Goal: Task Accomplishment & Management: Use online tool/utility

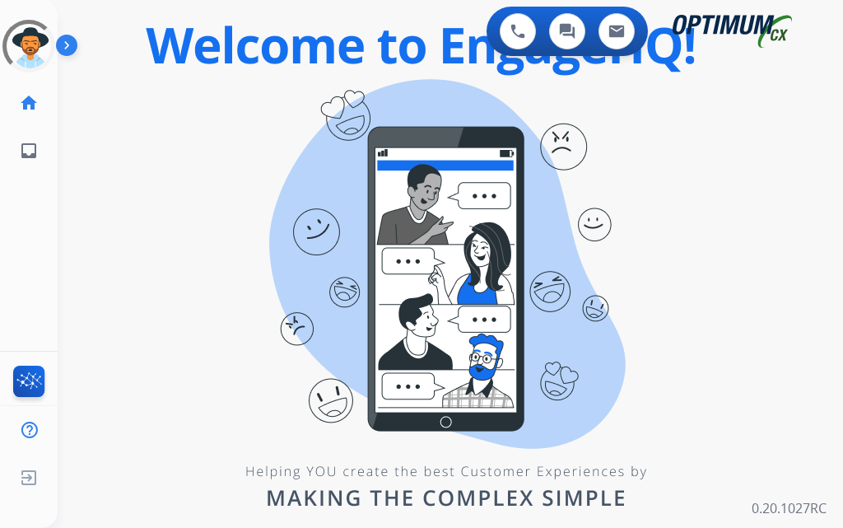
click at [74, 58] on img at bounding box center [70, 48] width 28 height 31
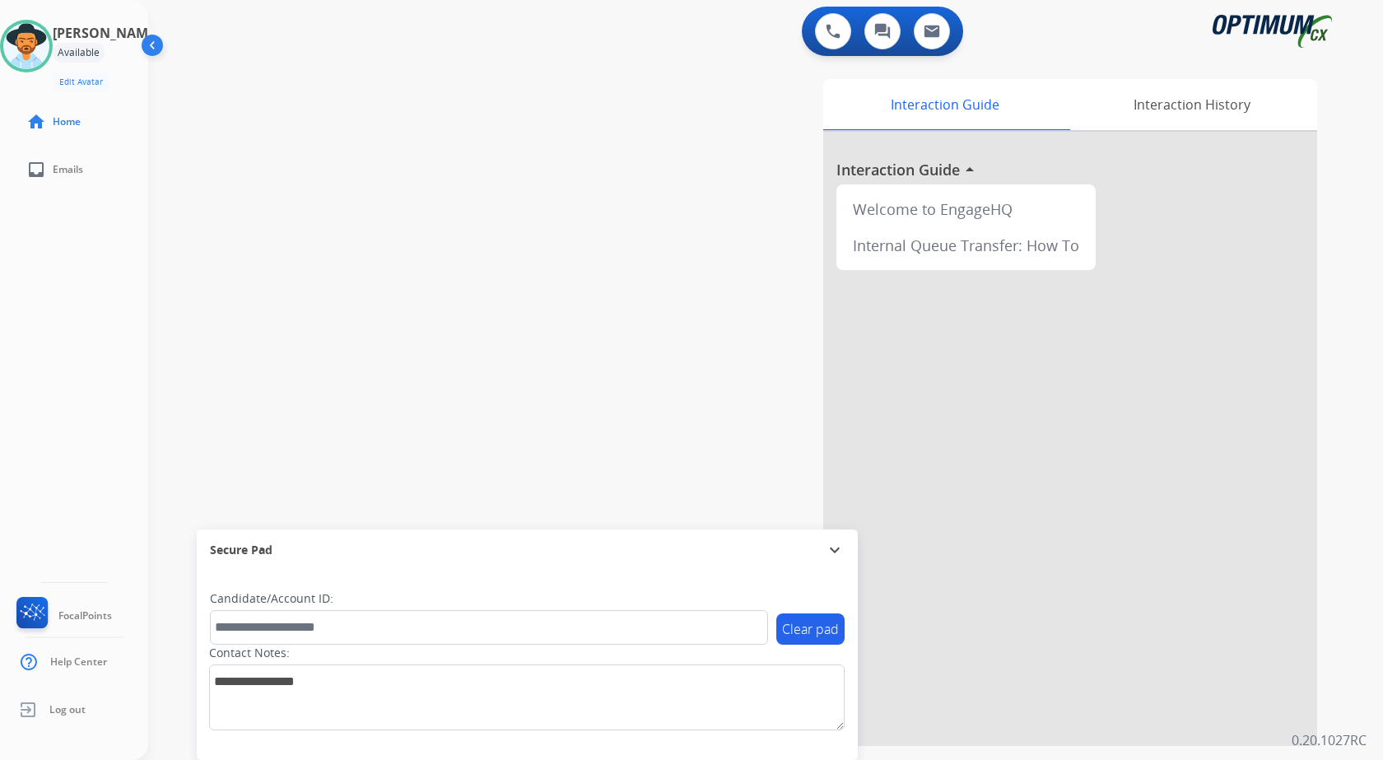
click at [436, 241] on div "swap_horiz Break voice bridge close_fullscreen Connect 3-Way Call merge_type Se…" at bounding box center [746, 402] width 1196 height 687
click at [352, 211] on div "swap_horiz Break voice bridge close_fullscreen Connect 3-Way Call merge_type Se…" at bounding box center [746, 402] width 1196 height 687
click at [417, 274] on div "swap_horiz Break voice bridge close_fullscreen Connect 3-Way Call merge_type Se…" at bounding box center [746, 402] width 1196 height 687
click at [679, 384] on div "Interaction Guide Interaction History Interaction Guide arrow_drop_up Welcome t…" at bounding box center [958, 412] width 717 height 667
click at [428, 184] on div "swap_horiz Break voice bridge close_fullscreen Connect 3-Way Call merge_type Se…" at bounding box center [746, 402] width 1196 height 687
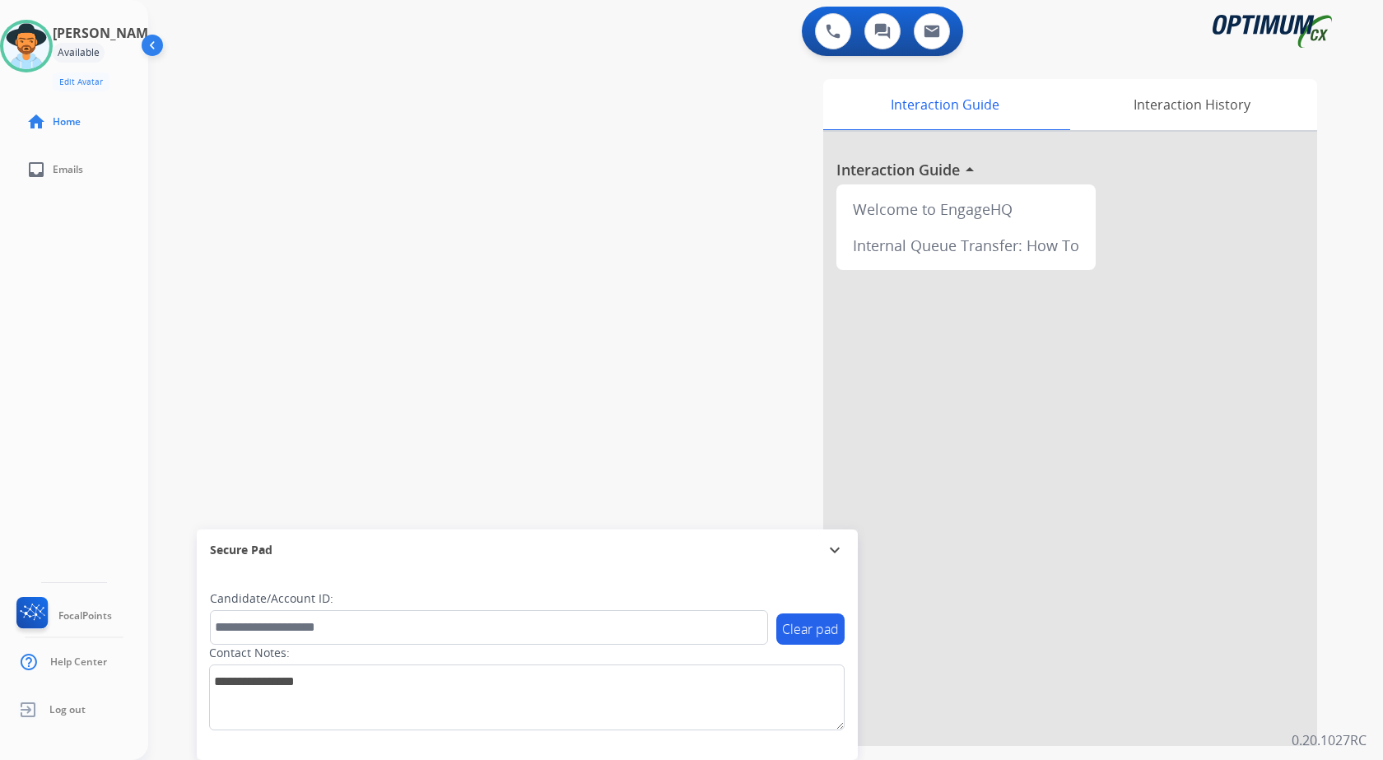
click at [483, 287] on div "swap_horiz Break voice bridge close_fullscreen Connect 3-Way Call merge_type Se…" at bounding box center [746, 402] width 1196 height 687
click at [335, 227] on div "swap_horiz Break voice bridge close_fullscreen Connect 3-Way Call merge_type Se…" at bounding box center [746, 402] width 1196 height 687
click at [487, 82] on div "swap_horiz Break voice bridge close_fullscreen Connect 3-Way Call merge_type Se…" at bounding box center [746, 402] width 1196 height 687
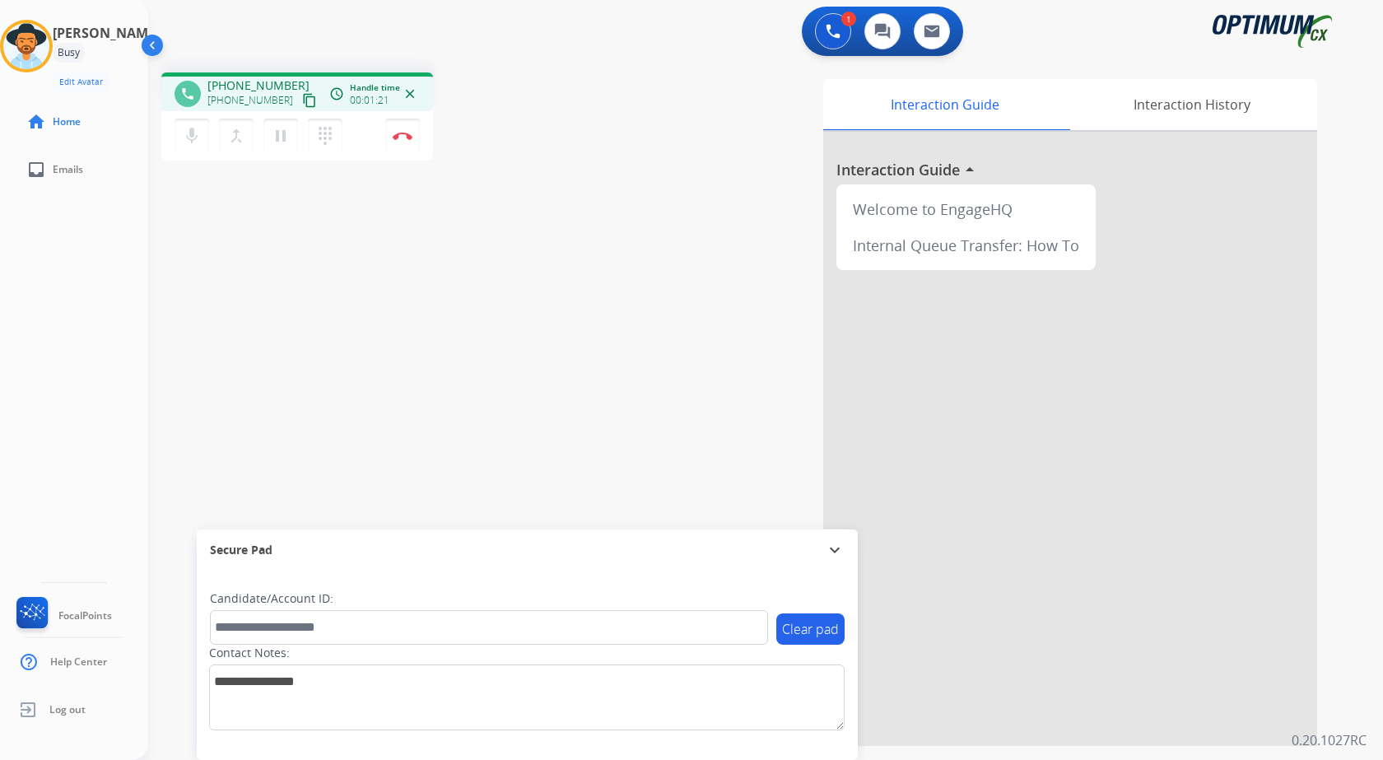
click at [322, 309] on div "phone [PHONE_NUMBER] [PHONE_NUMBER] content_copy access_time Call metrics Queue…" at bounding box center [746, 402] width 1196 height 687
drag, startPoint x: 220, startPoint y: 86, endPoint x: 290, endPoint y: 81, distance: 70.2
click at [290, 81] on div "[PHONE_NUMBER] [PHONE_NUMBER] content_copy" at bounding box center [264, 93] width 112 height 33
copy span "5043276322"
click at [493, 254] on div "phone [PHONE_NUMBER] [PHONE_NUMBER] content_copy access_time Call metrics Queue…" at bounding box center [746, 402] width 1196 height 687
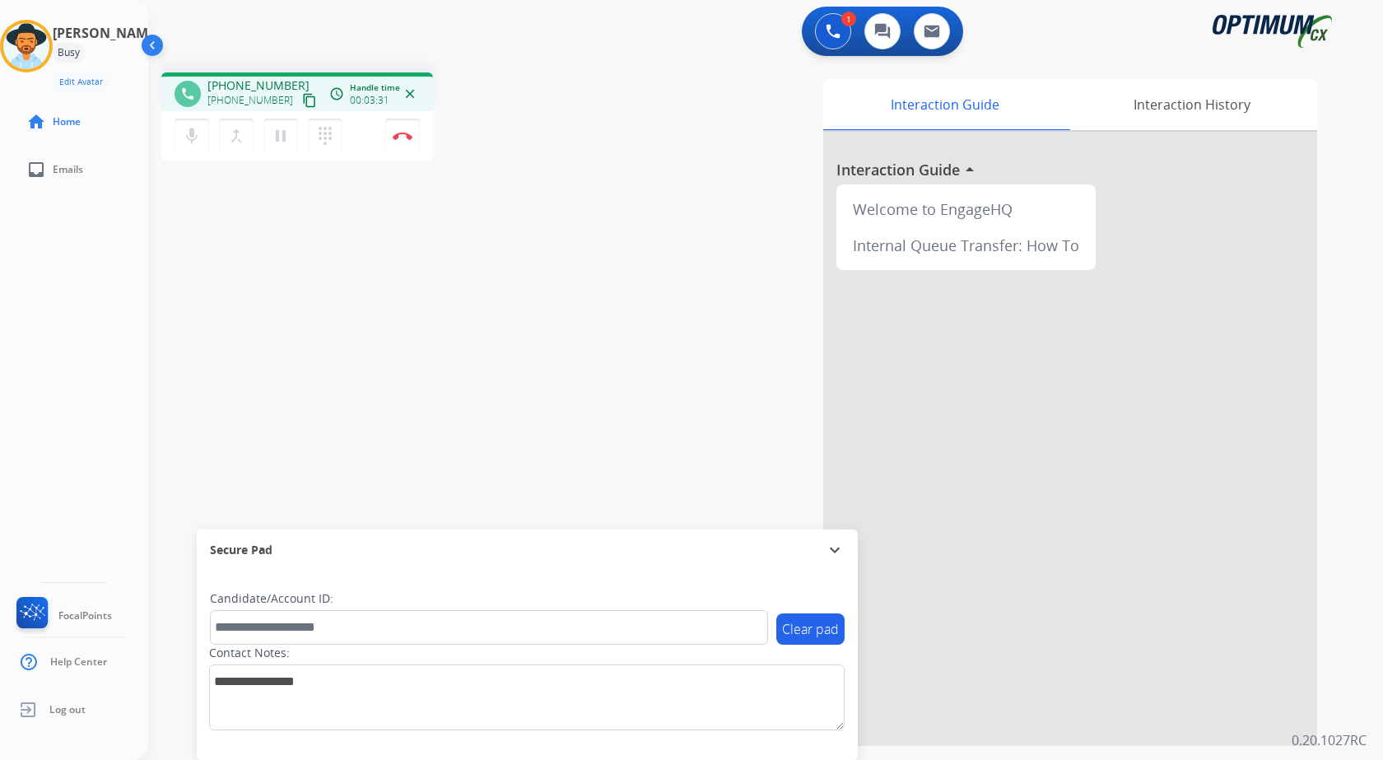
click at [452, 253] on div "phone [PHONE_NUMBER] [PHONE_NUMBER] content_copy access_time Call metrics Queue…" at bounding box center [746, 402] width 1196 height 687
click at [455, 258] on div "phone [PHONE_NUMBER] [PHONE_NUMBER] content_copy access_time Call metrics Queue…" at bounding box center [746, 402] width 1196 height 687
click at [454, 267] on div "phone [PHONE_NUMBER] [PHONE_NUMBER] content_copy access_time Call metrics Queue…" at bounding box center [746, 402] width 1196 height 687
click at [450, 243] on div "phone [PHONE_NUMBER] [PHONE_NUMBER] content_copy access_time Call metrics Queue…" at bounding box center [746, 402] width 1196 height 687
click at [443, 220] on div "phone [PHONE_NUMBER] [PHONE_NUMBER] content_copy access_time Call metrics Queue…" at bounding box center [746, 402] width 1196 height 687
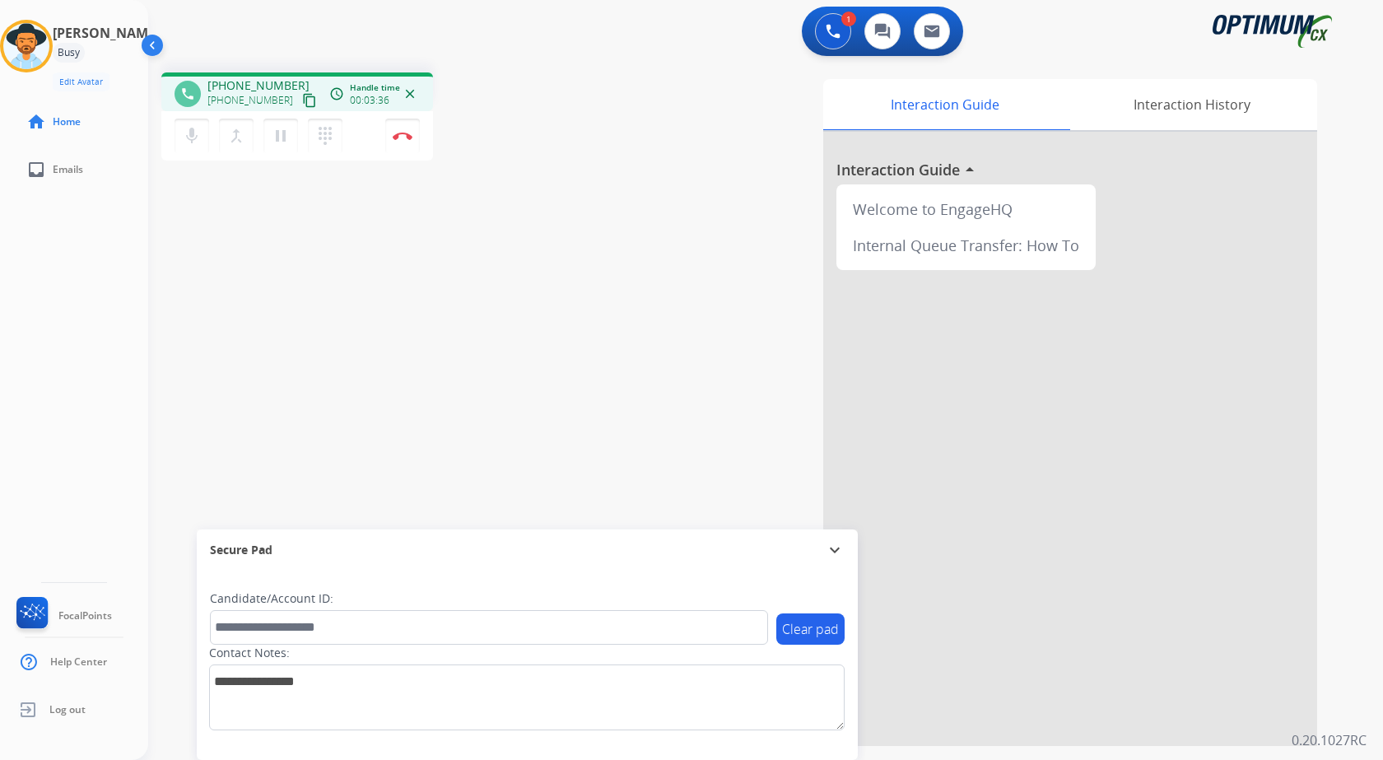
click at [515, 150] on div "phone [PHONE_NUMBER] [PHONE_NUMBER] content_copy access_time Call metrics Queue…" at bounding box center [377, 118] width 432 height 93
click at [399, 130] on button "Disconnect" at bounding box center [402, 136] width 35 height 35
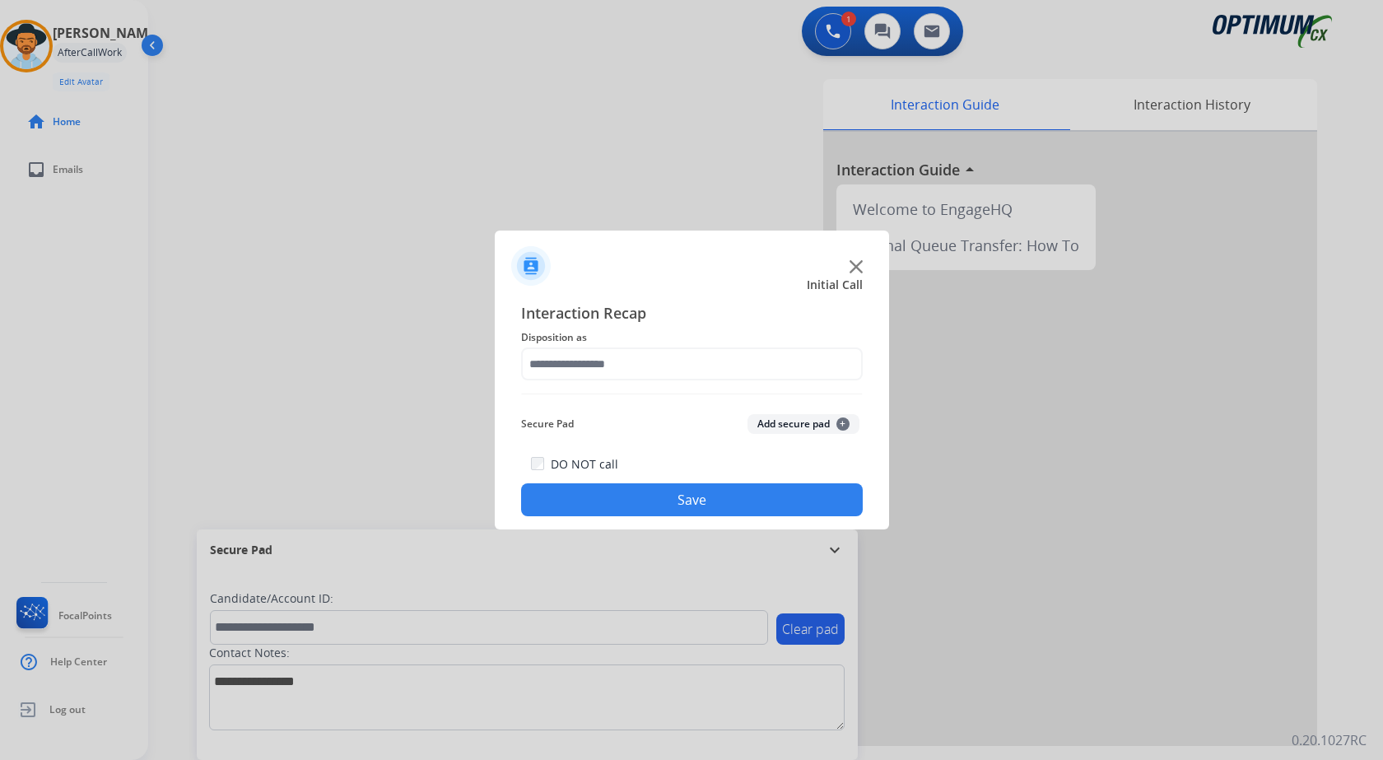
click at [790, 425] on button "Add secure pad +" at bounding box center [804, 424] width 112 height 20
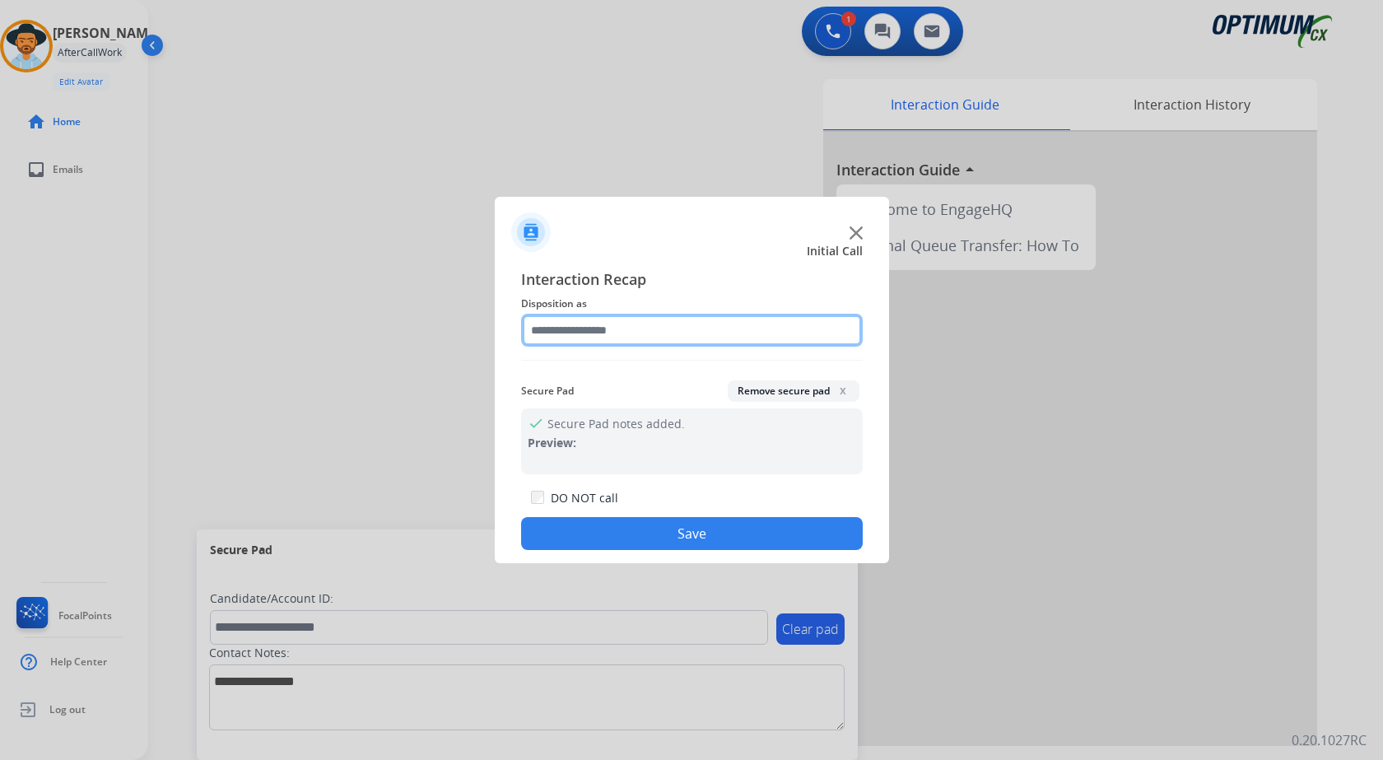
click at [545, 327] on input "text" at bounding box center [692, 330] width 342 height 33
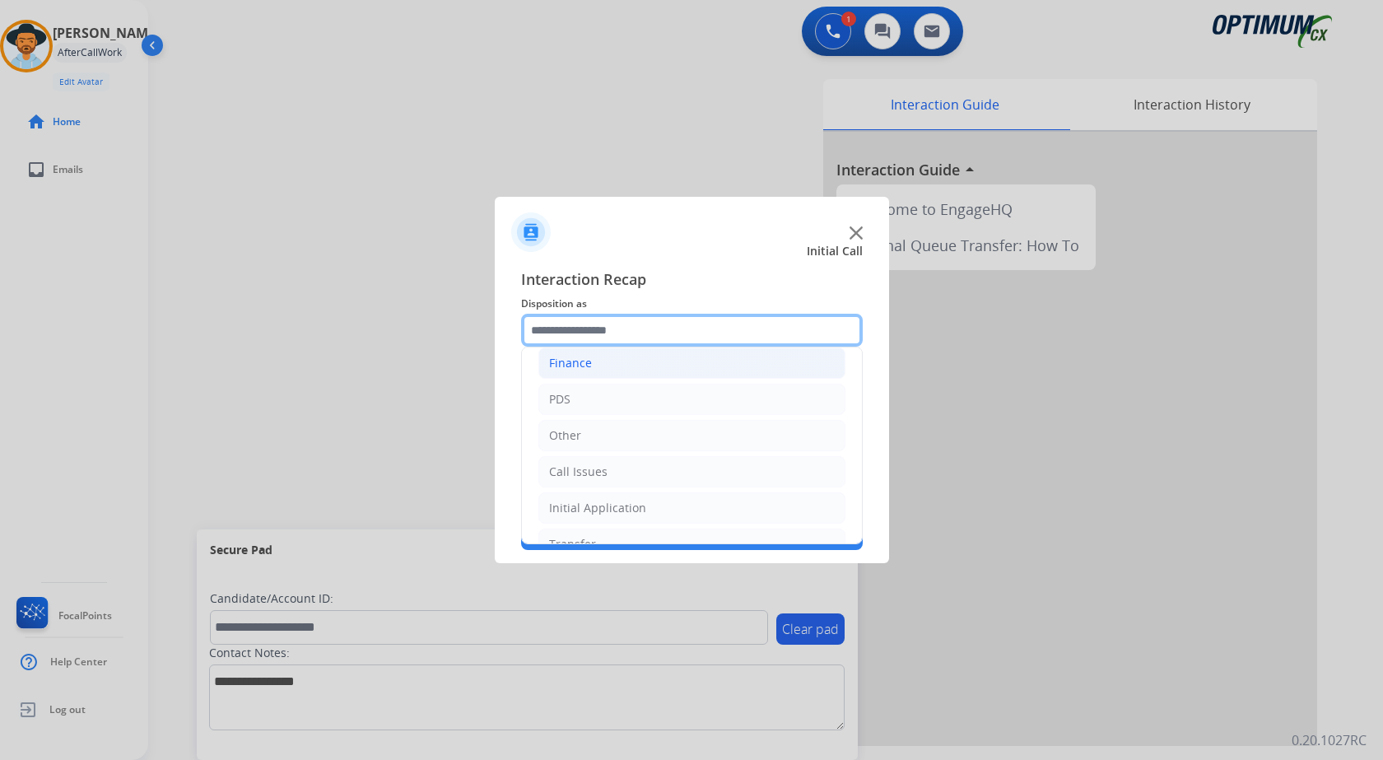
scroll to position [112, 0]
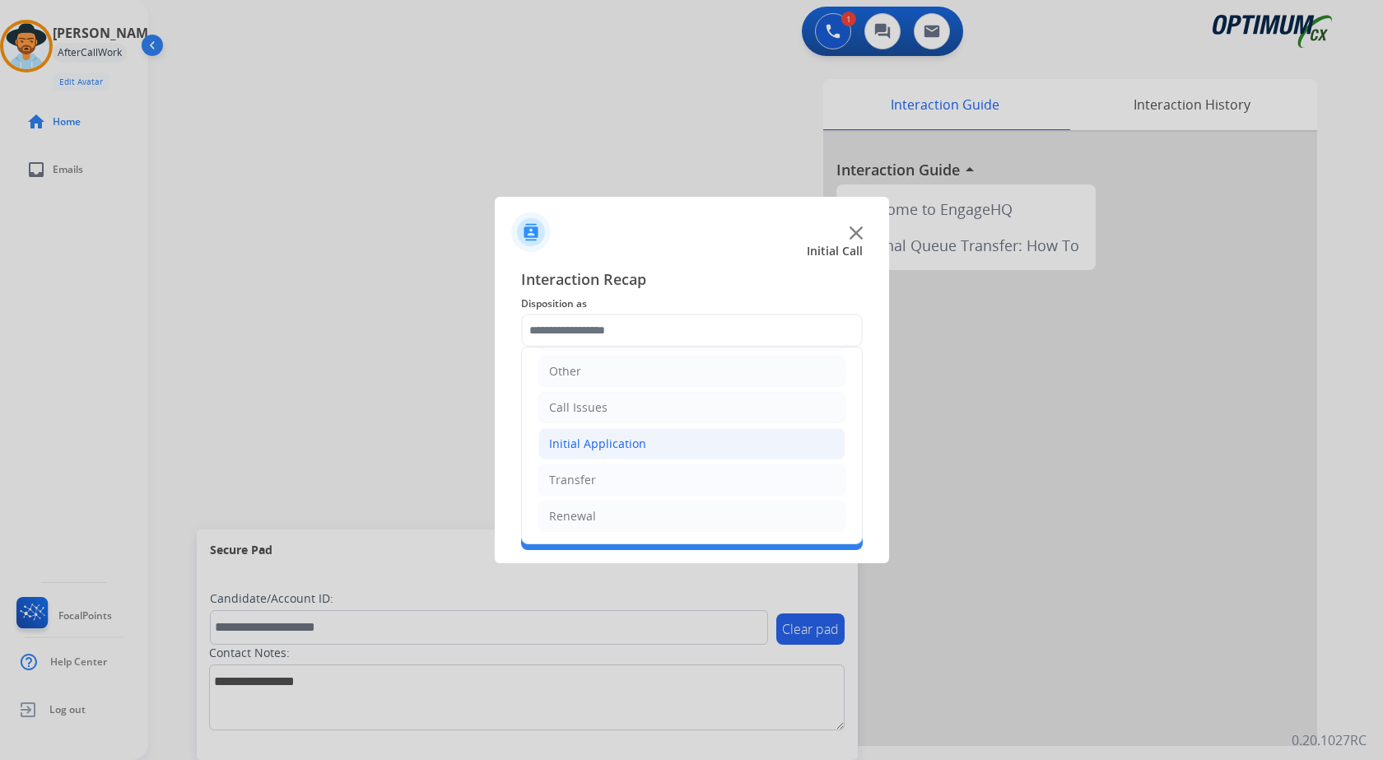
click at [629, 438] on div "Initial Application" at bounding box center [597, 444] width 97 height 16
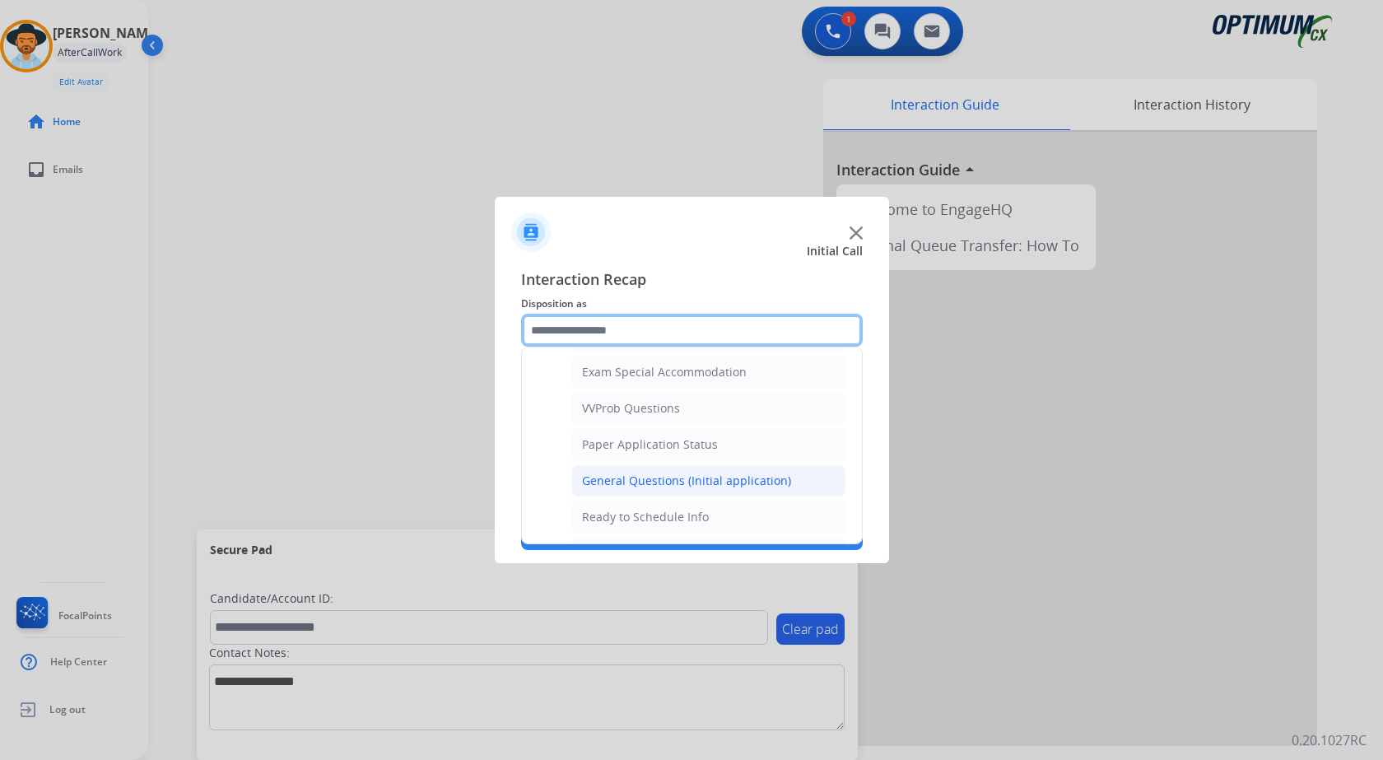
scroll to position [853, 0]
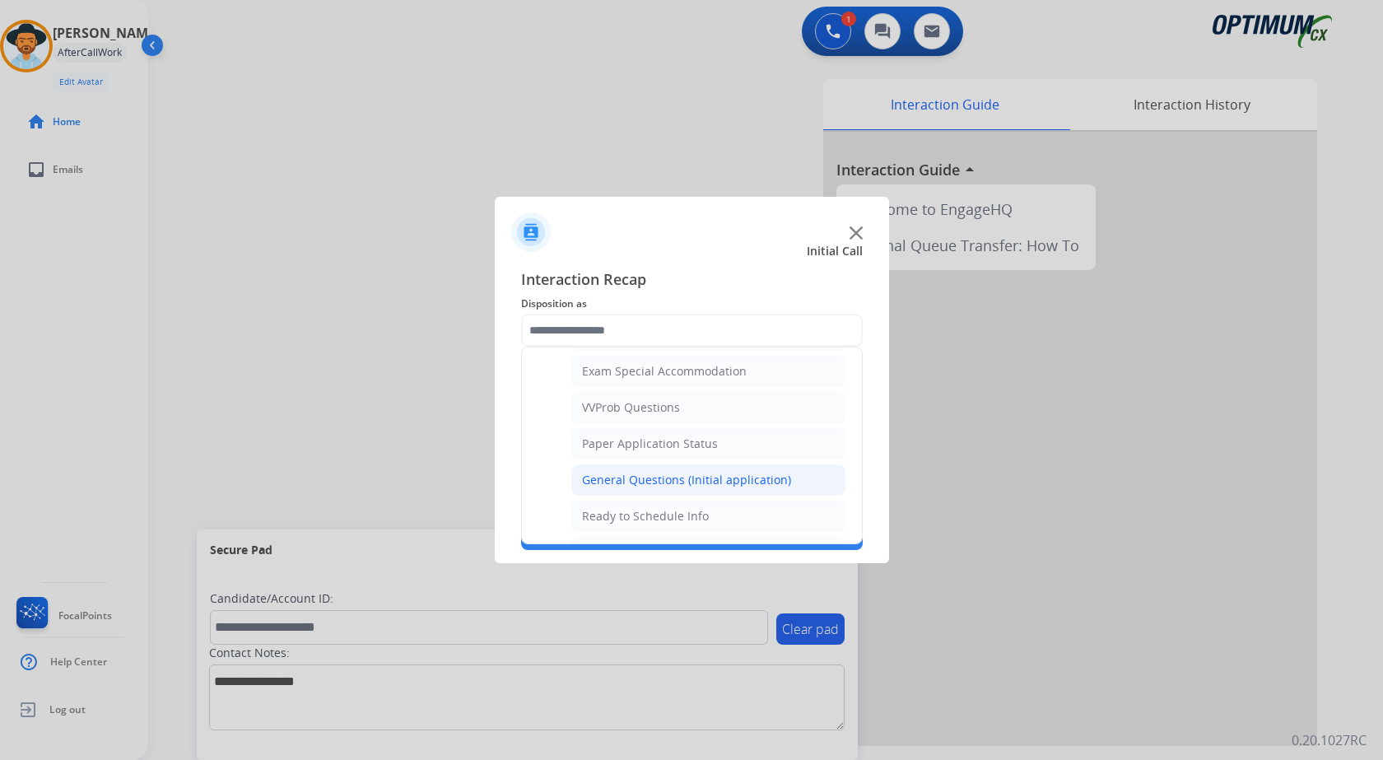
click at [685, 473] on div "General Questions (Initial application)" at bounding box center [686, 480] width 209 height 16
type input "**********"
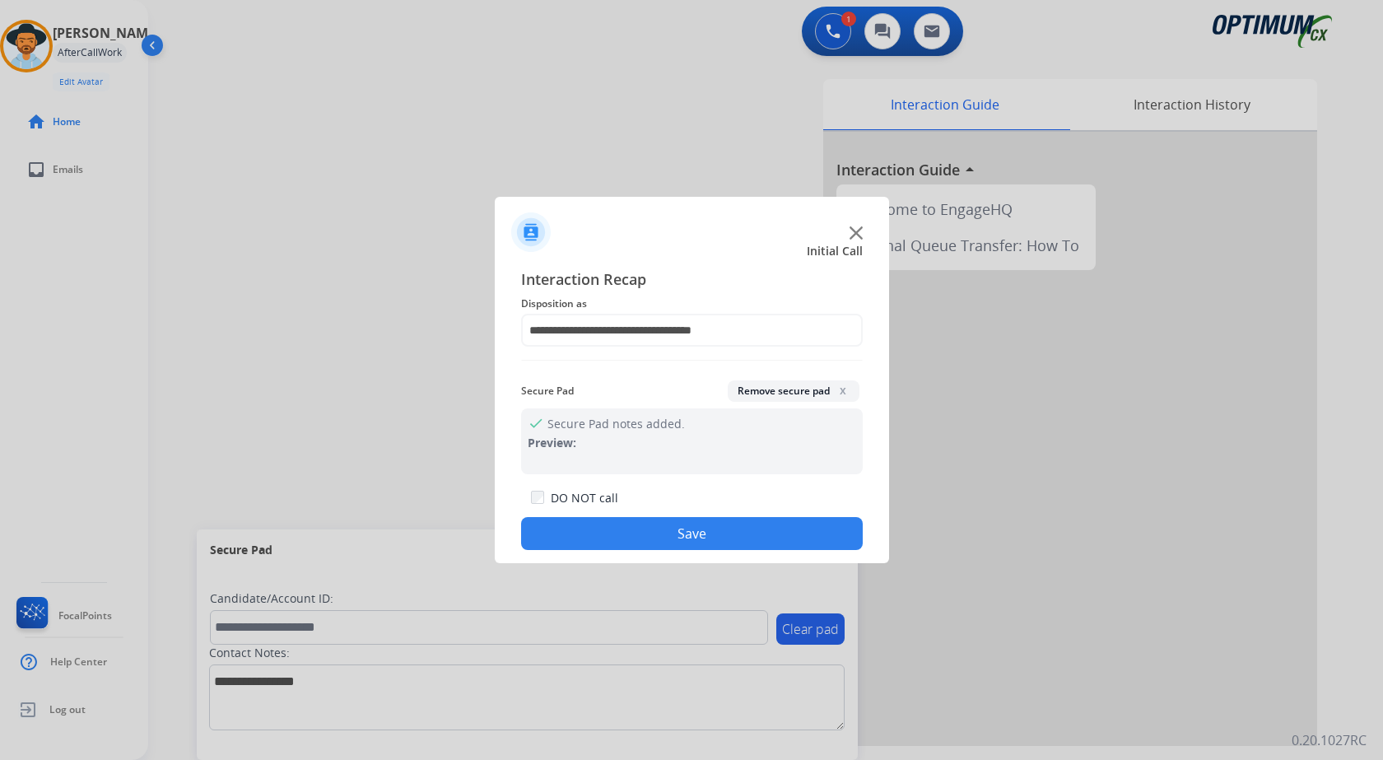
click at [687, 527] on button "Save" at bounding box center [692, 533] width 342 height 33
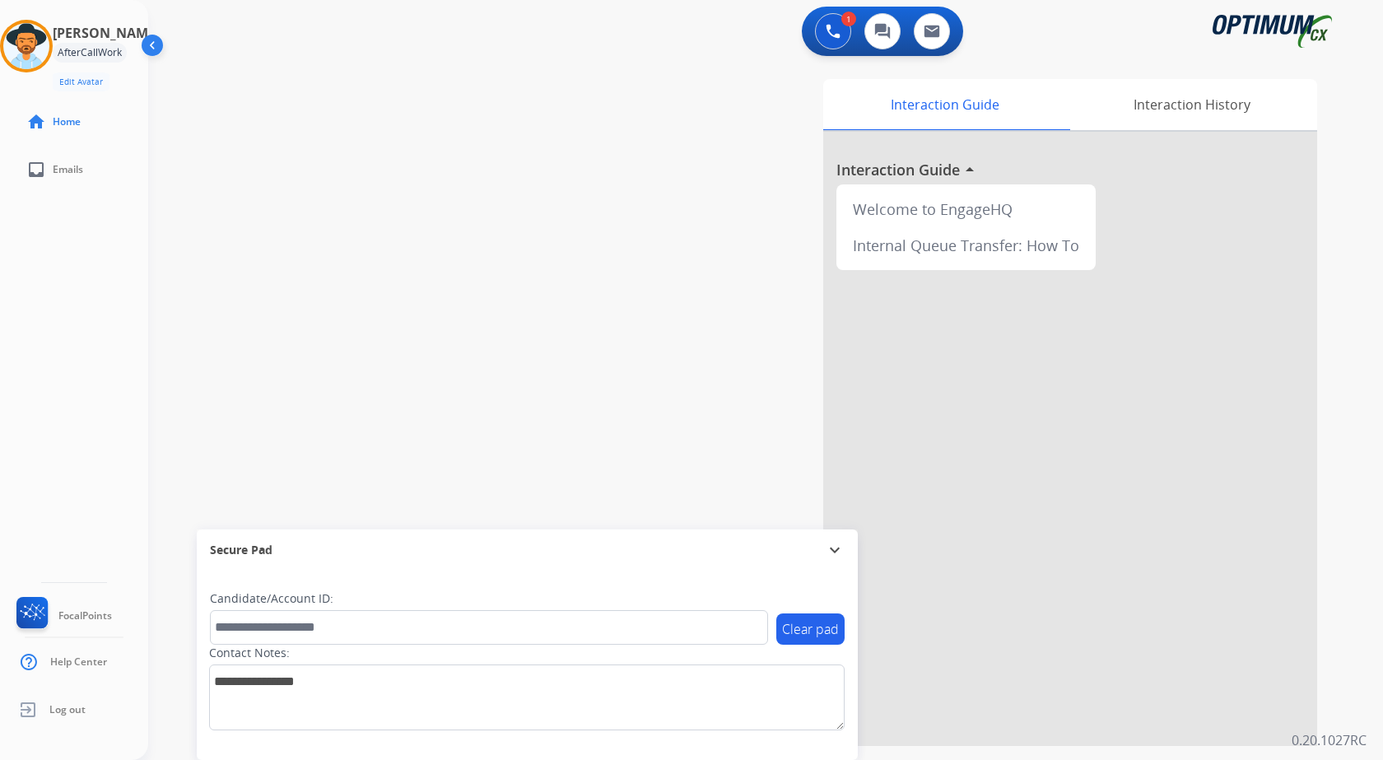
click at [487, 343] on div "swap_horiz Break voice bridge close_fullscreen Connect 3-Way Call merge_type Se…" at bounding box center [746, 402] width 1196 height 687
drag, startPoint x: 607, startPoint y: 166, endPoint x: 757, endPoint y: 119, distance: 157.0
click at [613, 166] on div "Interaction Guide Interaction History Interaction Guide arrow_drop_up Welcome t…" at bounding box center [958, 412] width 717 height 667
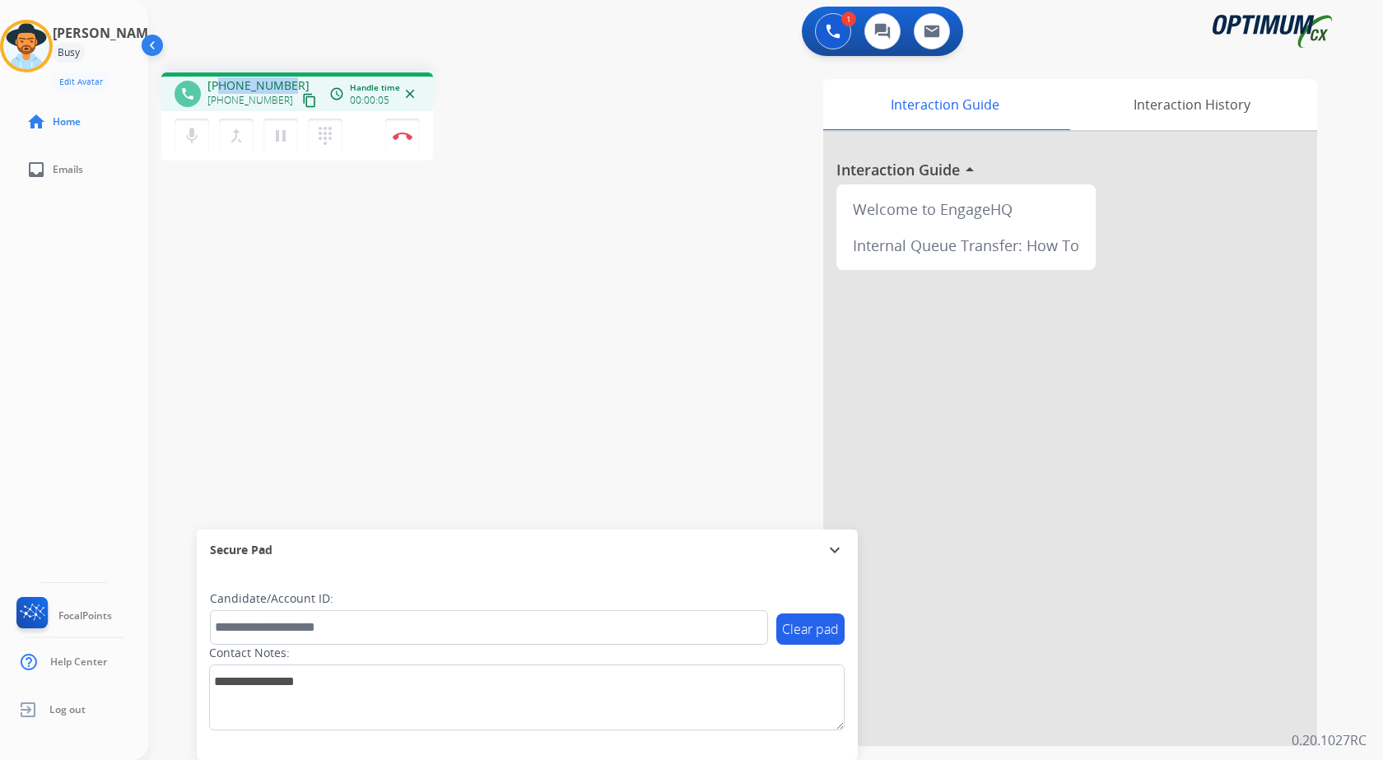
drag, startPoint x: 221, startPoint y: 83, endPoint x: 287, endPoint y: 79, distance: 66.0
click at [287, 79] on span "[PHONE_NUMBER]" at bounding box center [259, 85] width 102 height 16
copy span "7876485203"
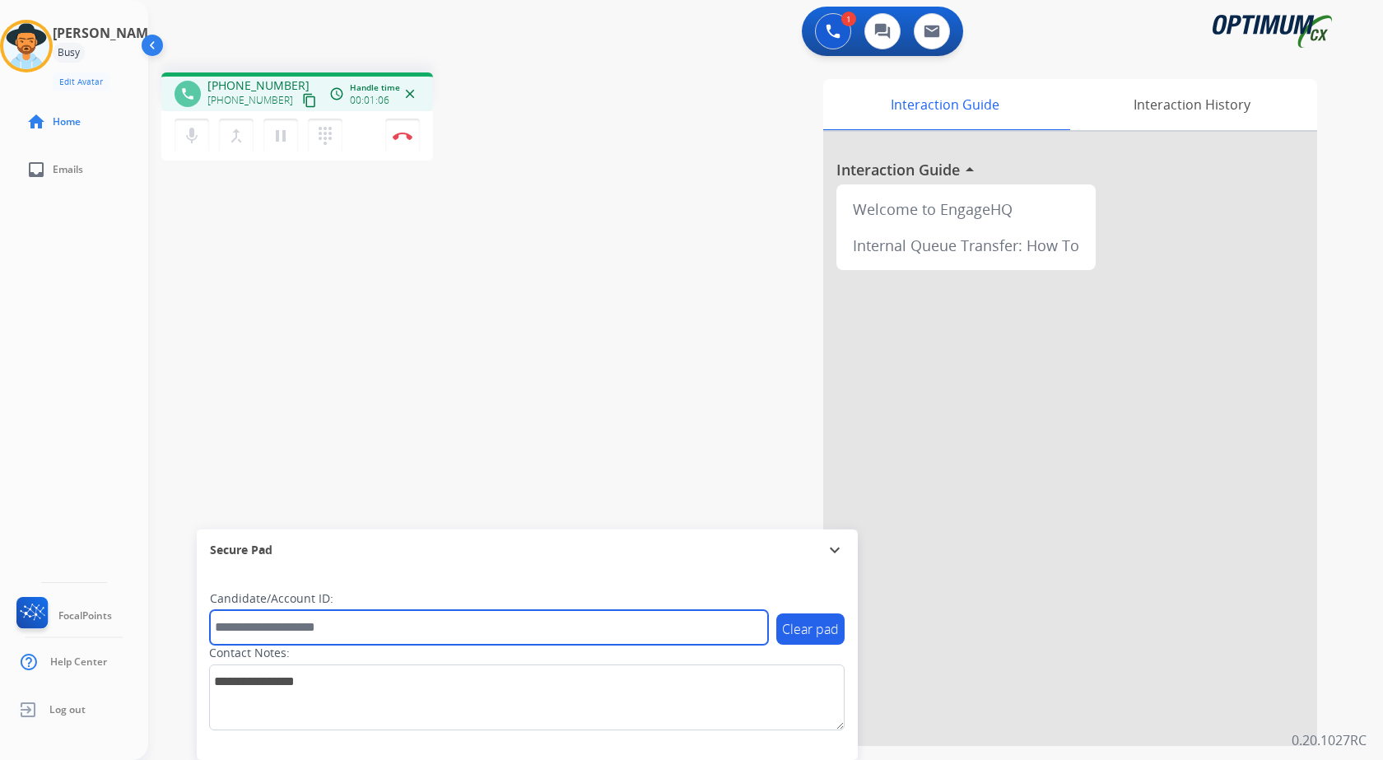
click at [282, 527] on input "text" at bounding box center [489, 627] width 558 height 35
paste input "*******"
type input "*******"
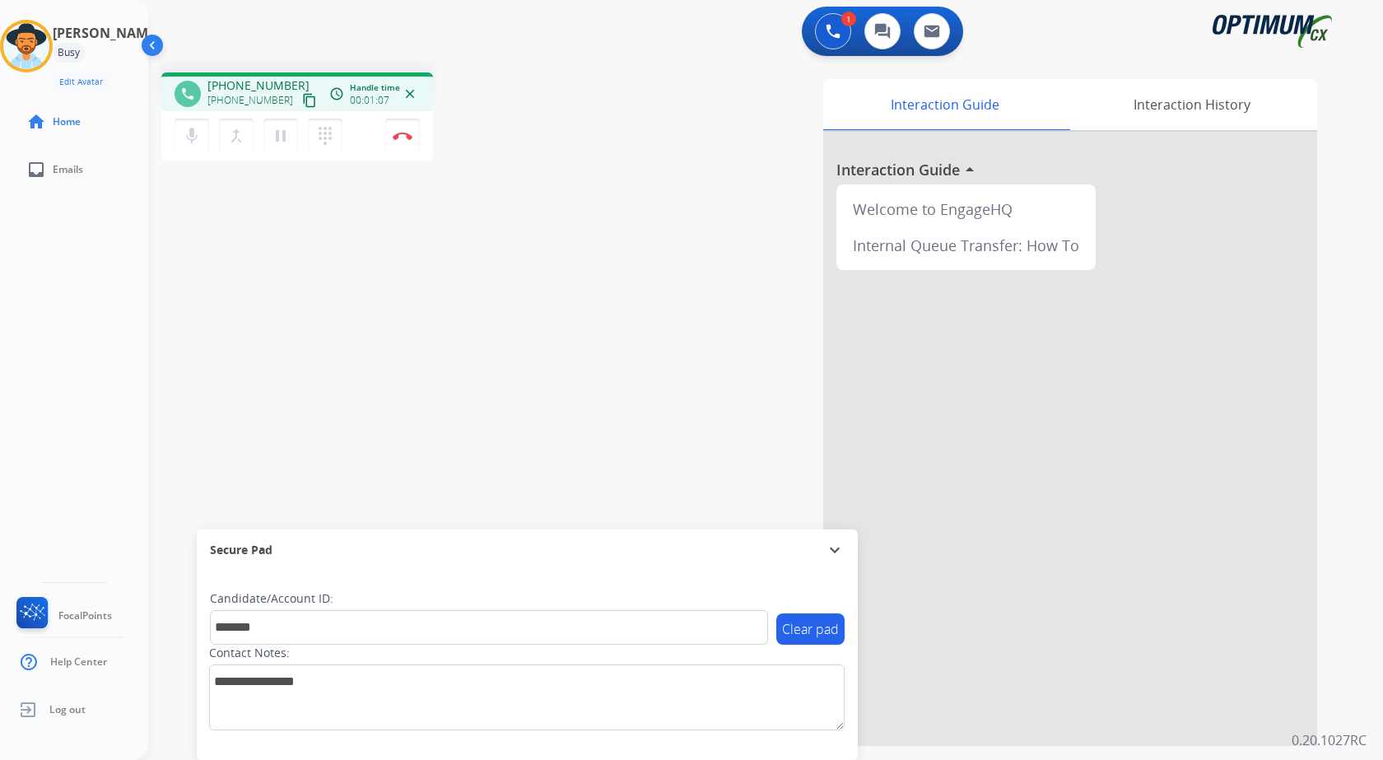
click at [319, 307] on div "phone [PHONE_NUMBER] [PHONE_NUMBER] content_copy access_time Call metrics Queue…" at bounding box center [746, 402] width 1196 height 687
click at [577, 310] on div "phone [PHONE_NUMBER] [PHONE_NUMBER] content_copy access_time Call metrics Queue…" at bounding box center [746, 402] width 1196 height 687
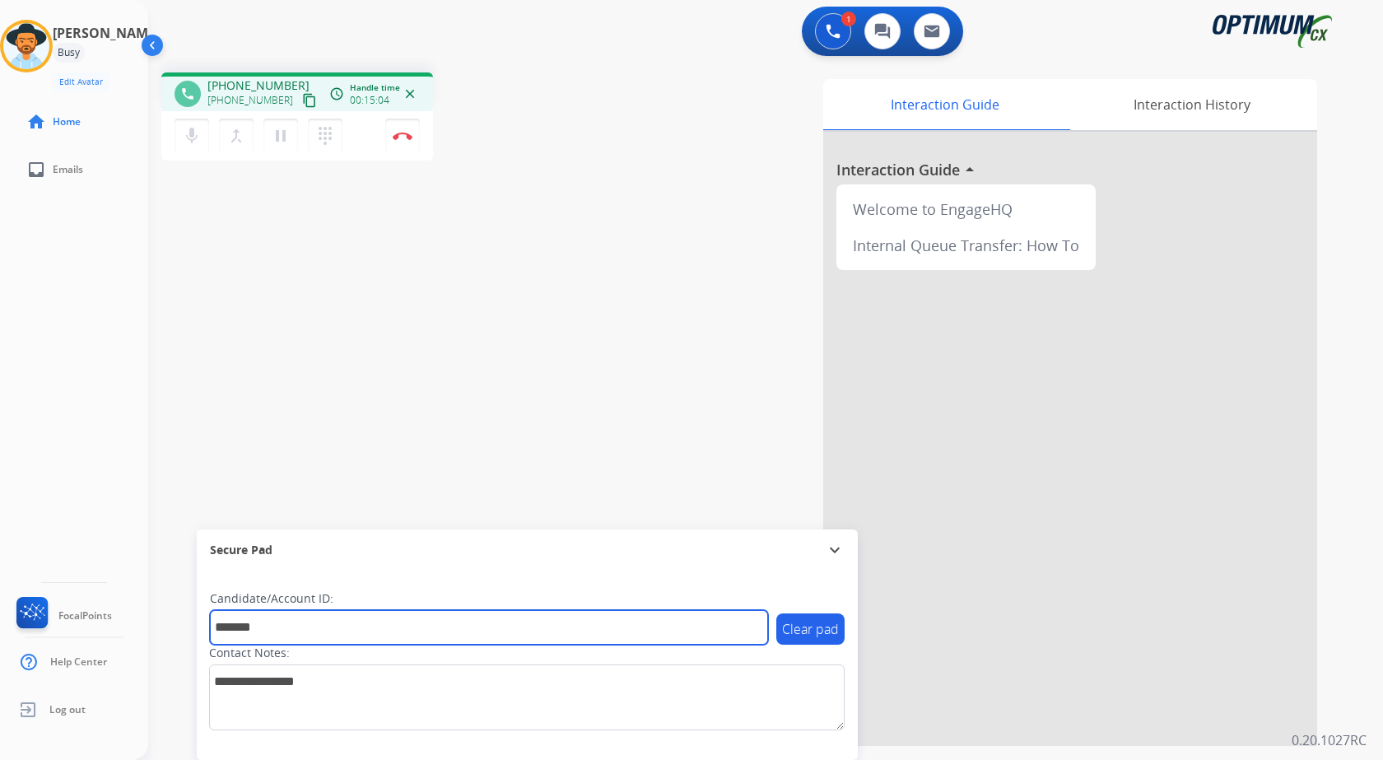
click at [358, 527] on input "*******" at bounding box center [489, 627] width 558 height 35
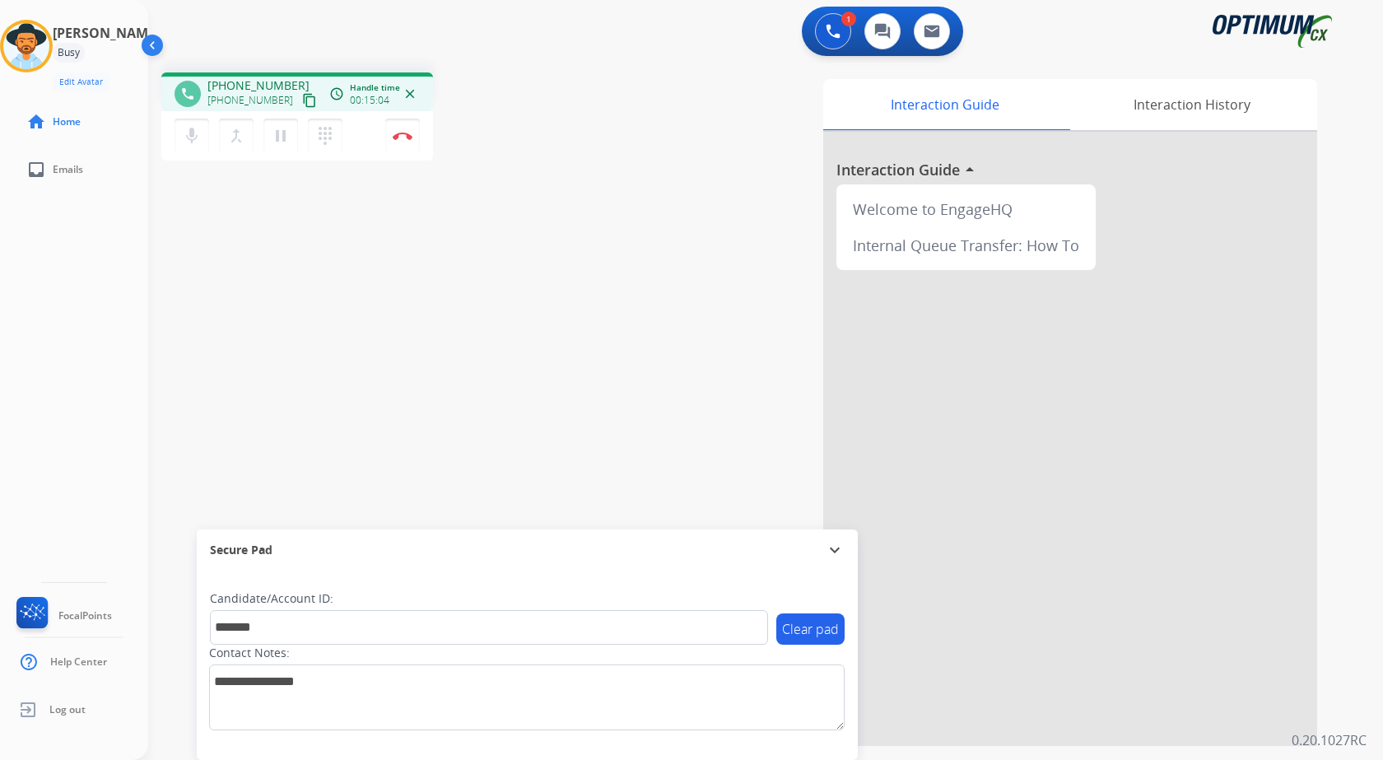
click at [431, 371] on div "phone [PHONE_NUMBER] [PHONE_NUMBER] content_copy access_time Call metrics Queue…" at bounding box center [746, 402] width 1196 height 687
click at [397, 145] on button "Disconnect" at bounding box center [402, 136] width 35 height 35
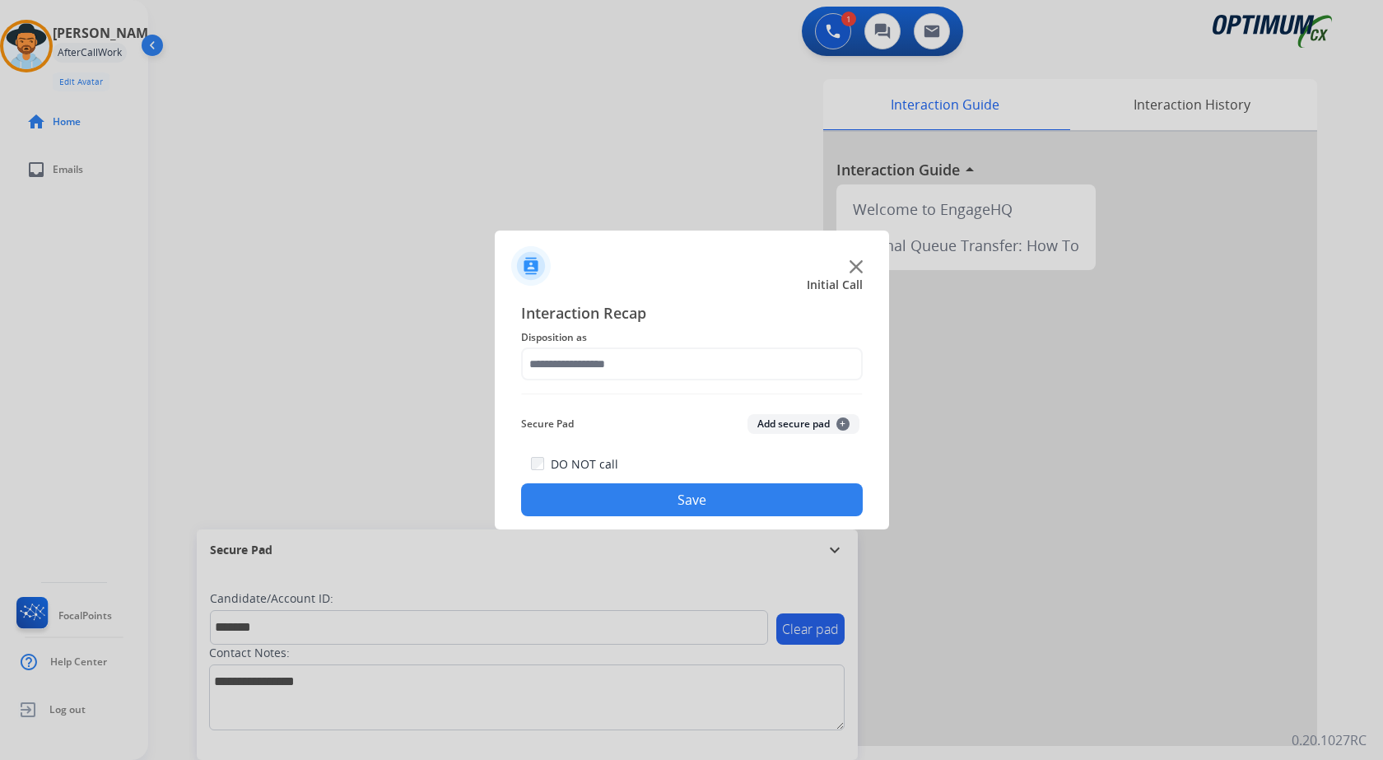
click at [772, 424] on button "Add secure pad +" at bounding box center [804, 424] width 112 height 20
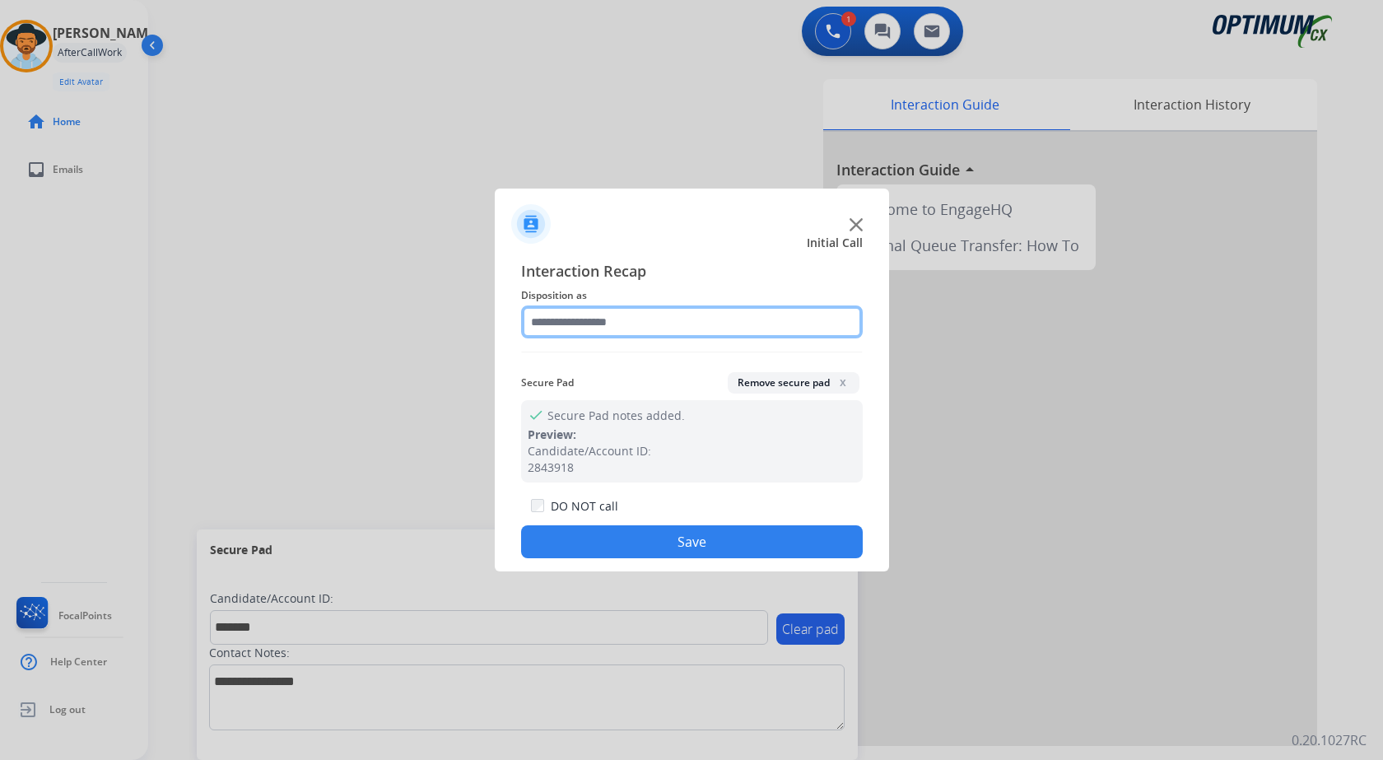
click at [595, 315] on input "text" at bounding box center [692, 321] width 342 height 33
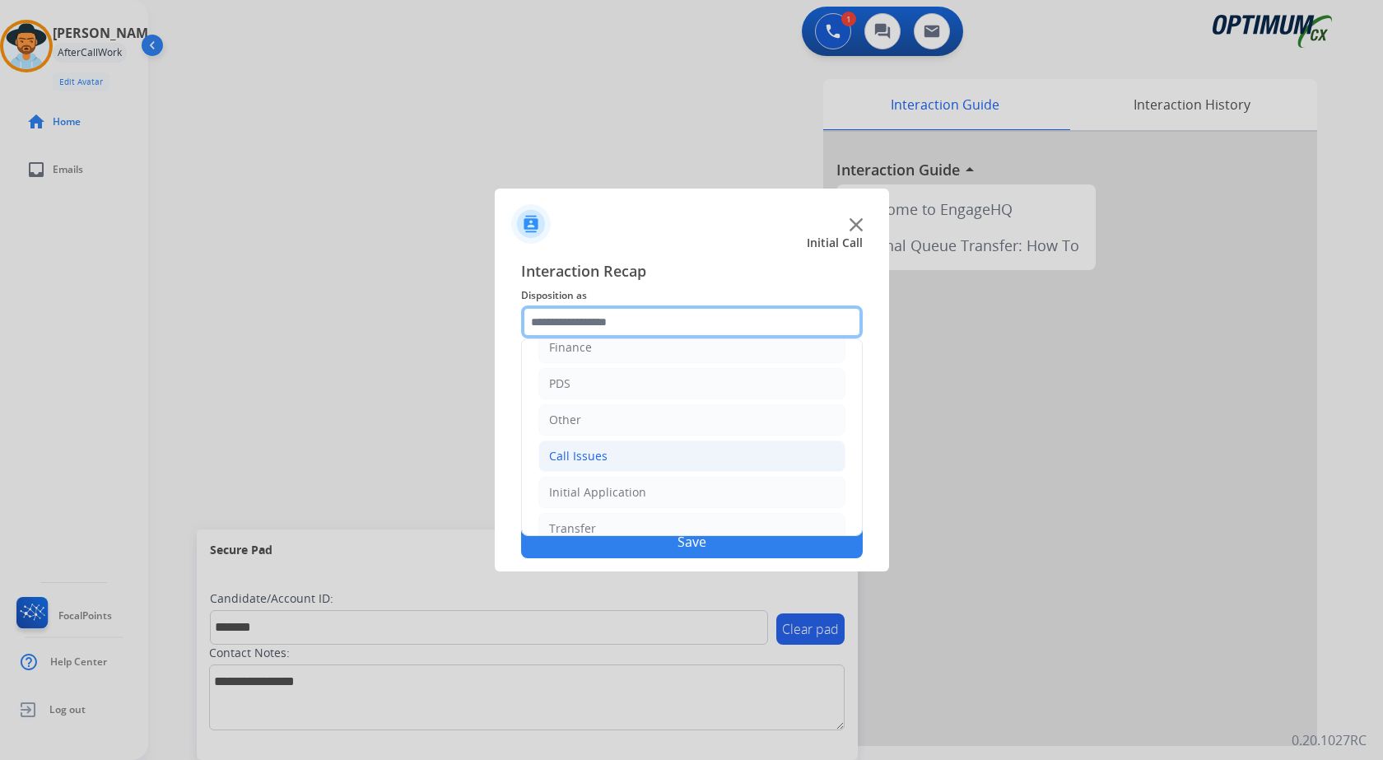
scroll to position [112, 0]
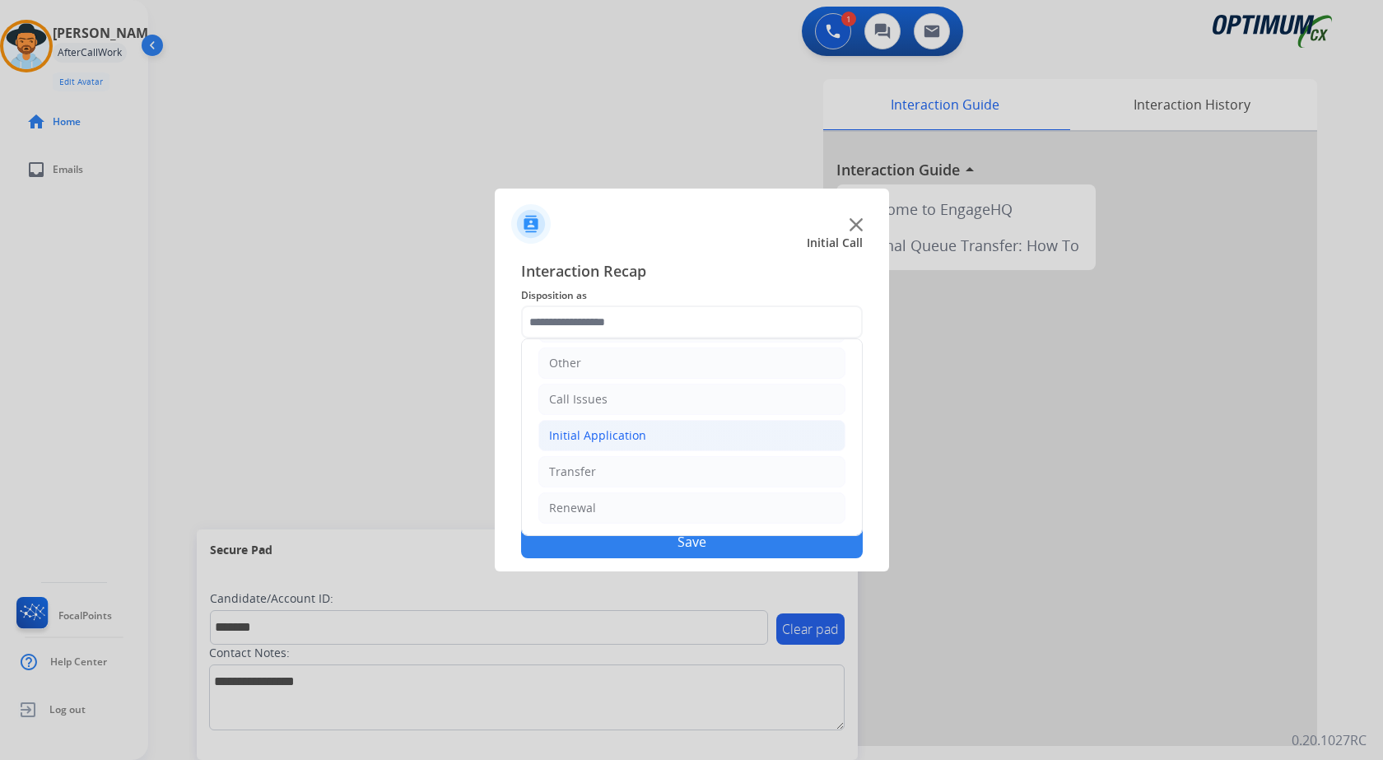
click at [634, 432] on div "Initial Application" at bounding box center [597, 435] width 97 height 16
click at [647, 470] on div "Credential Resend (Initial application)" at bounding box center [686, 472] width 208 height 16
type input "**********"
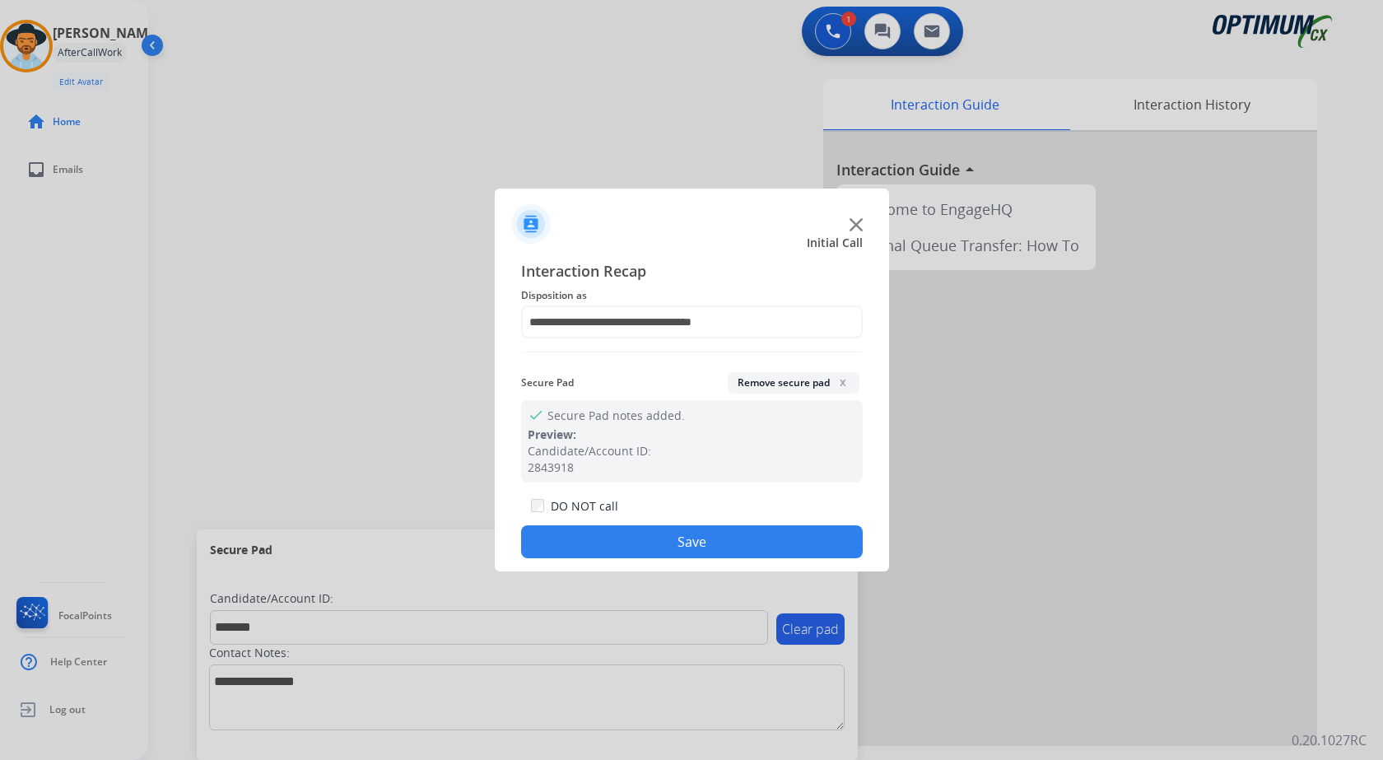
click at [629, 527] on button "Save" at bounding box center [692, 541] width 342 height 33
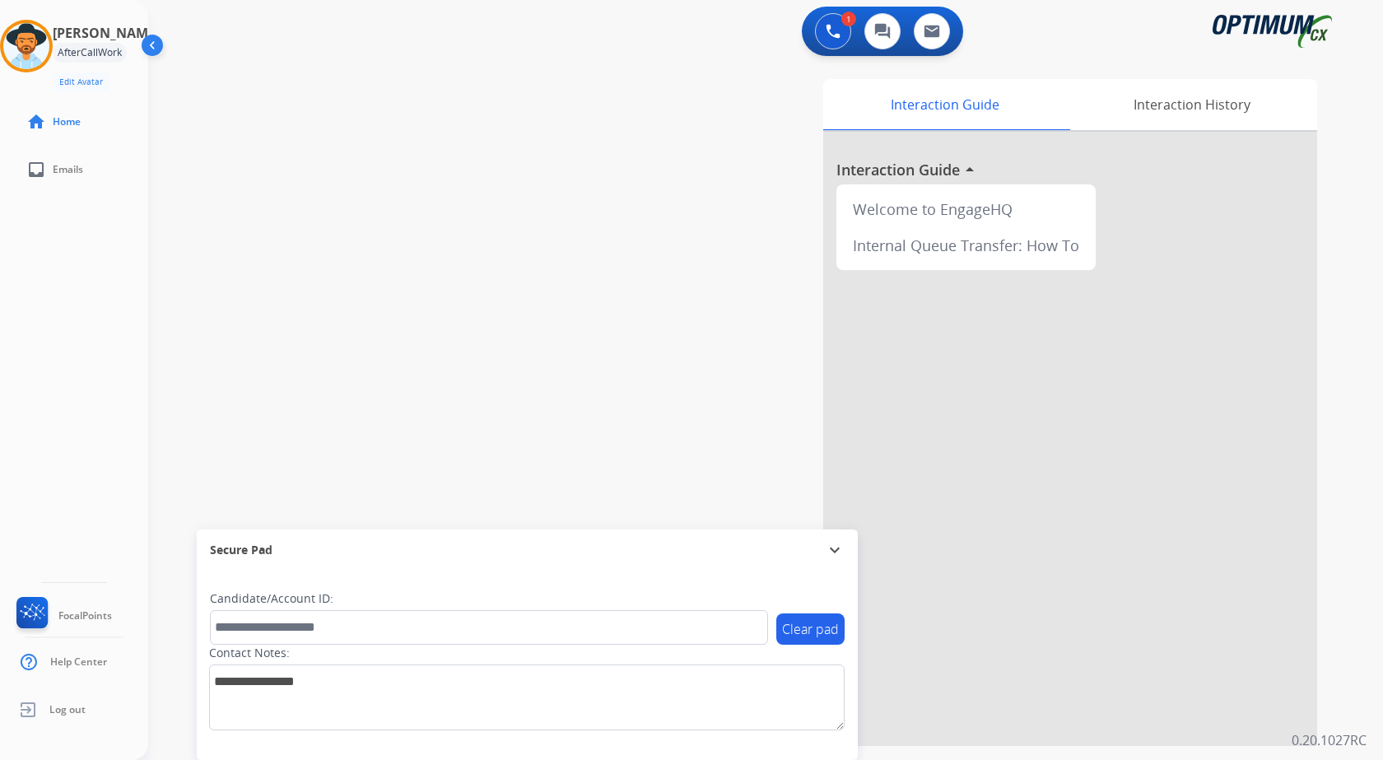
click at [391, 242] on div "swap_horiz Break voice bridge close_fullscreen Connect 3-Way Call merge_type Se…" at bounding box center [746, 402] width 1196 height 687
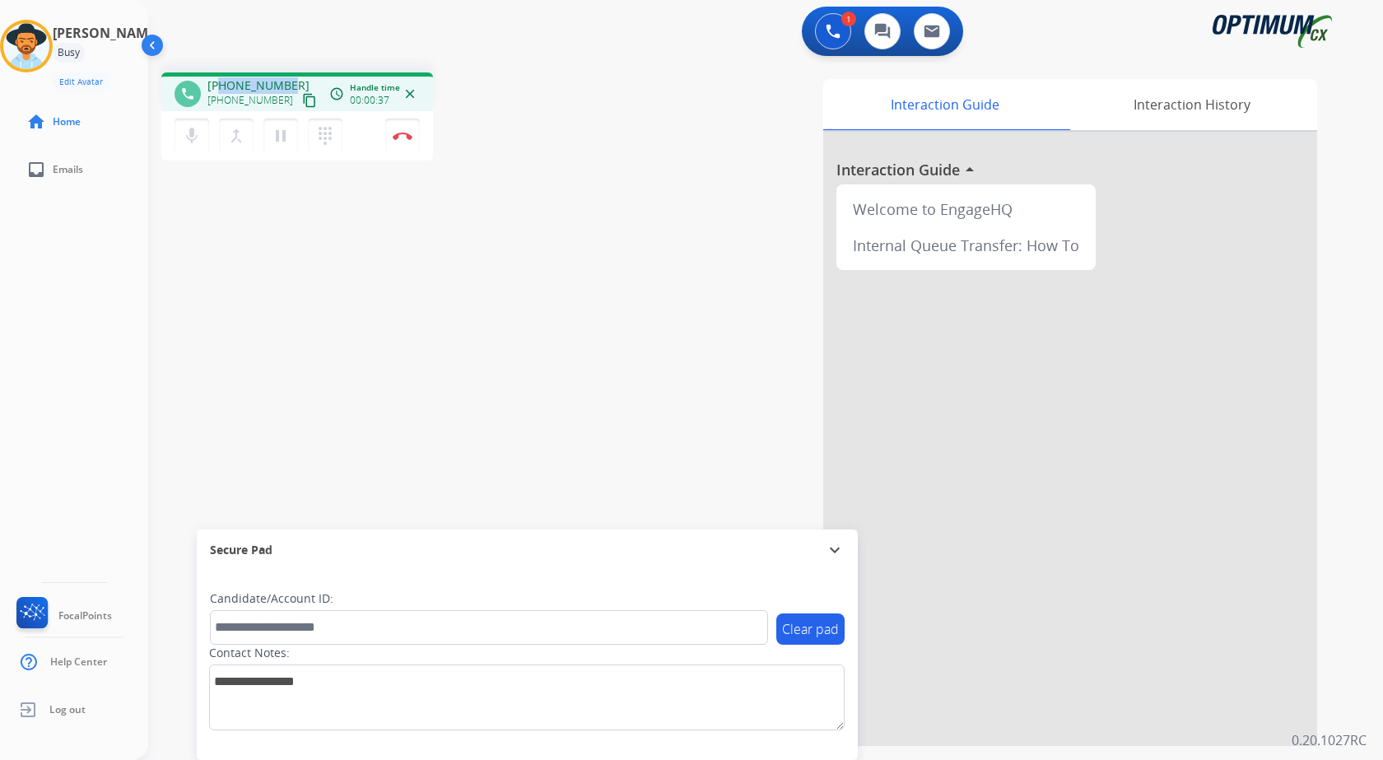
drag, startPoint x: 218, startPoint y: 81, endPoint x: 293, endPoint y: 81, distance: 74.9
click at [293, 81] on div "[PHONE_NUMBER] [PHONE_NUMBER] content_copy" at bounding box center [264, 93] width 112 height 33
copy span "2406413136"
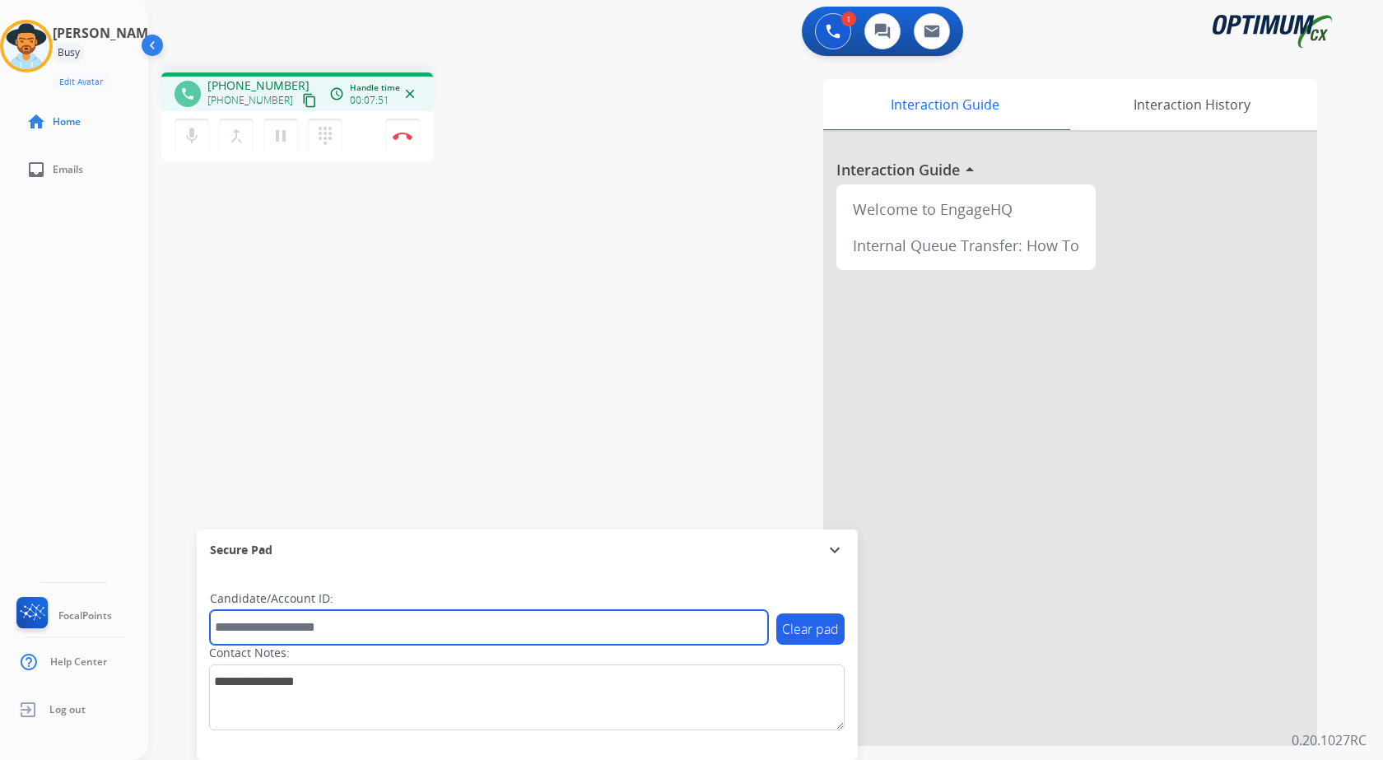
click at [334, 527] on input "text" at bounding box center [489, 627] width 558 height 35
paste input "*******"
type input "*******"
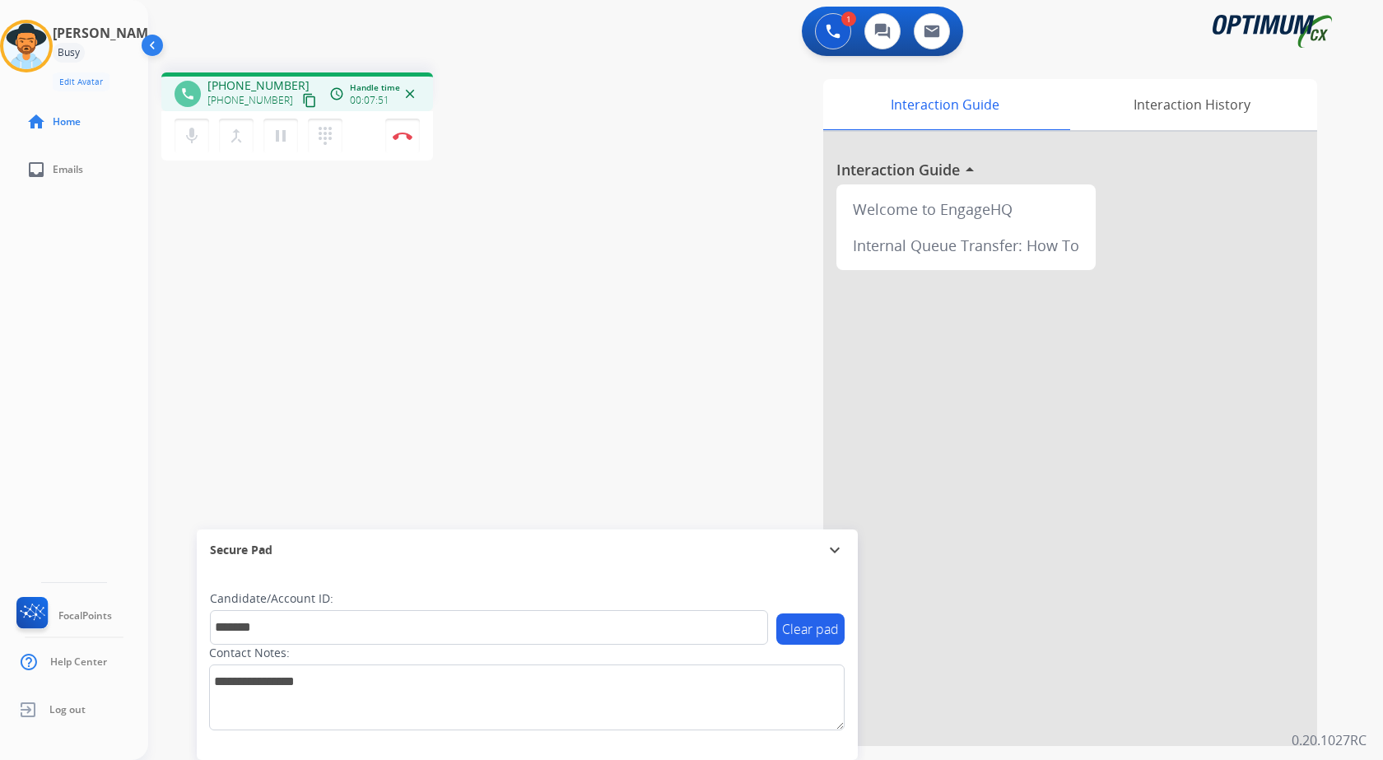
drag, startPoint x: 370, startPoint y: 281, endPoint x: 387, endPoint y: 196, distance: 86.6
click at [371, 273] on div "phone [PHONE_NUMBER] [PHONE_NUMBER] content_copy access_time Call metrics Queue…" at bounding box center [746, 402] width 1196 height 687
click at [400, 126] on button "Disconnect" at bounding box center [402, 136] width 35 height 35
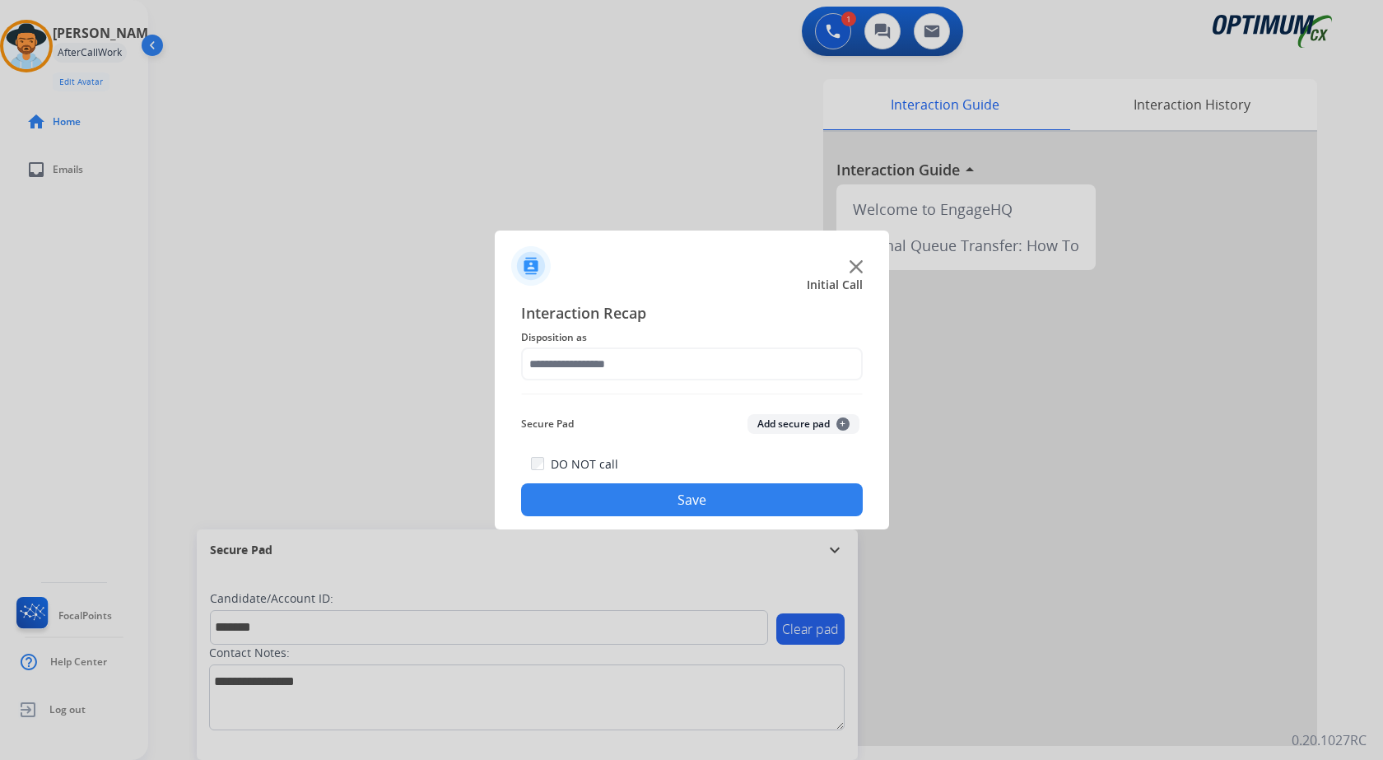
click at [804, 425] on button "Add secure pad +" at bounding box center [804, 424] width 112 height 20
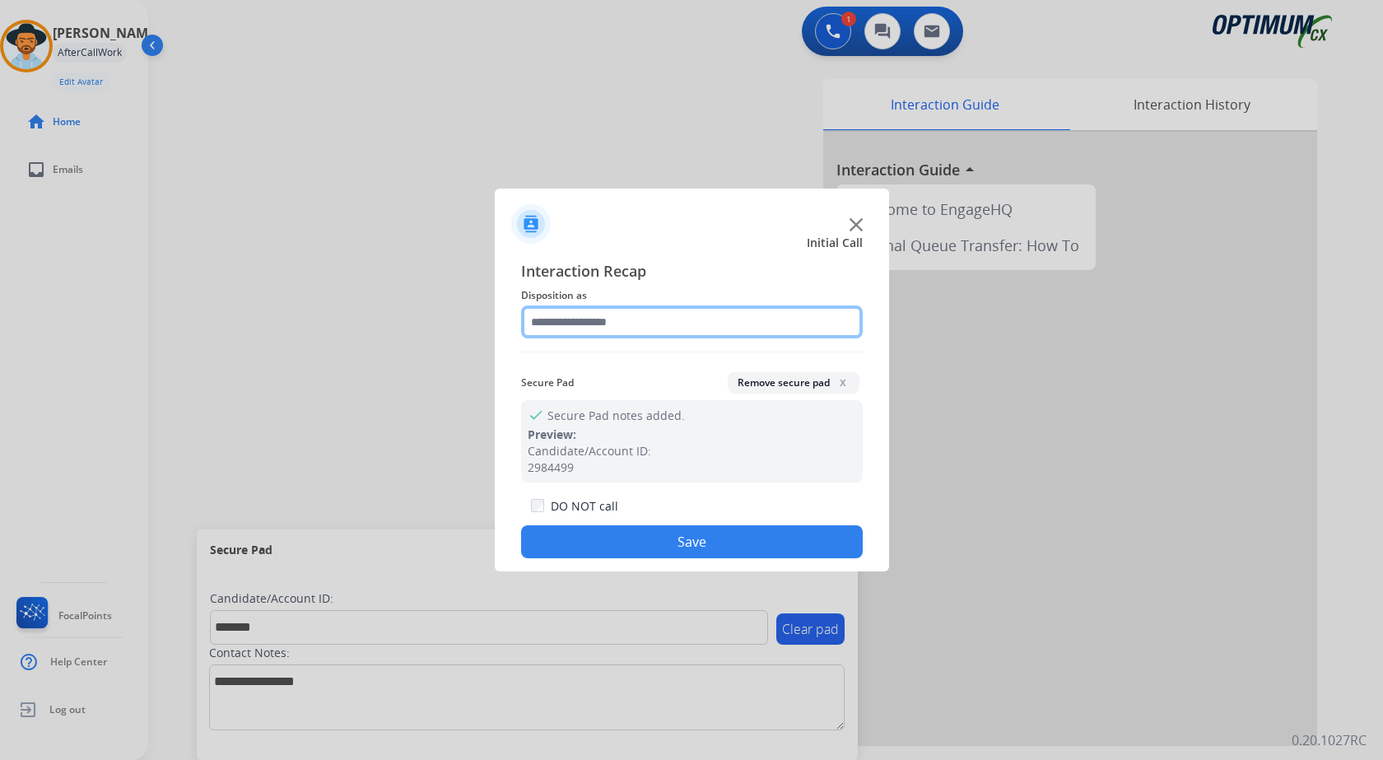
click at [583, 319] on input "text" at bounding box center [692, 321] width 342 height 33
click at [660, 319] on input "text" at bounding box center [692, 321] width 342 height 33
drag, startPoint x: 436, startPoint y: 400, endPoint x: 461, endPoint y: 388, distance: 28.4
click at [435, 400] on div at bounding box center [691, 380] width 1383 height 760
click at [608, 317] on input "text" at bounding box center [692, 321] width 342 height 33
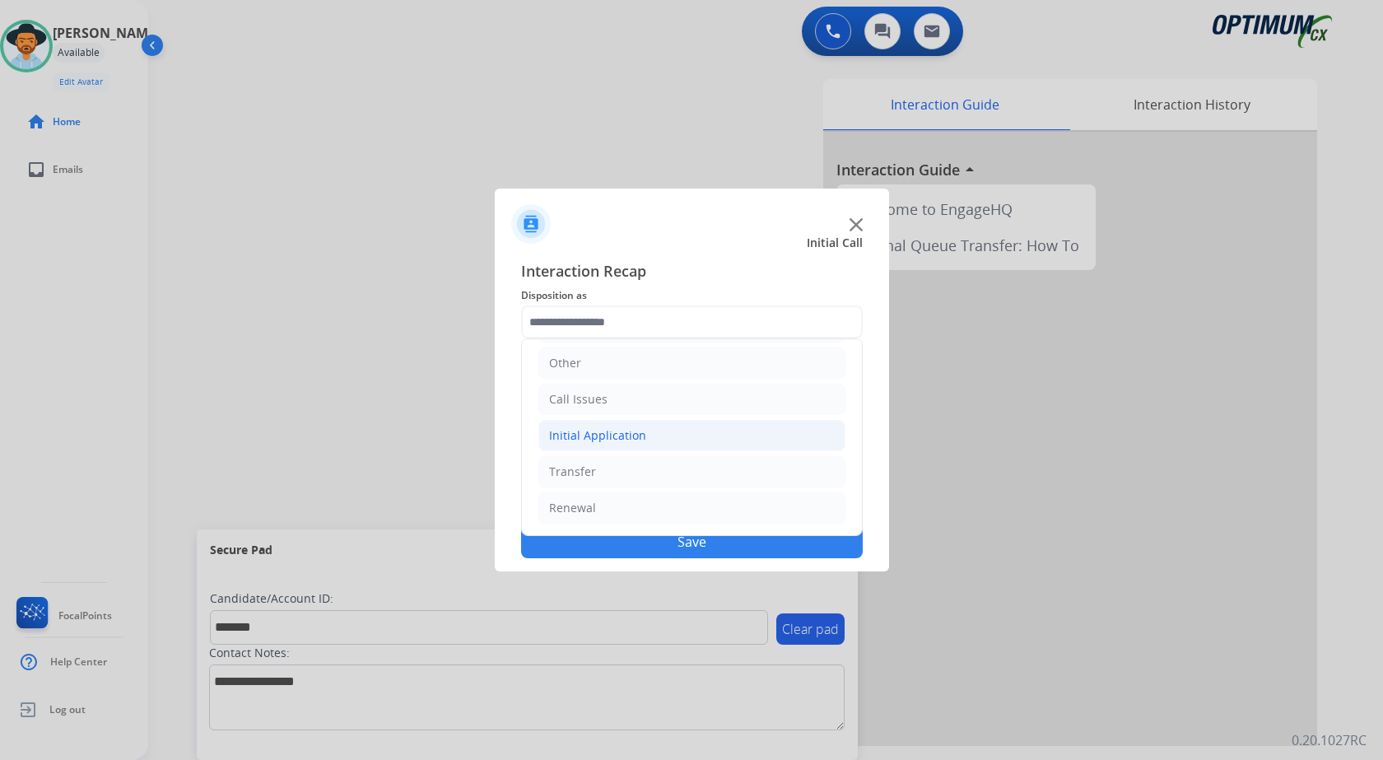
click at [670, 432] on li "Initial Application" at bounding box center [692, 435] width 307 height 31
click at [661, 478] on div "Credential Resend (Initial application)" at bounding box center [686, 472] width 208 height 16
type input "**********"
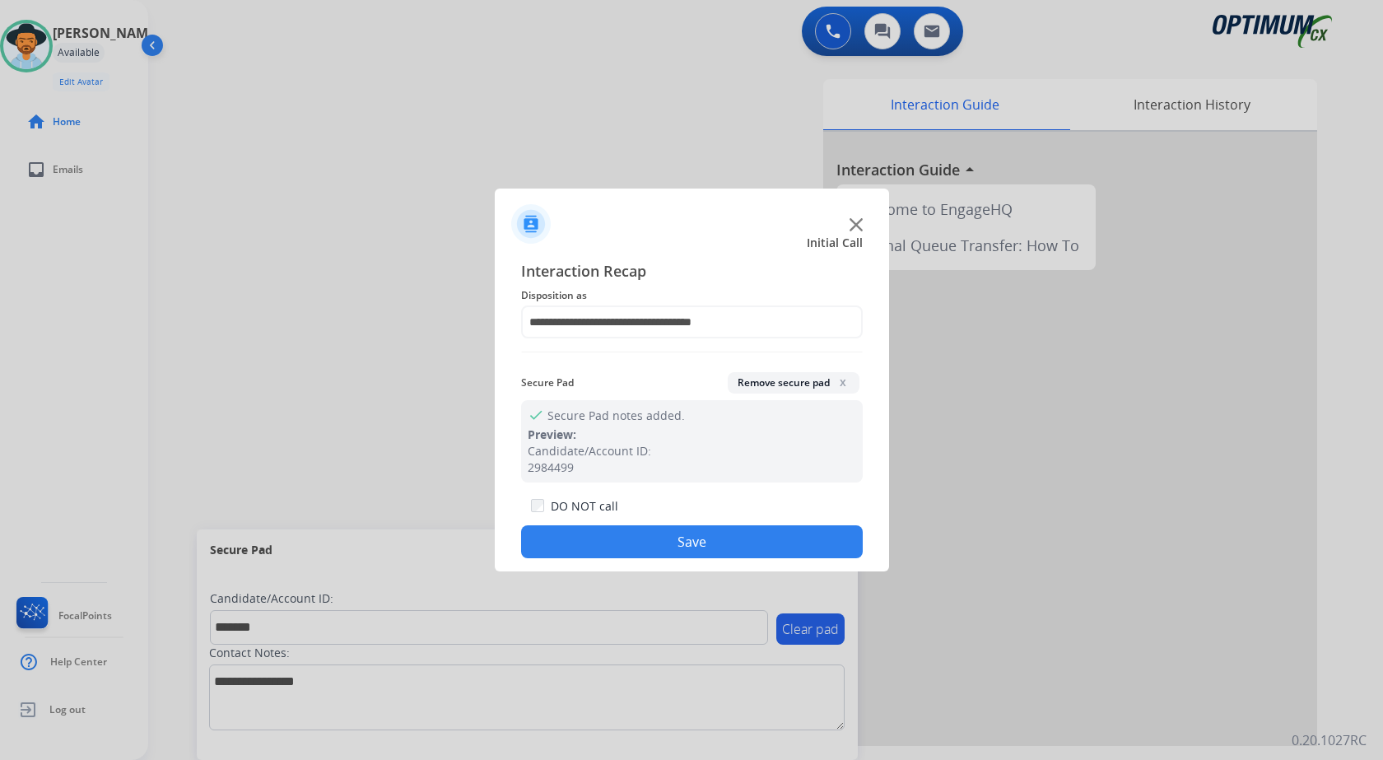
click at [667, 527] on button "Save" at bounding box center [692, 541] width 342 height 33
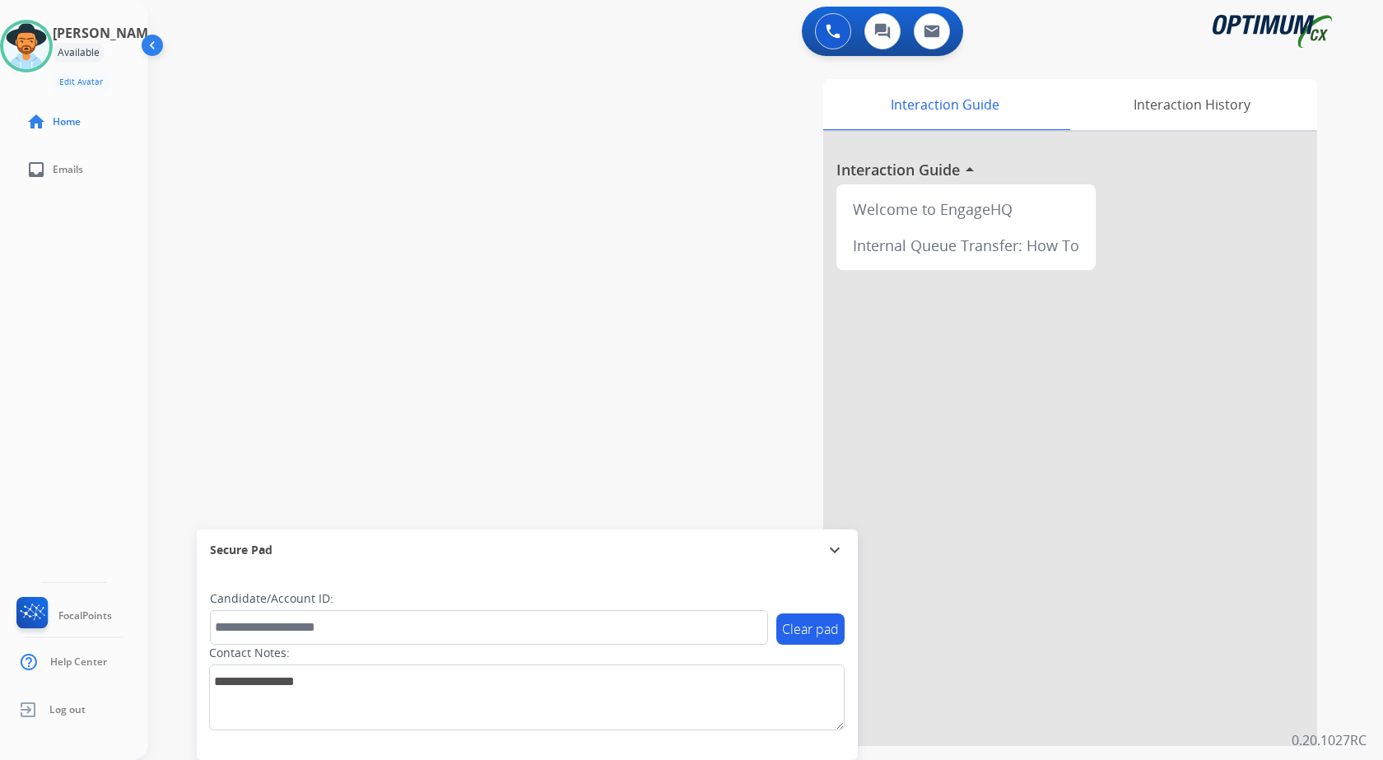
drag, startPoint x: 377, startPoint y: 333, endPoint x: 357, endPoint y: 297, distance: 41.7
click at [377, 330] on div "swap_horiz Break voice bridge close_fullscreen Connect 3-Way Call merge_type Se…" at bounding box center [746, 402] width 1196 height 687
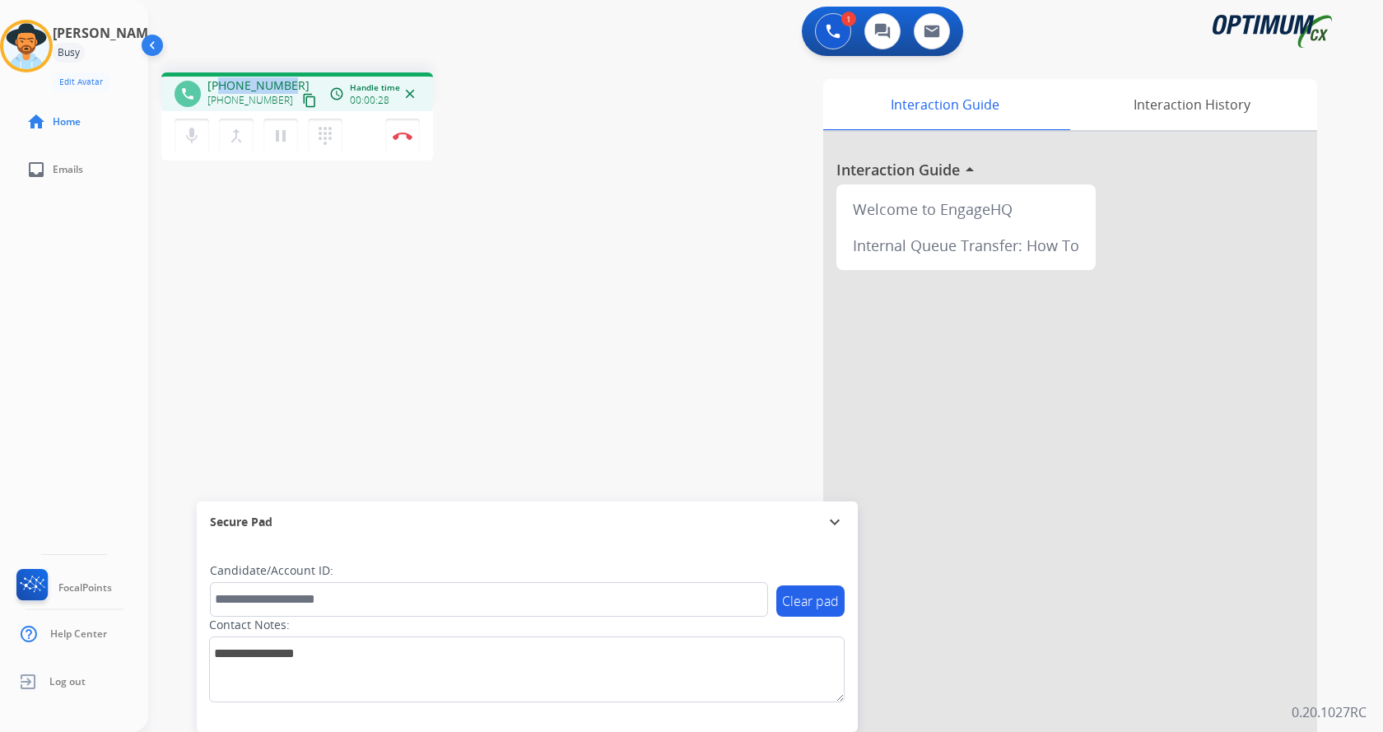
drag, startPoint x: 220, startPoint y: 86, endPoint x: 287, endPoint y: 86, distance: 67.5
click at [287, 86] on div "[PHONE_NUMBER] [PHONE_NUMBER] content_copy" at bounding box center [264, 93] width 112 height 33
copy span "9542624752"
click at [671, 155] on div "Interaction Guide Interaction History Interaction Guide arrow_drop_up Welcome t…" at bounding box center [958, 412] width 717 height 667
click at [404, 143] on button "Disconnect" at bounding box center [402, 136] width 35 height 35
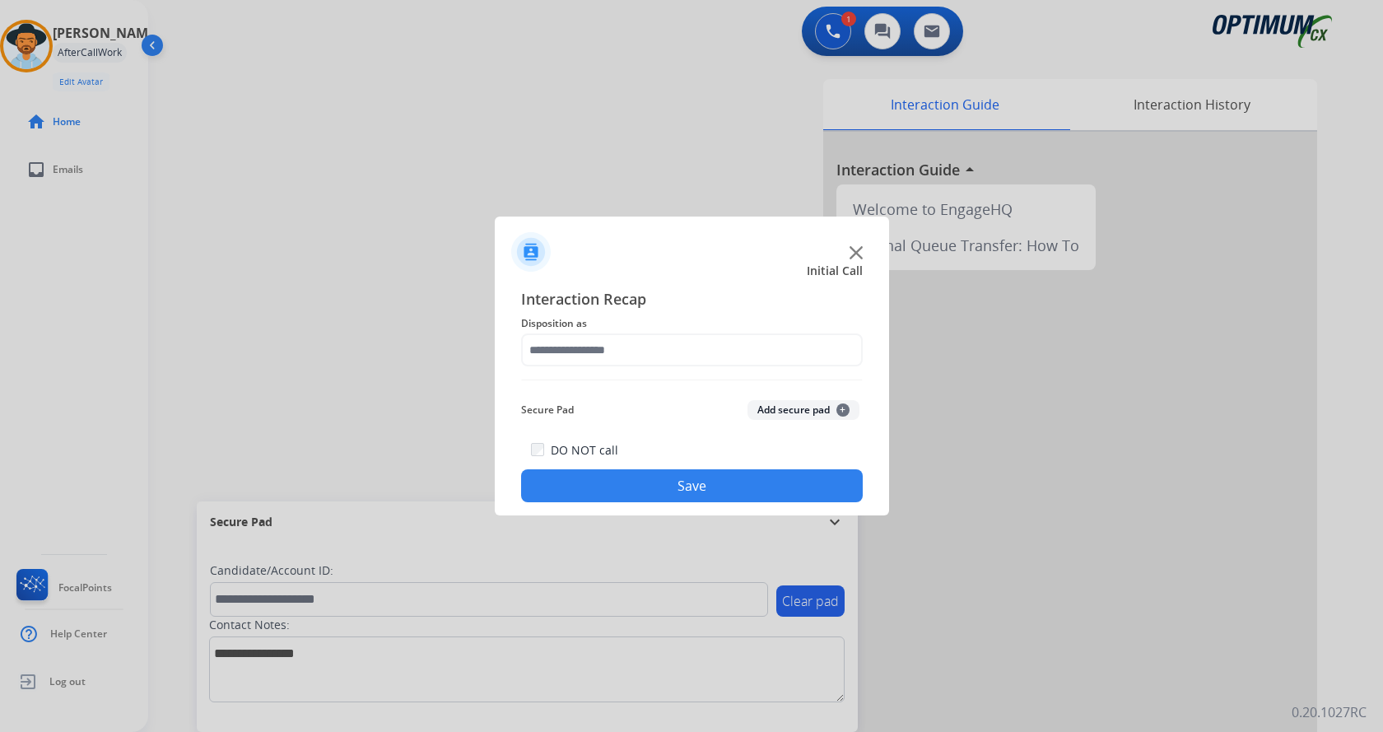
drag, startPoint x: 791, startPoint y: 408, endPoint x: 744, endPoint y: 367, distance: 61.9
click at [791, 406] on button "Add secure pad +" at bounding box center [804, 410] width 112 height 20
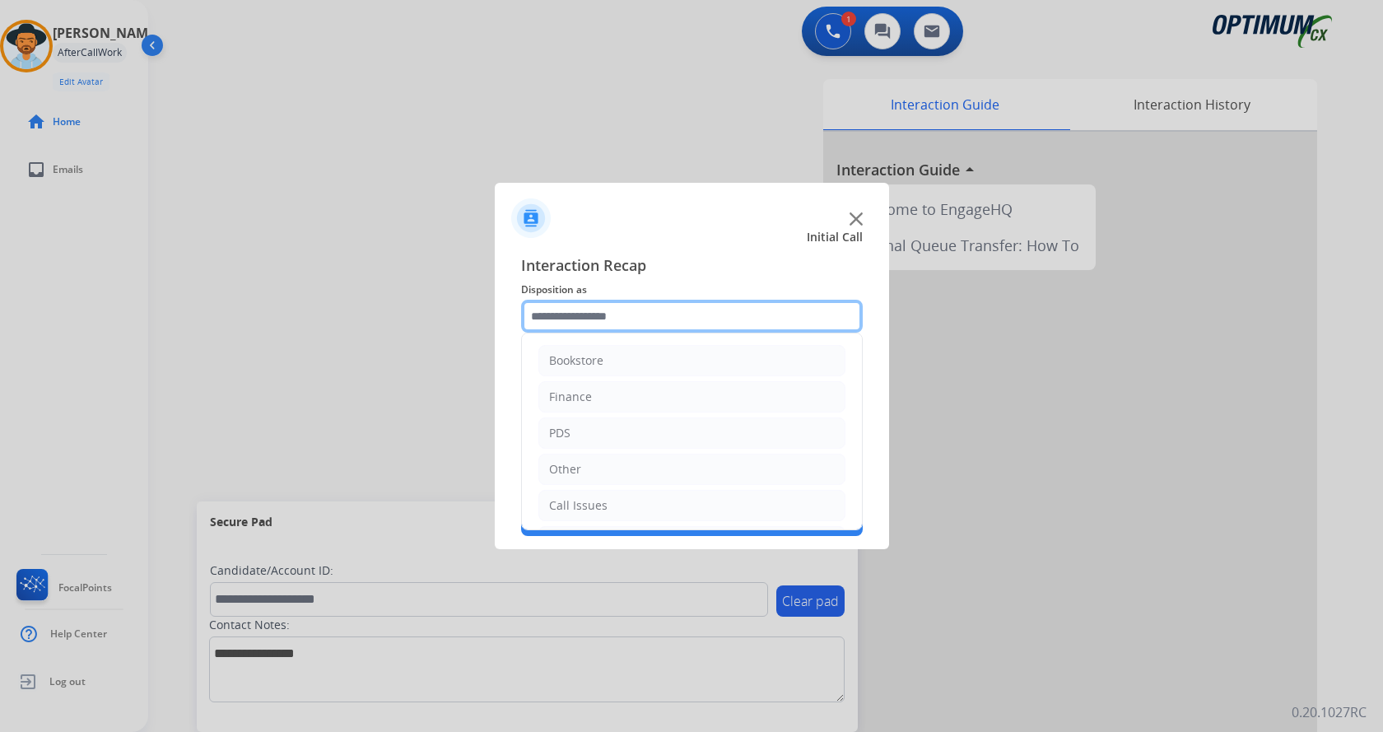
click at [613, 305] on input "text" at bounding box center [692, 316] width 342 height 33
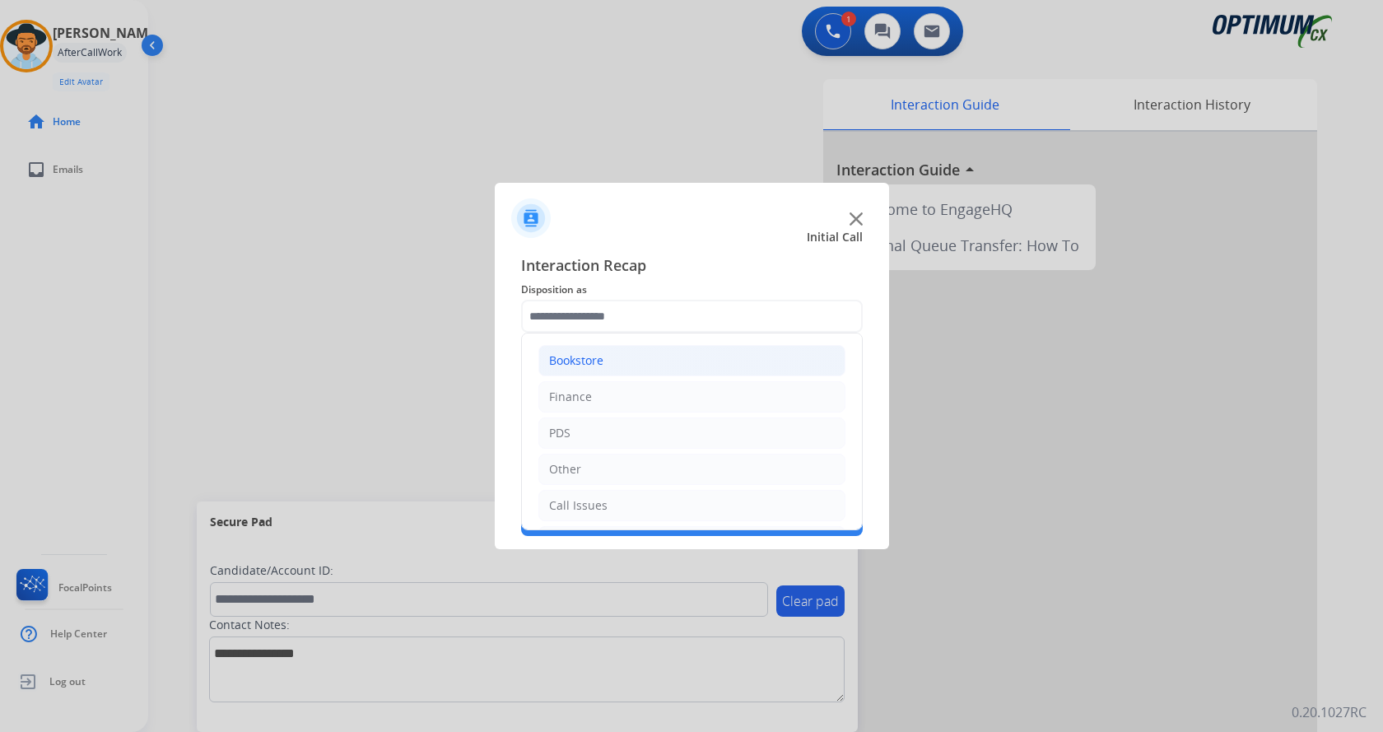
click at [664, 362] on li "Bookstore" at bounding box center [692, 360] width 307 height 31
click at [673, 433] on div "General Questions (Bookstore)" at bounding box center [665, 433] width 167 height 16
type input "**********"
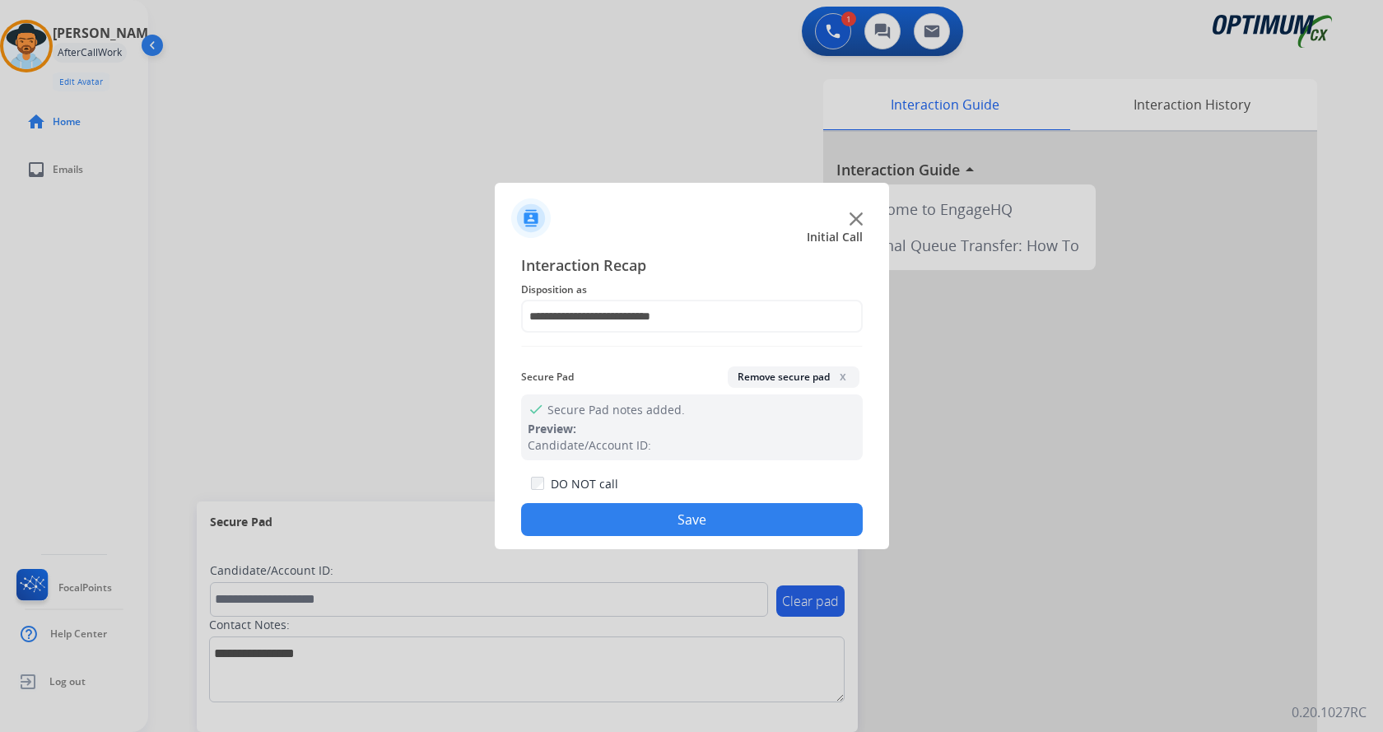
click at [699, 517] on button "Save" at bounding box center [692, 519] width 342 height 33
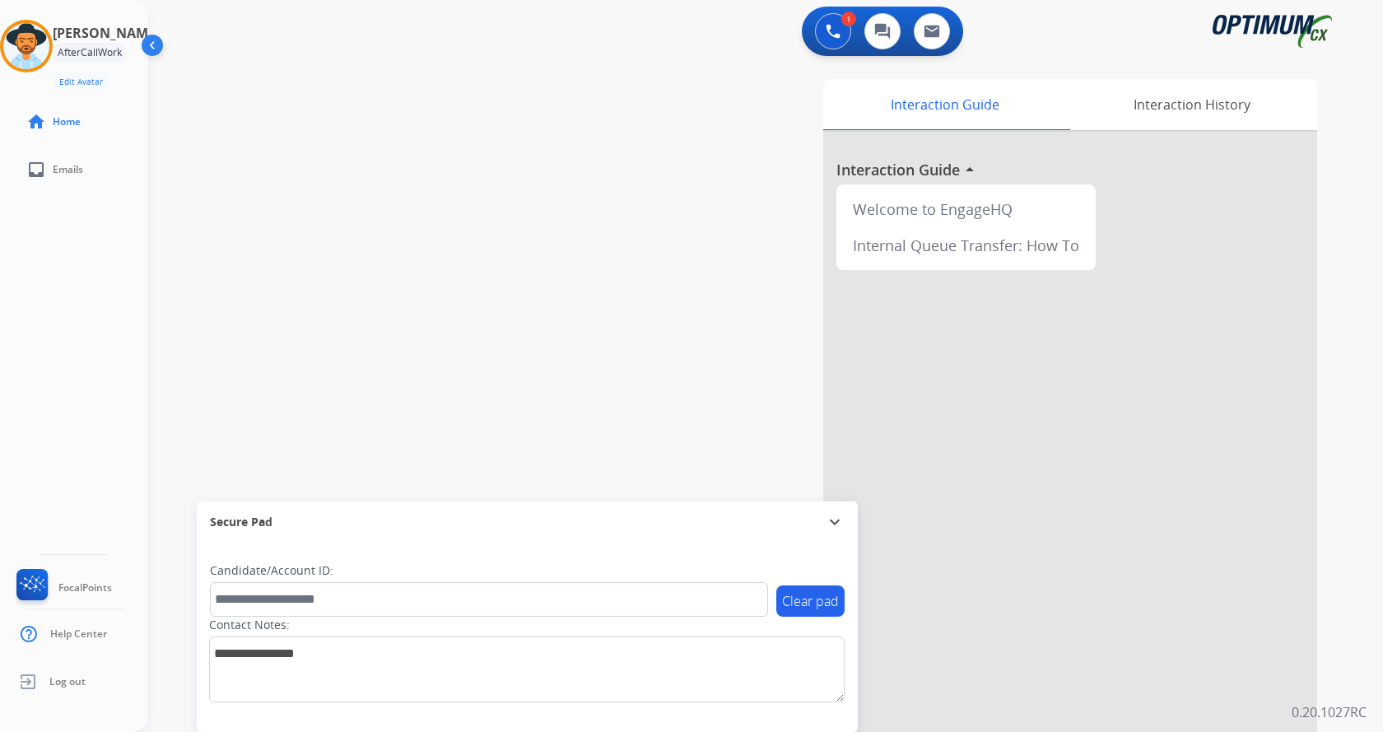
click at [416, 272] on div "swap_horiz Break voice bridge close_fullscreen Connect 3-Way Call merge_type Se…" at bounding box center [746, 402] width 1196 height 687
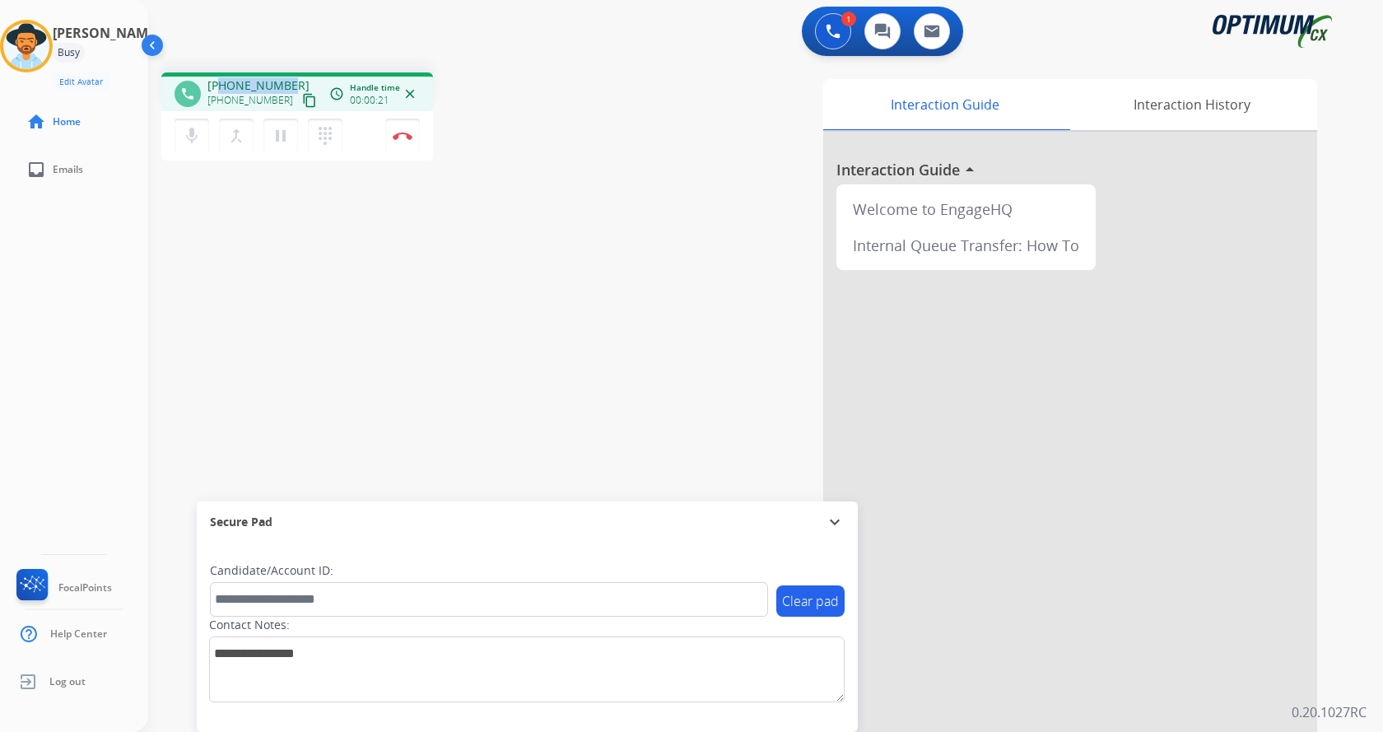
drag, startPoint x: 219, startPoint y: 81, endPoint x: 287, endPoint y: 77, distance: 67.6
click at [287, 77] on span "[PHONE_NUMBER]" at bounding box center [259, 85] width 102 height 16
copy span "3522152683"
click at [200, 122] on button "mic Mute" at bounding box center [192, 136] width 35 height 35
click at [198, 122] on button "mic_off Mute" at bounding box center [192, 136] width 35 height 35
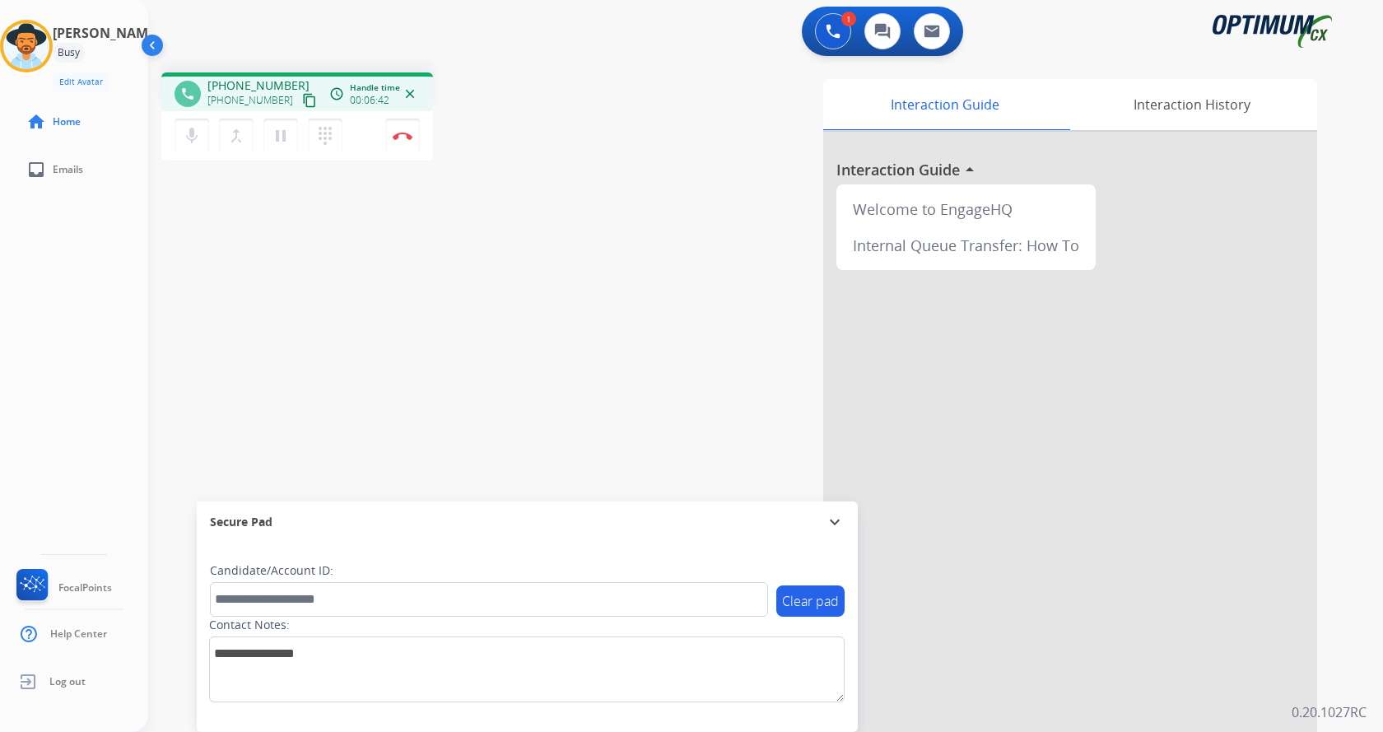
click at [502, 84] on div "phone [PHONE_NUMBER] [PHONE_NUMBER] content_copy access_time Call metrics Queue…" at bounding box center [377, 118] width 432 height 93
click at [576, 156] on div "phone [PHONE_NUMBER] [PHONE_NUMBER] content_copy access_time Call metrics Queue…" at bounding box center [377, 118] width 432 height 93
click at [409, 133] on img at bounding box center [403, 136] width 20 height 8
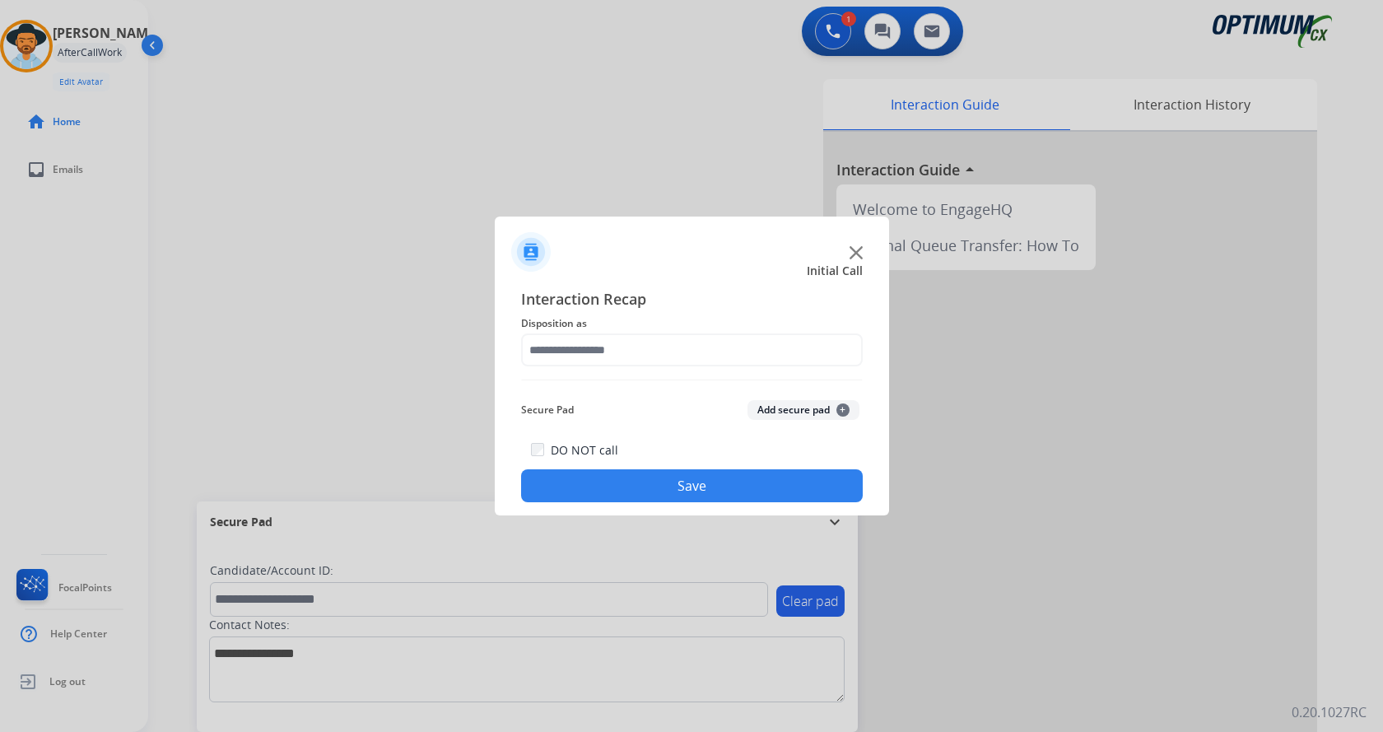
click at [773, 408] on button "Add secure pad +" at bounding box center [804, 410] width 112 height 20
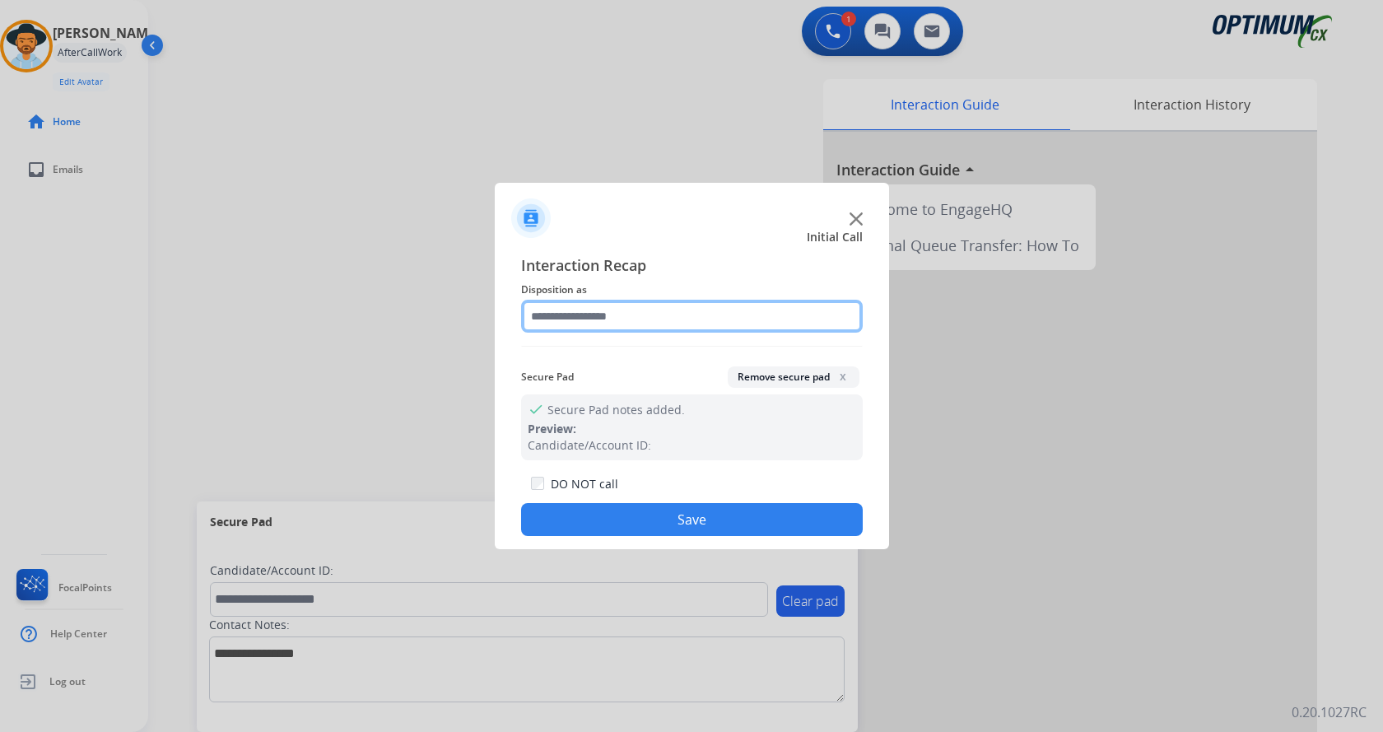
click at [614, 323] on input "text" at bounding box center [692, 316] width 342 height 33
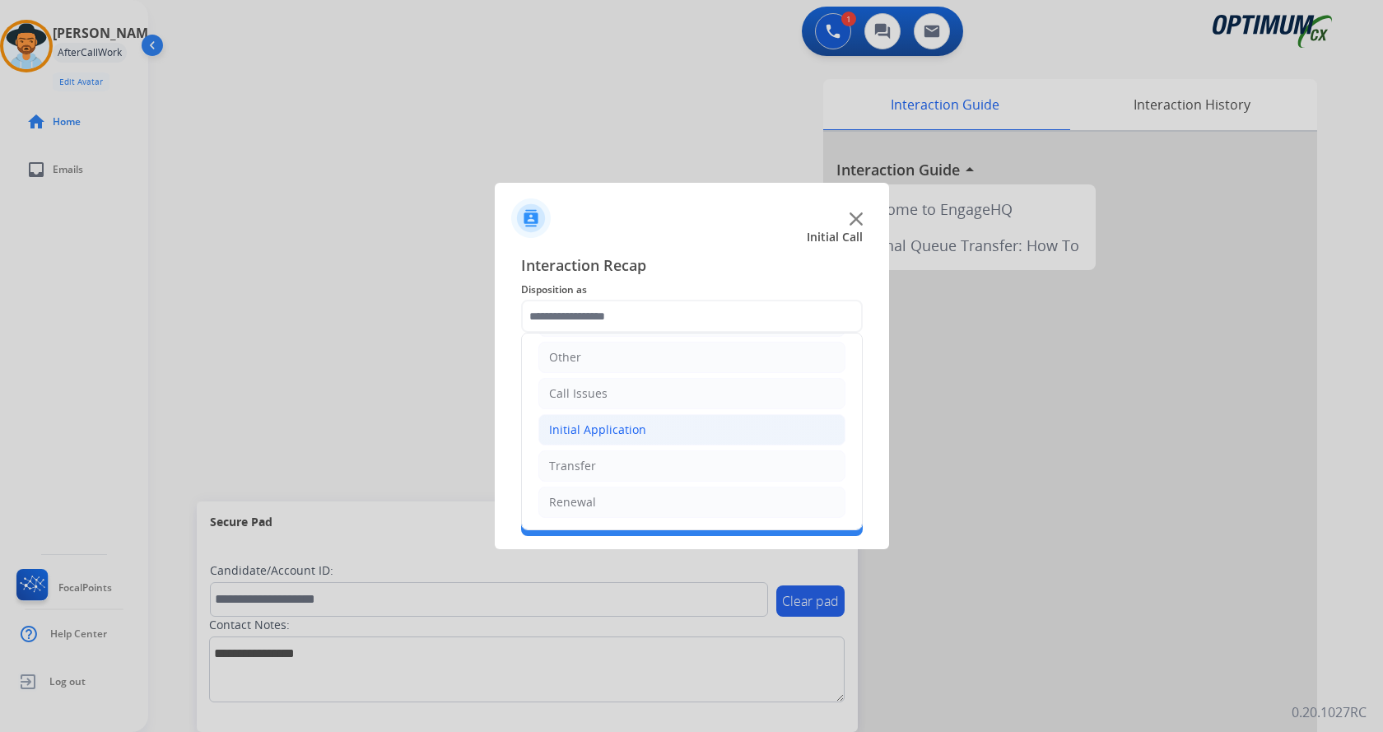
click at [639, 438] on div "Initial Application" at bounding box center [597, 430] width 97 height 16
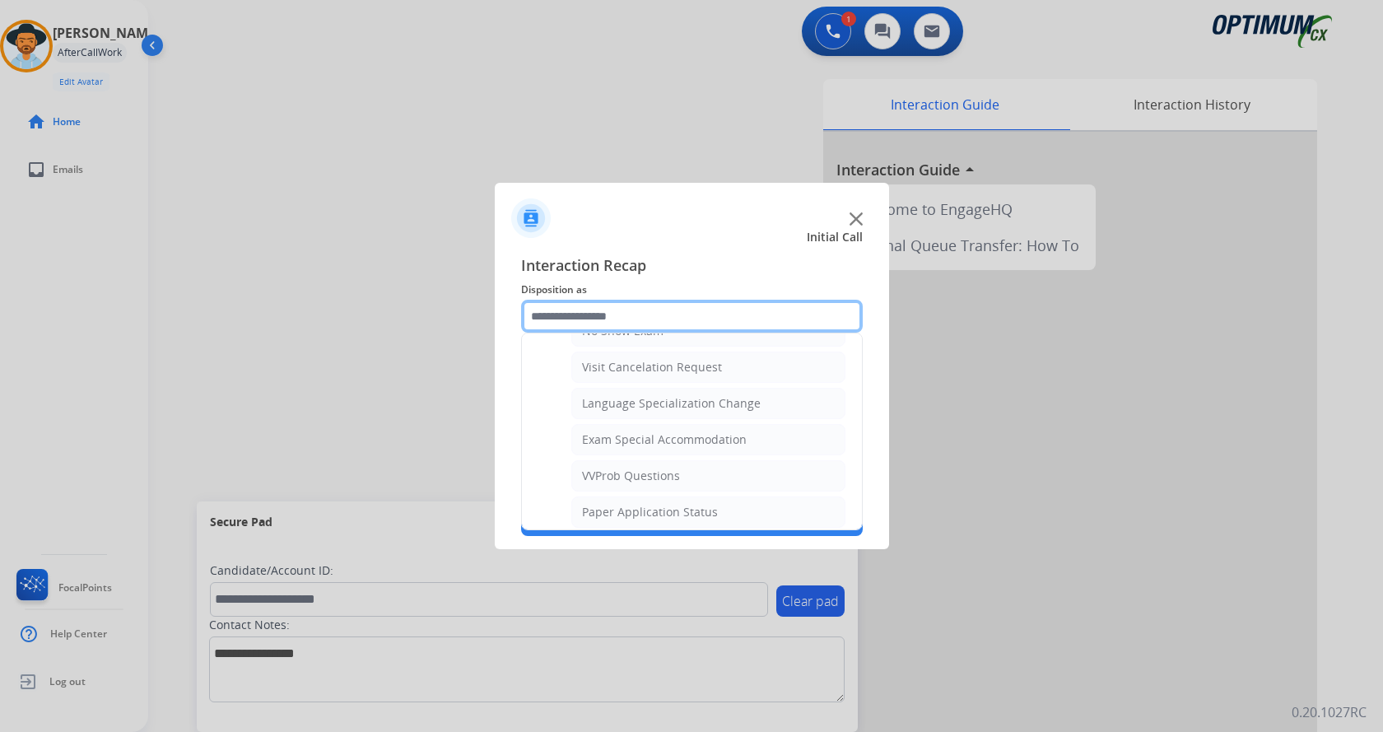
scroll to position [935, 0]
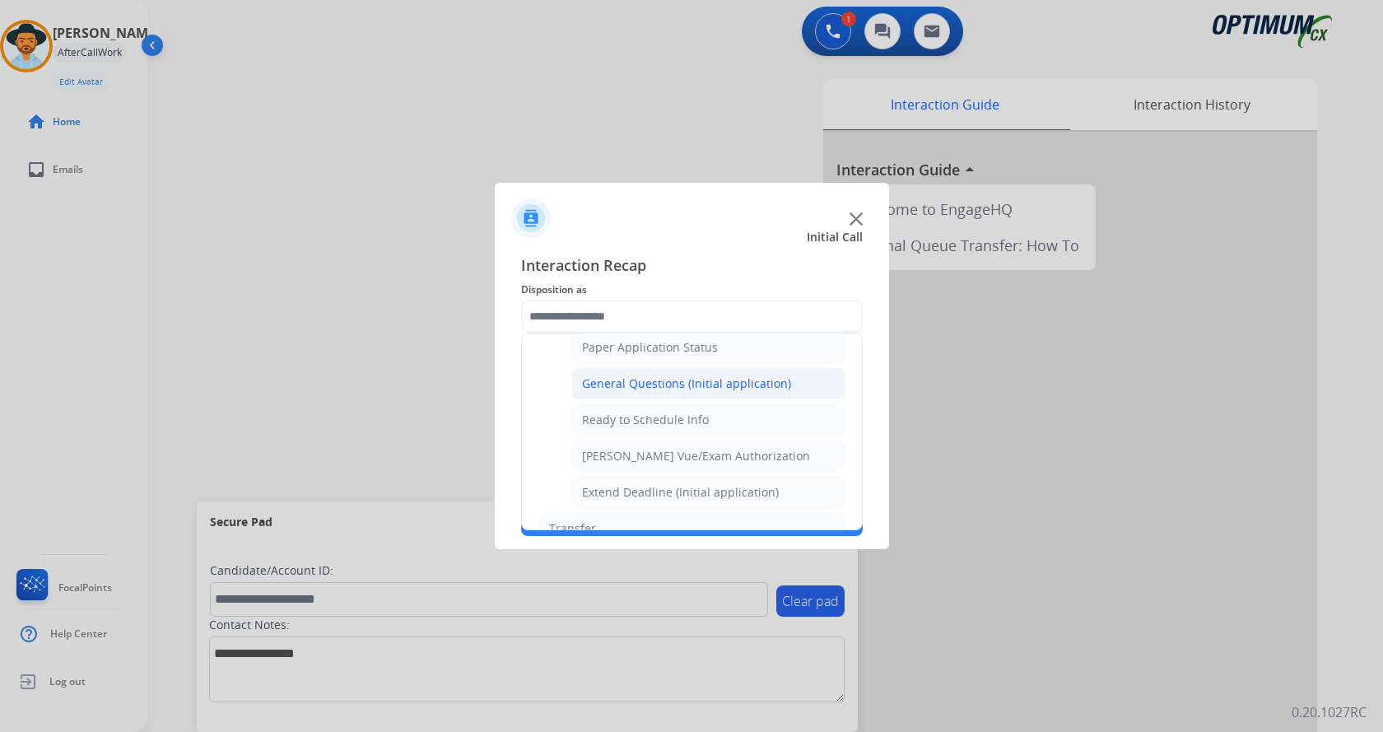
click at [734, 381] on div "General Questions (Initial application)" at bounding box center [686, 383] width 209 height 16
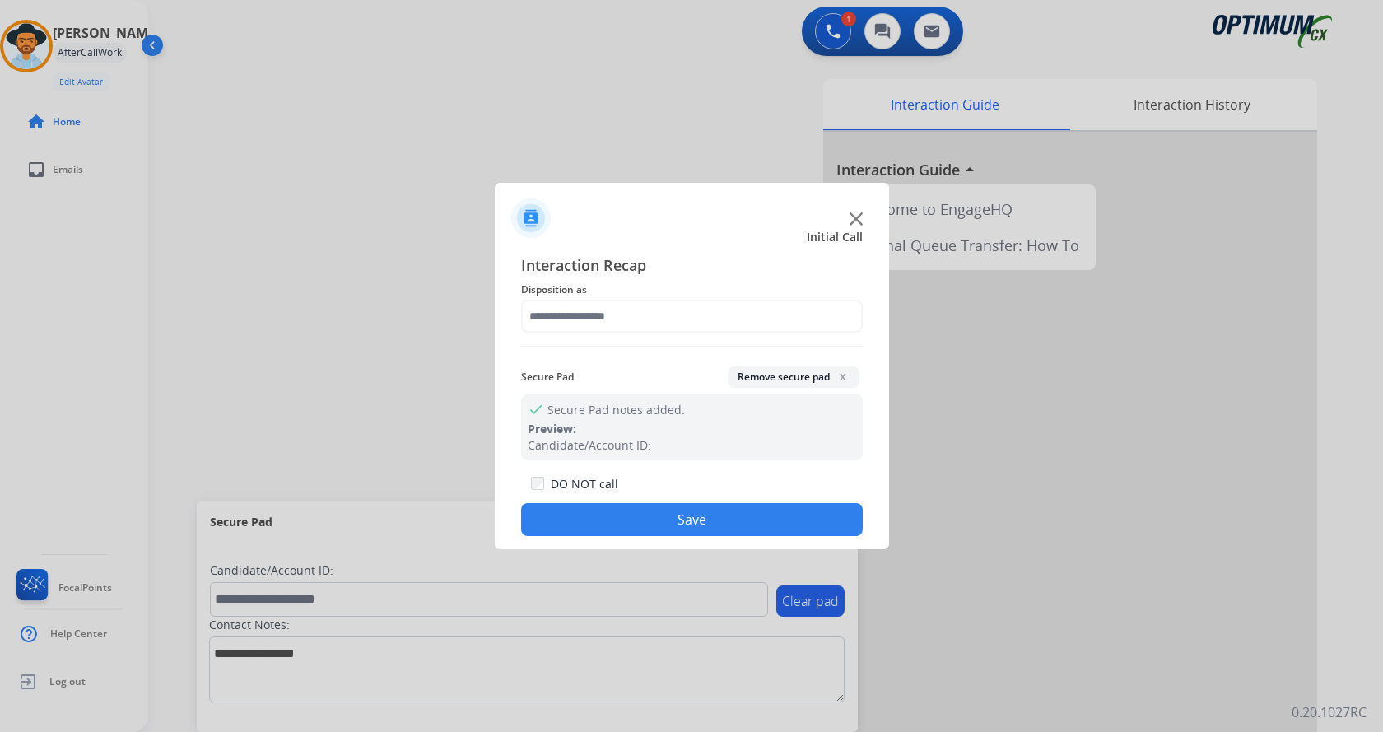
type input "**********"
click at [689, 519] on button "Save" at bounding box center [692, 519] width 342 height 33
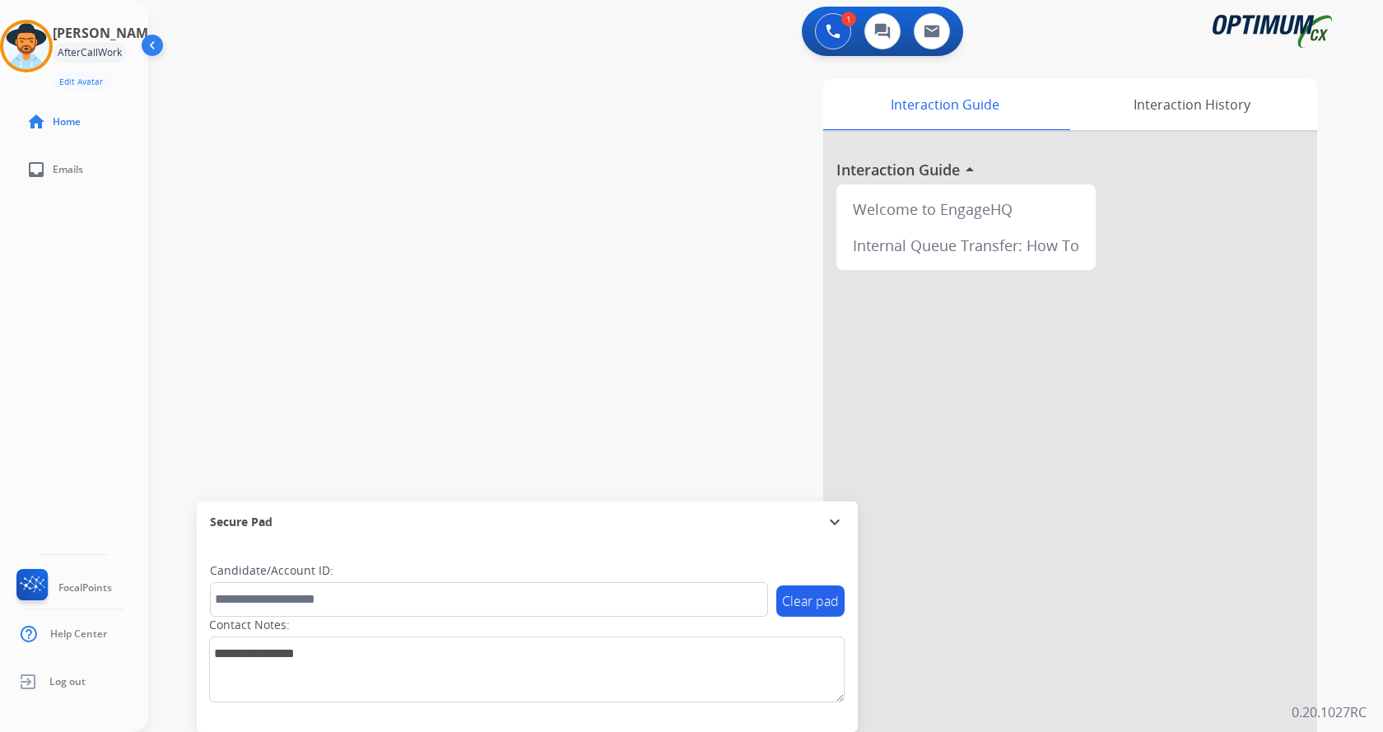
click at [459, 262] on div "swap_horiz Break voice bridge close_fullscreen Connect 3-Way Call merge_type Se…" at bounding box center [746, 402] width 1196 height 687
click at [446, 188] on div "swap_horiz Break voice bridge close_fullscreen Connect 3-Way Call merge_type Se…" at bounding box center [746, 402] width 1196 height 687
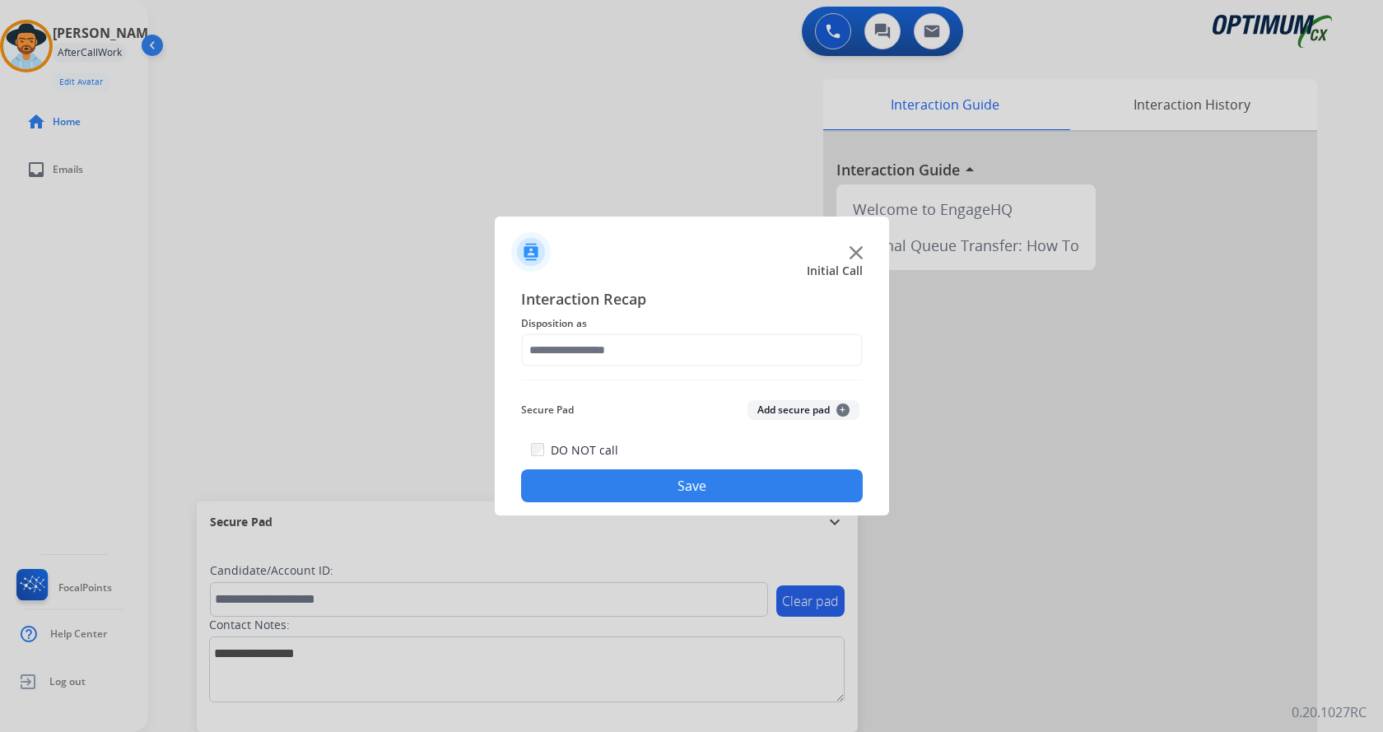
click at [842, 258] on img at bounding box center [856, 252] width 13 height 13
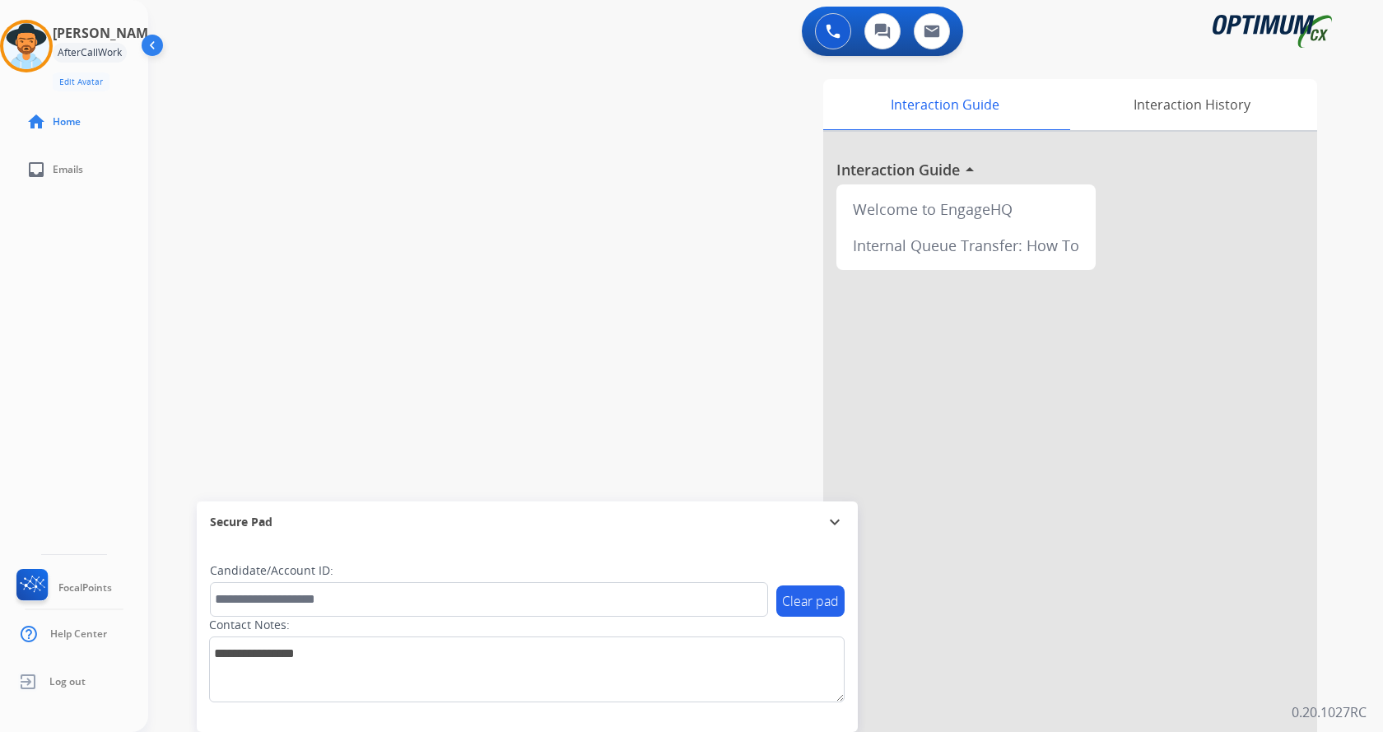
click at [562, 345] on div "swap_horiz Break voice bridge close_fullscreen Connect 3-Way Call merge_type Se…" at bounding box center [746, 402] width 1196 height 687
click at [394, 248] on div "swap_horiz Break voice bridge close_fullscreen Connect 3-Way Call merge_type Se…" at bounding box center [746, 402] width 1196 height 687
click at [376, 234] on div "swap_horiz Break voice bridge close_fullscreen Connect 3-Way Call merge_type Se…" at bounding box center [746, 402] width 1196 height 687
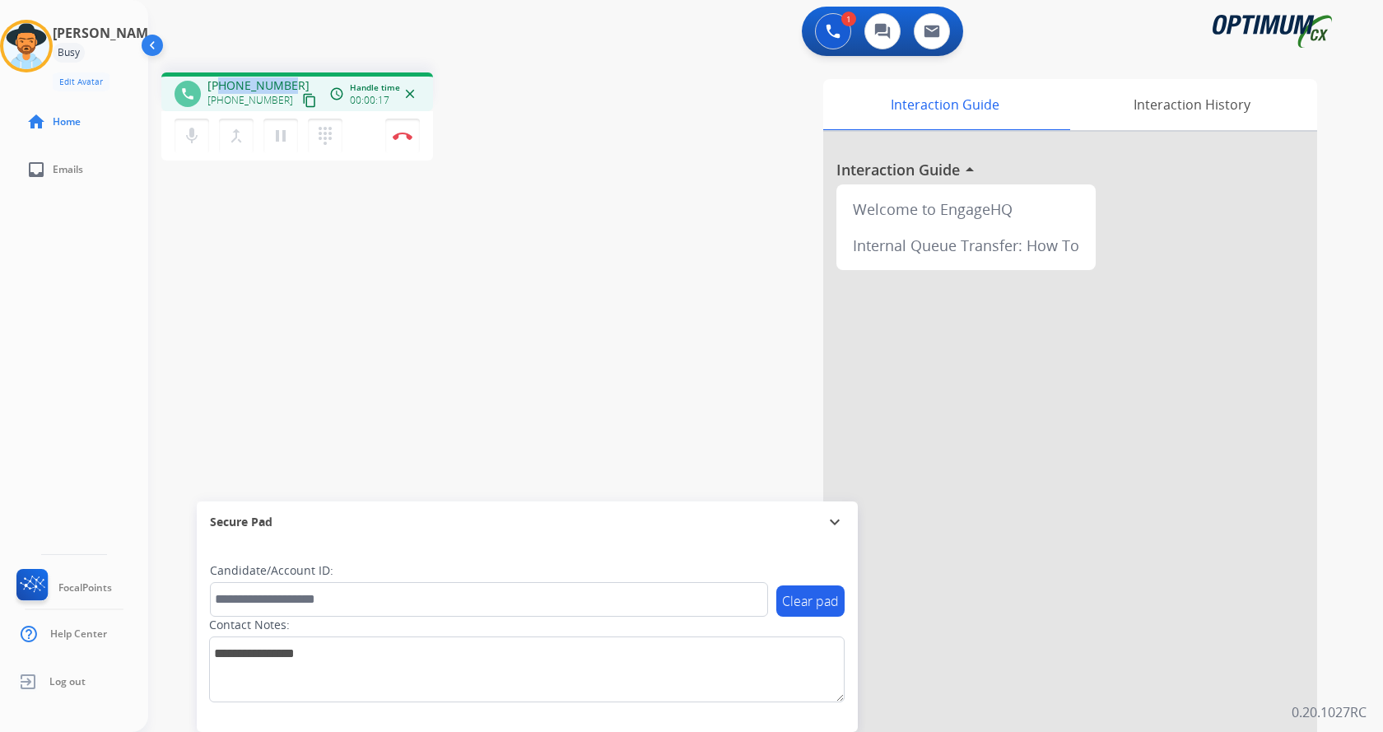
drag, startPoint x: 220, startPoint y: 80, endPoint x: 295, endPoint y: 81, distance: 74.9
click at [295, 81] on div "[PHONE_NUMBER] [PHONE_NUMBER] content_copy" at bounding box center [264, 93] width 112 height 33
copy span "6129872874"
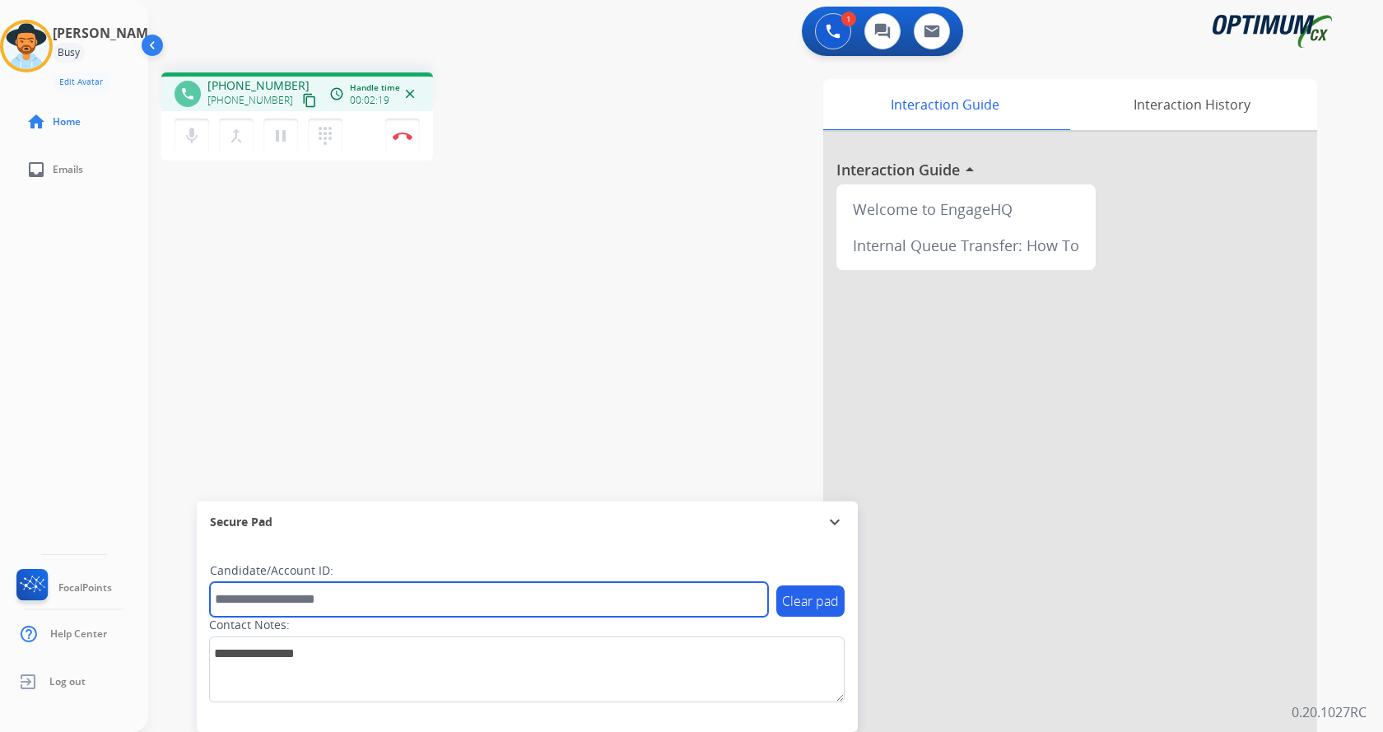
click at [350, 527] on input "text" at bounding box center [489, 599] width 558 height 35
paste input "*******"
type input "*******"
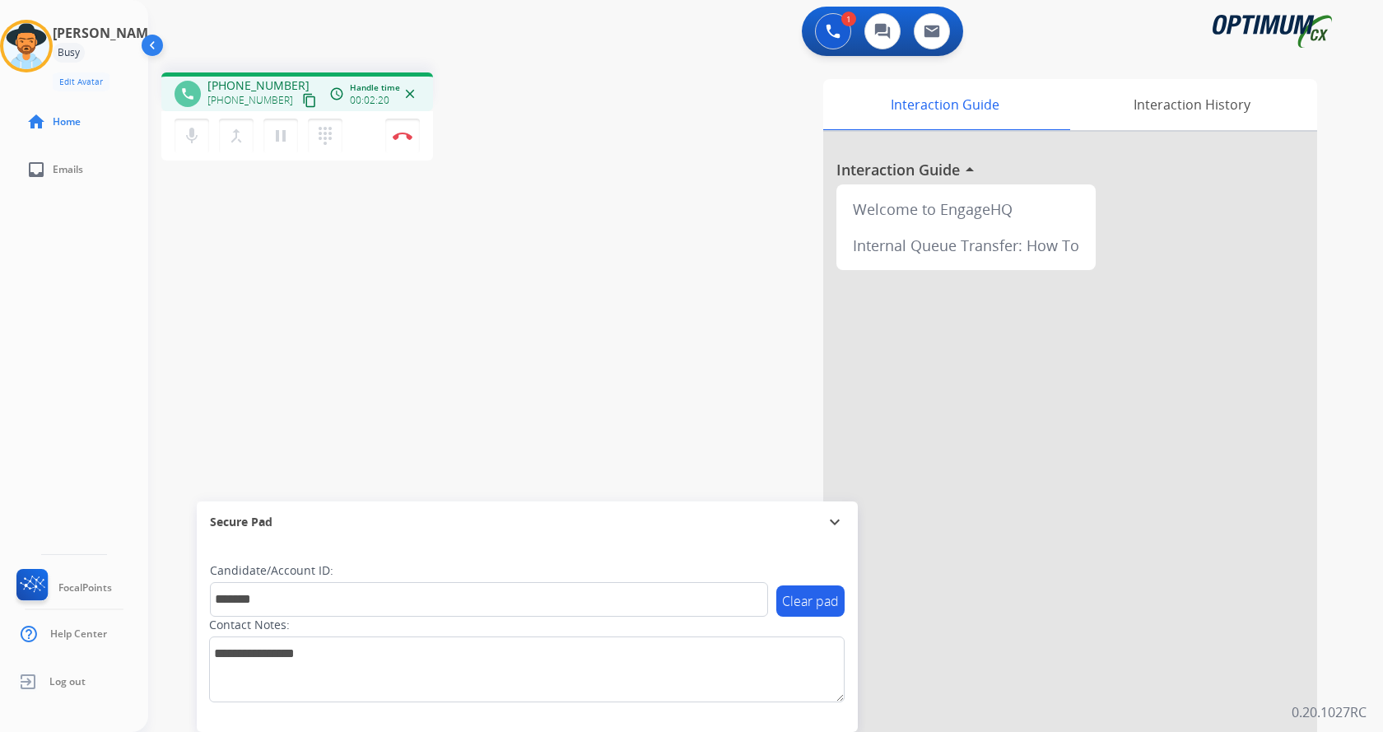
click at [365, 343] on div "phone [PHONE_NUMBER] [PHONE_NUMBER] content_copy access_time Call metrics Queue…" at bounding box center [746, 402] width 1196 height 687
click at [408, 126] on button "Disconnect" at bounding box center [402, 136] width 35 height 35
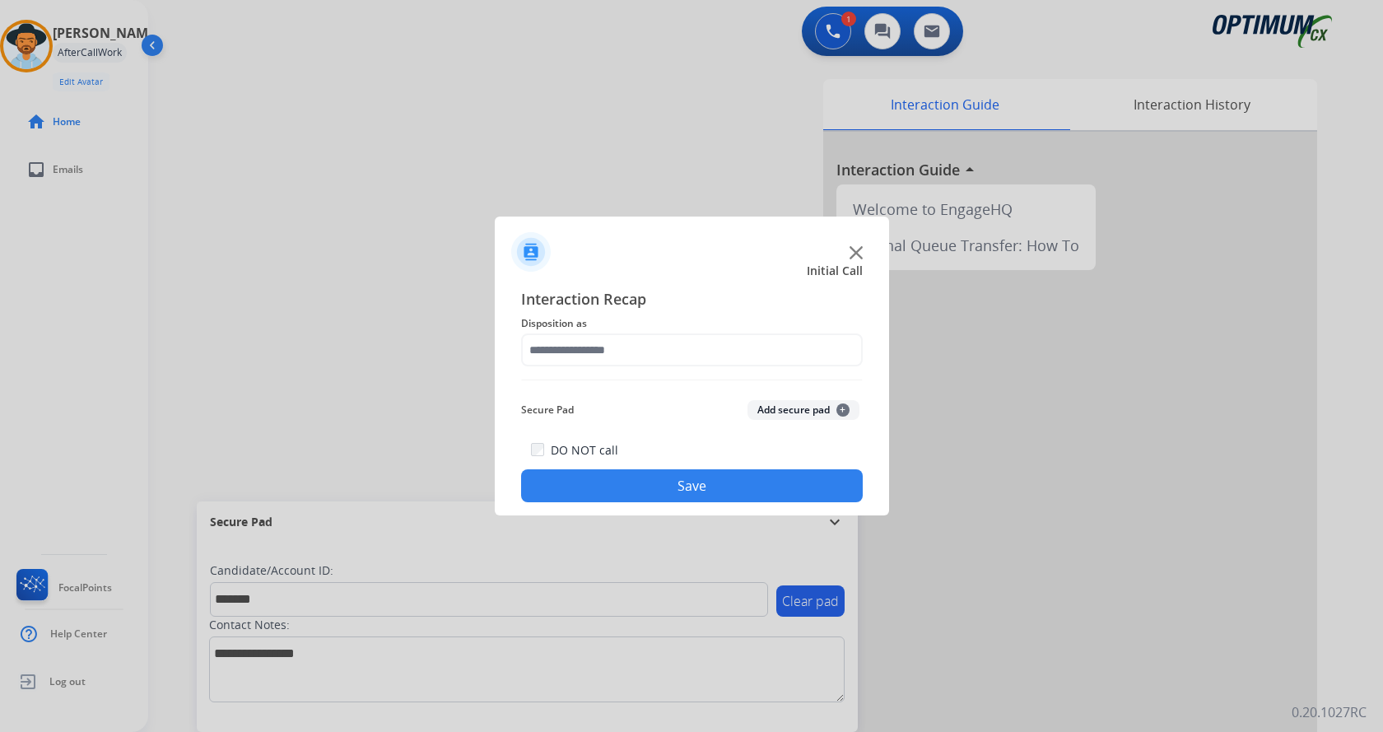
click at [795, 414] on button "Add secure pad +" at bounding box center [804, 410] width 112 height 20
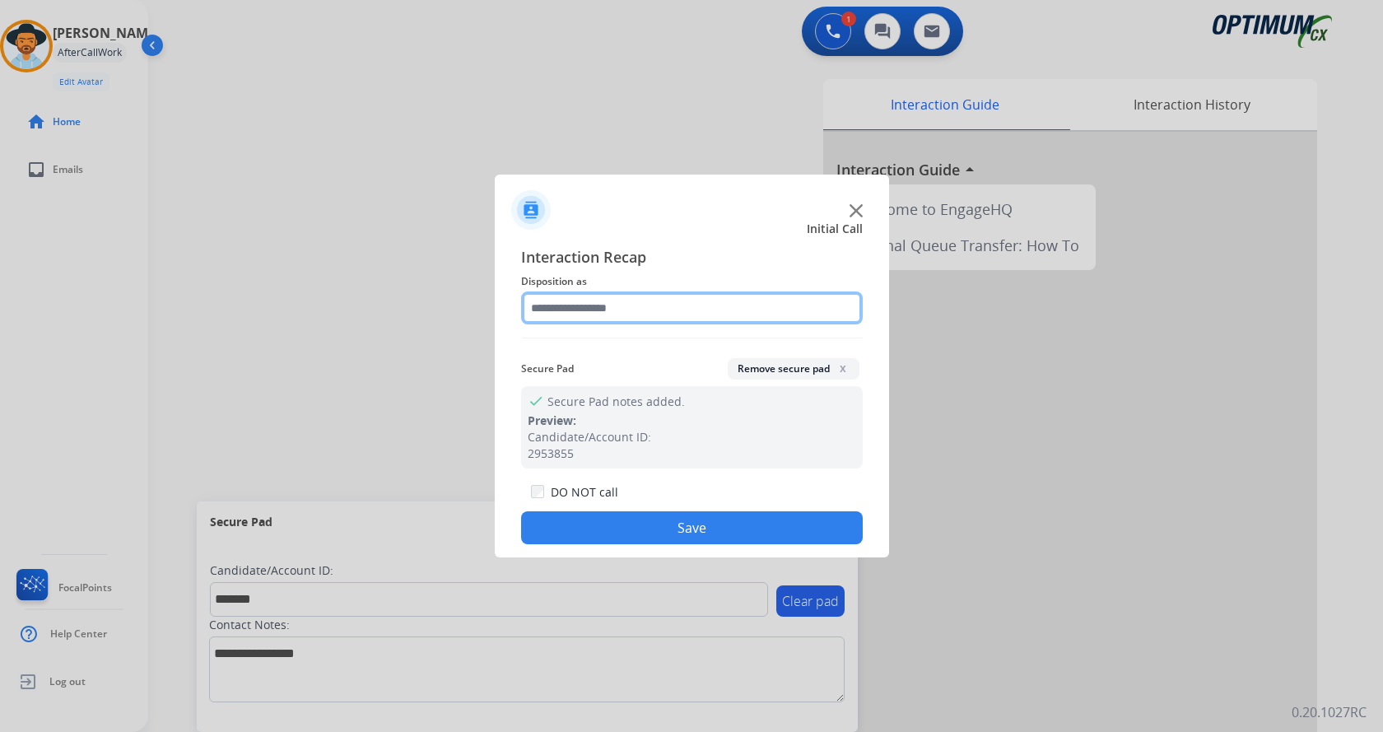
click at [622, 317] on input "text" at bounding box center [692, 307] width 342 height 33
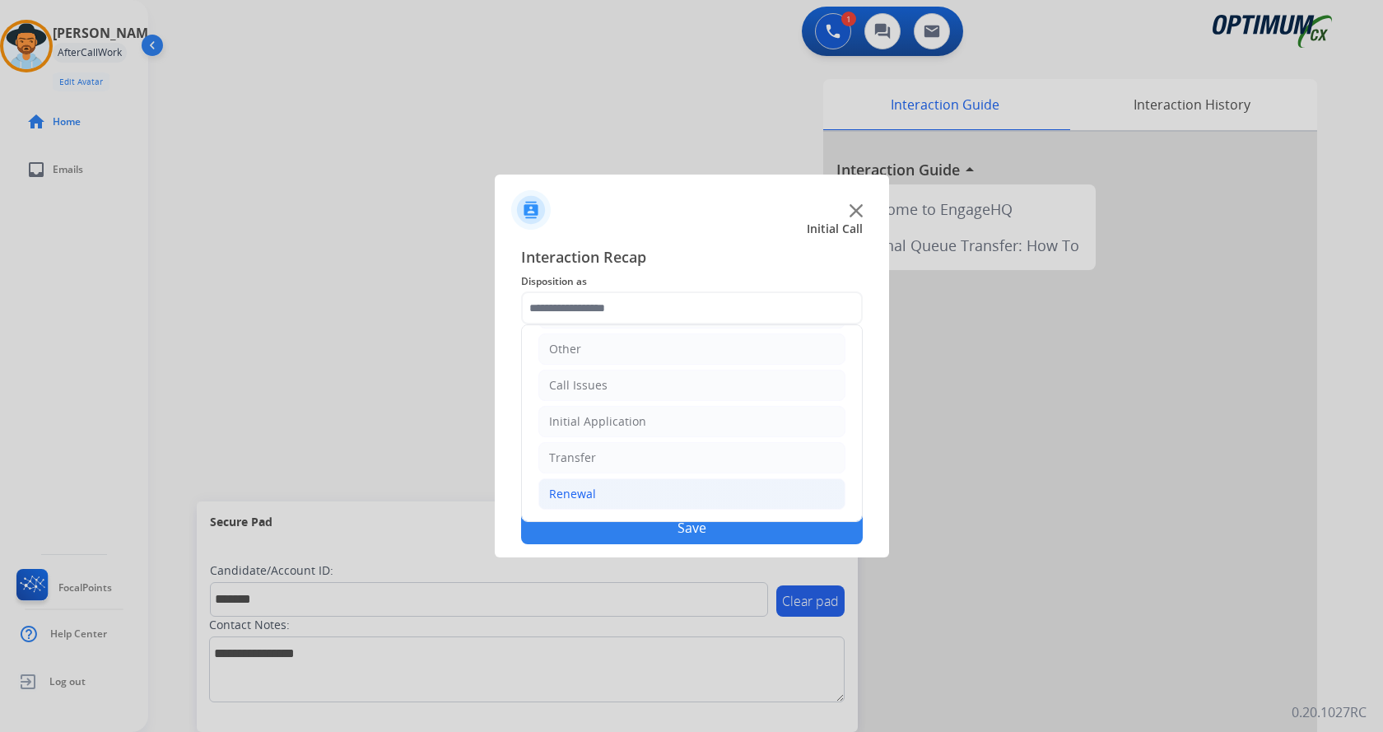
click at [597, 497] on li "Renewal" at bounding box center [692, 493] width 307 height 31
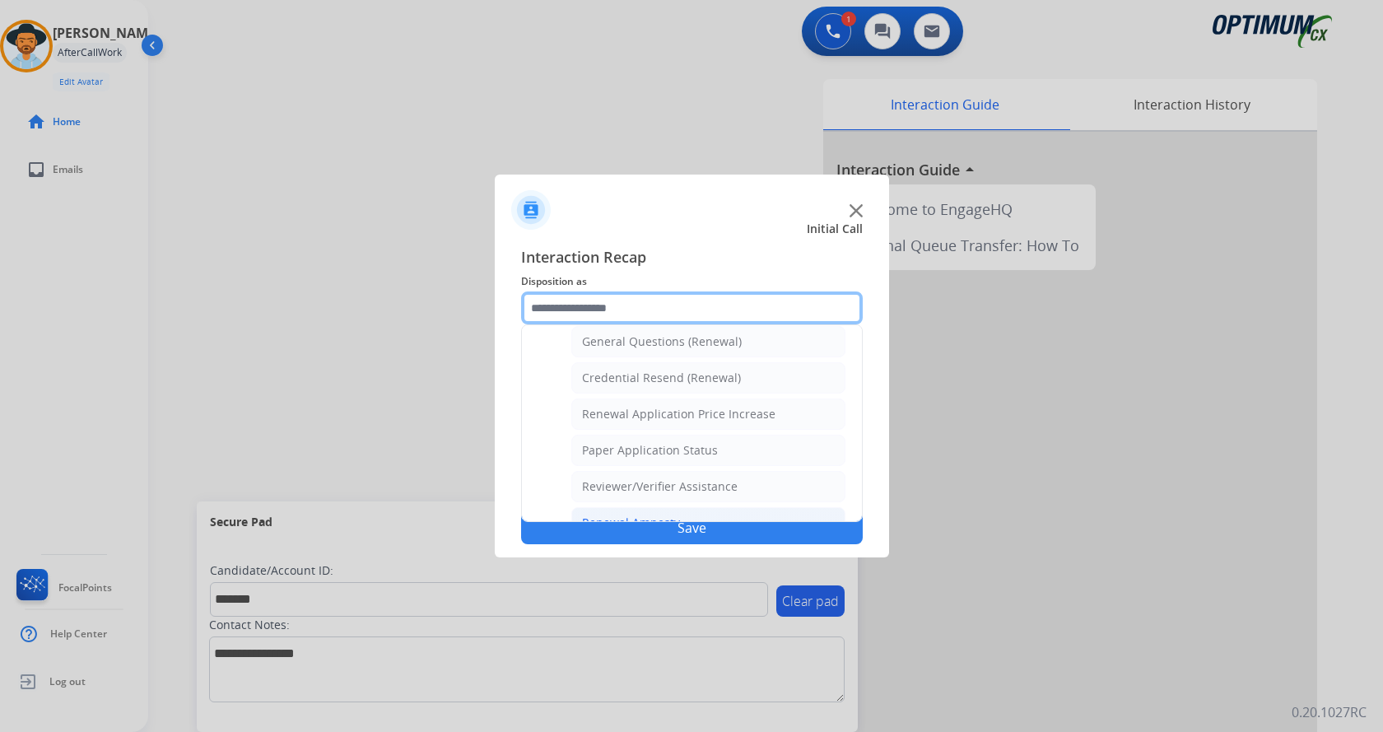
scroll to position [471, 0]
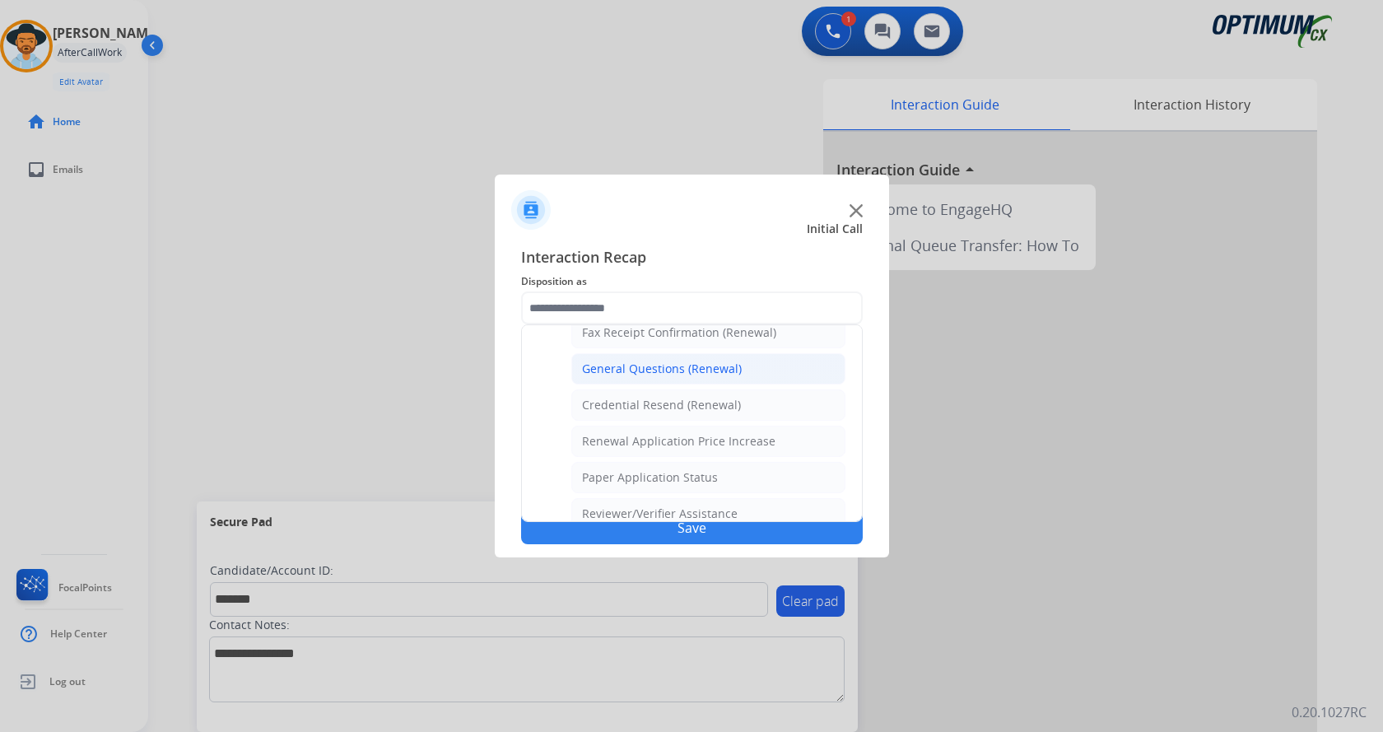
click at [672, 368] on div "General Questions (Renewal)" at bounding box center [662, 369] width 160 height 16
type input "**********"
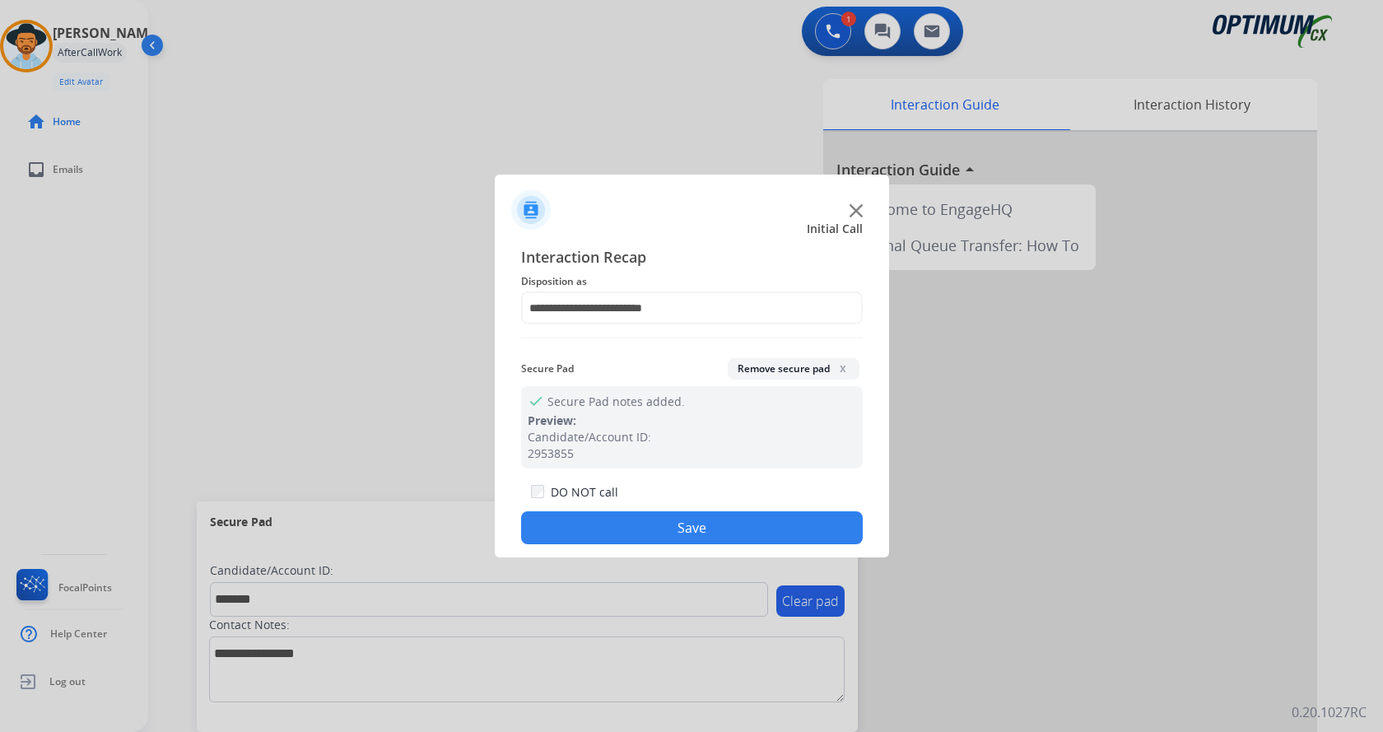
click at [627, 527] on button "Save" at bounding box center [692, 527] width 342 height 33
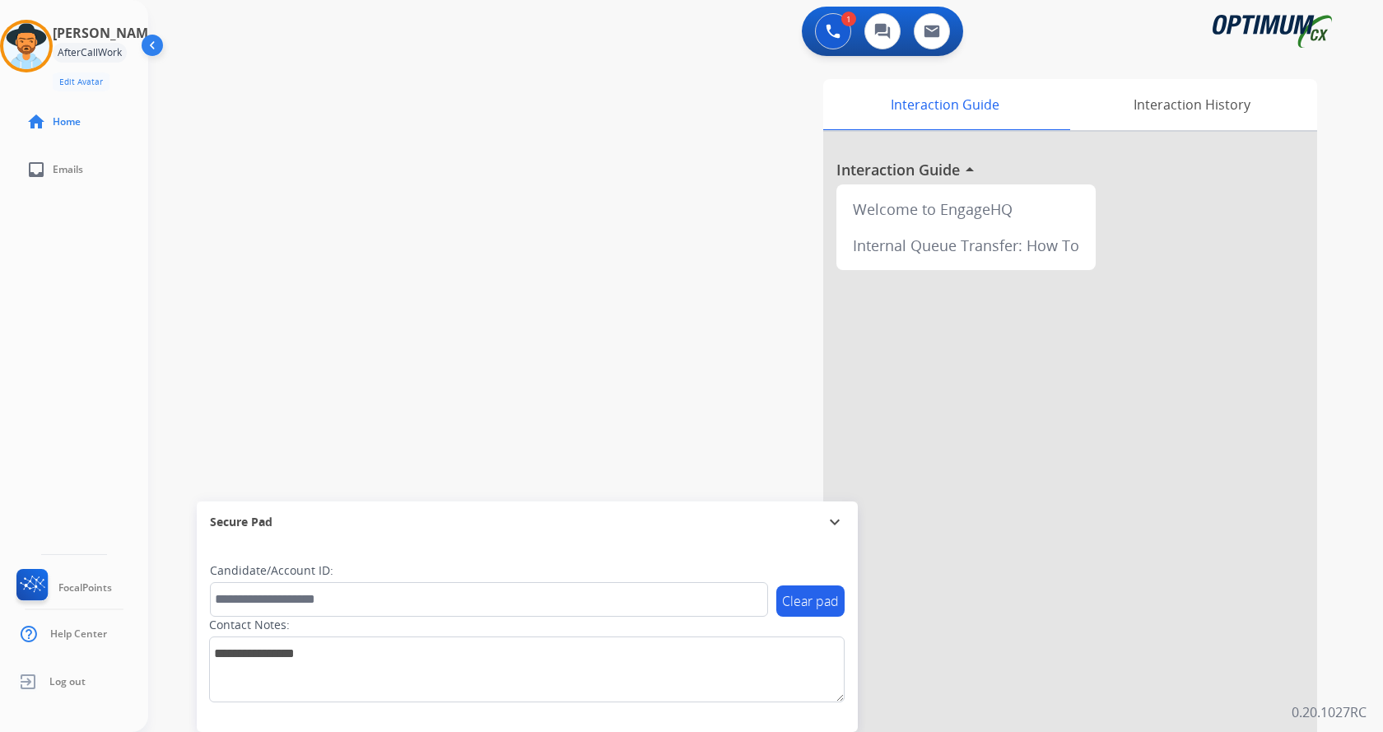
click at [419, 206] on div "swap_horiz Break voice bridge close_fullscreen Connect 3-Way Call merge_type Se…" at bounding box center [746, 402] width 1196 height 687
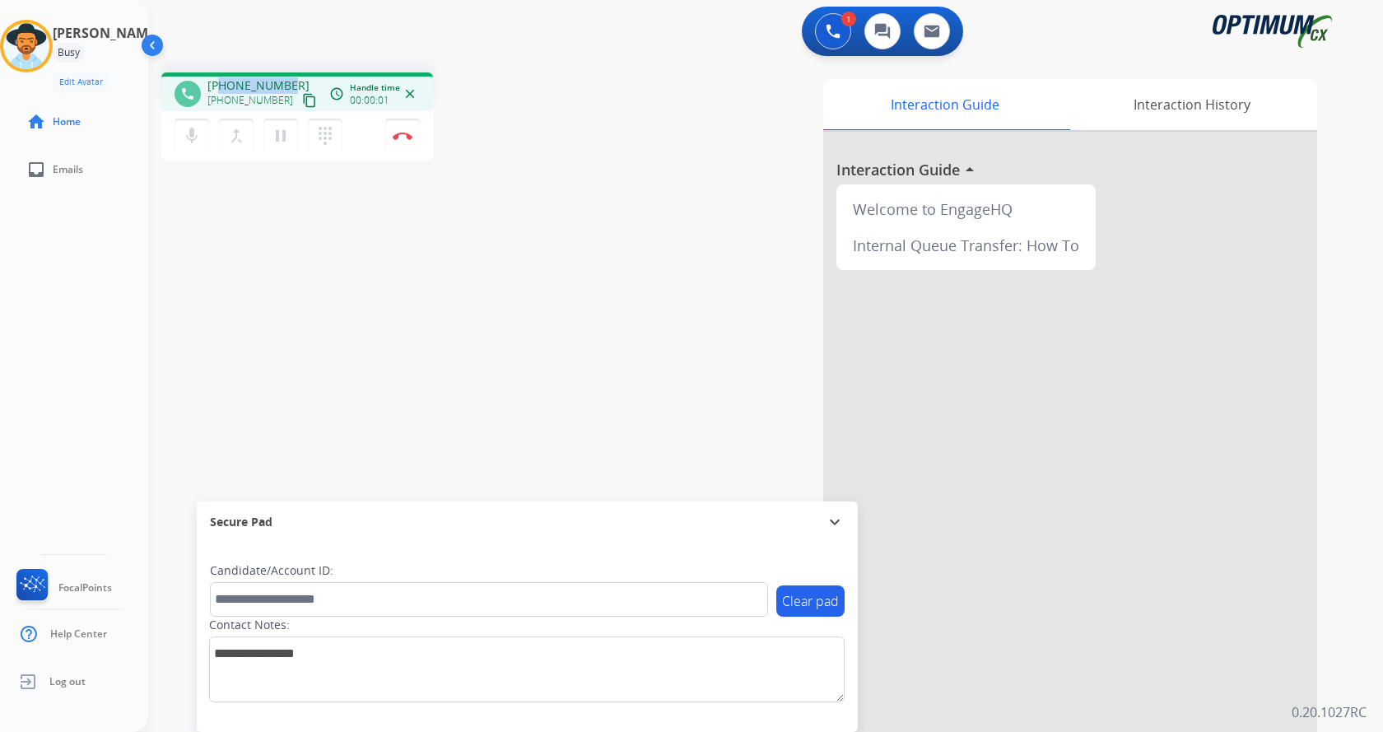
drag, startPoint x: 218, startPoint y: 81, endPoint x: 296, endPoint y: 77, distance: 77.5
click at [296, 77] on div "[PHONE_NUMBER] [PHONE_NUMBER] content_copy" at bounding box center [264, 93] width 112 height 33
copy span "6465783187"
click at [329, 32] on div "1 Voice Interactions 0 Chat Interactions 0 Email Interactions" at bounding box center [756, 33] width 1176 height 53
click at [501, 381] on div "phone [PHONE_NUMBER] [PHONE_NUMBER] content_copy access_time Call metrics Queue…" at bounding box center [746, 402] width 1196 height 687
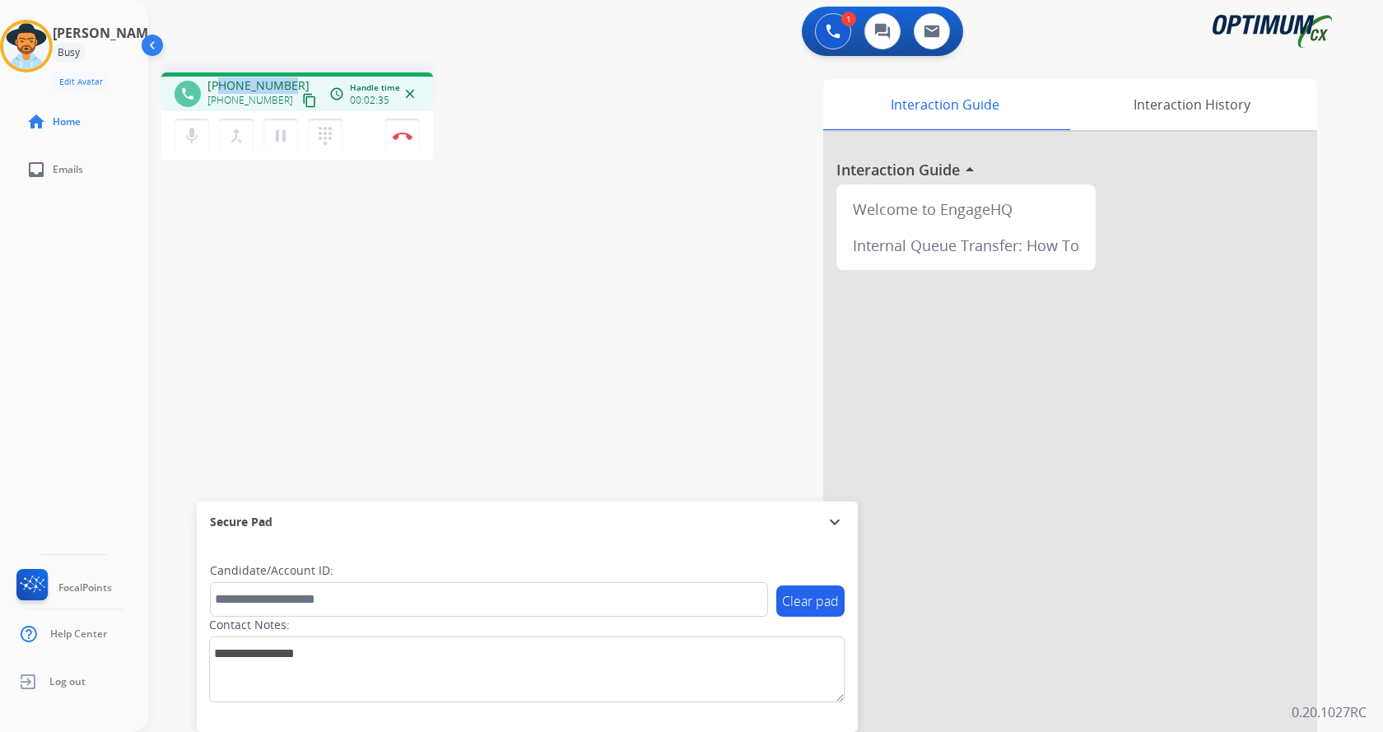
drag, startPoint x: 221, startPoint y: 86, endPoint x: 288, endPoint y: 82, distance: 67.7
click at [288, 82] on div "[PHONE_NUMBER] [PHONE_NUMBER] content_copy" at bounding box center [264, 93] width 112 height 33
copy span "6465783187"
click at [538, 102] on div "phone [PHONE_NUMBER] [PHONE_NUMBER] content_copy access_time Call metrics Queue…" at bounding box center [377, 118] width 432 height 93
click at [399, 130] on button "Disconnect" at bounding box center [402, 136] width 35 height 35
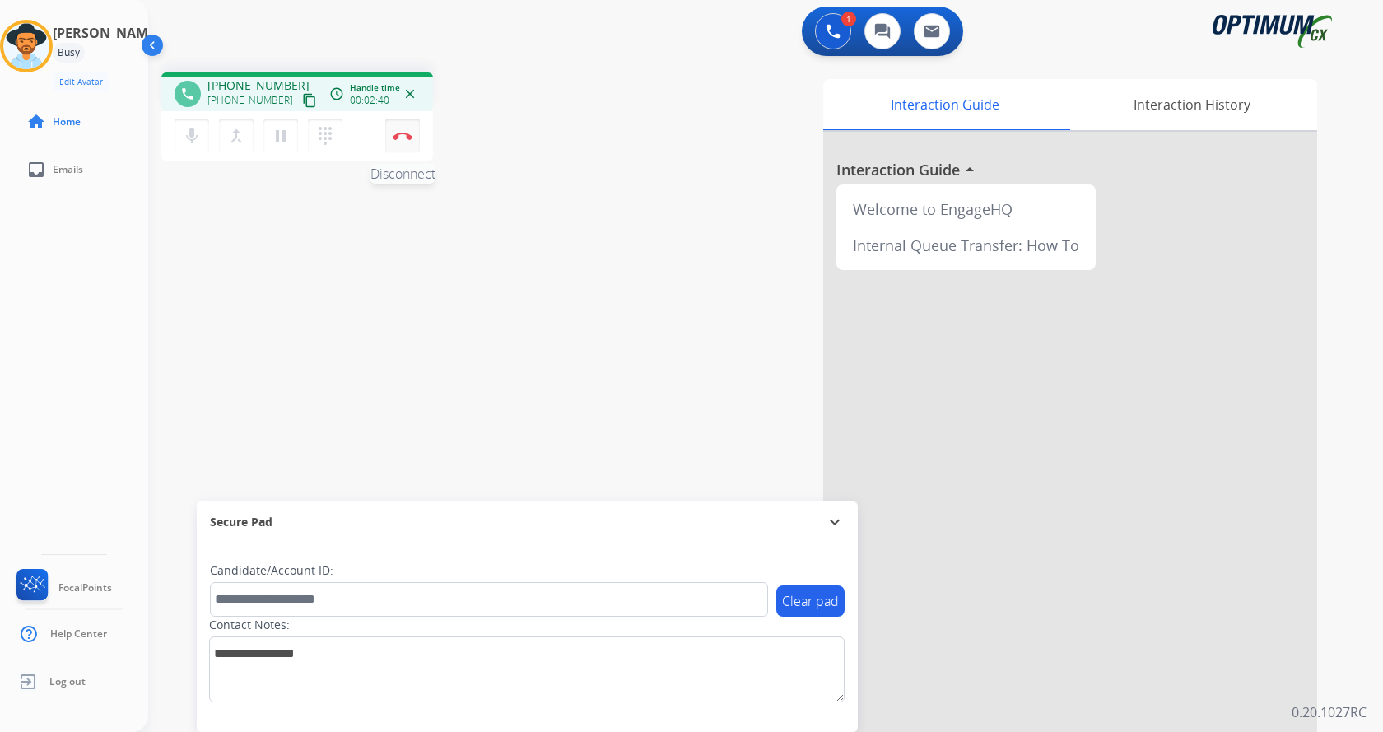
click at [405, 139] on img at bounding box center [403, 136] width 20 height 8
click at [408, 136] on img at bounding box center [403, 136] width 20 height 8
click at [573, 240] on div "phone [PHONE_NUMBER] [PHONE_NUMBER] content_copy access_time Call metrics Queue…" at bounding box center [746, 402] width 1196 height 687
click at [519, 311] on div "phone [PHONE_NUMBER] [PHONE_NUMBER] content_copy access_time Call metrics Queue…" at bounding box center [746, 402] width 1196 height 687
click at [472, 119] on div "phone [PHONE_NUMBER] [PHONE_NUMBER] content_copy access_time Call metrics Queue…" at bounding box center [377, 118] width 432 height 93
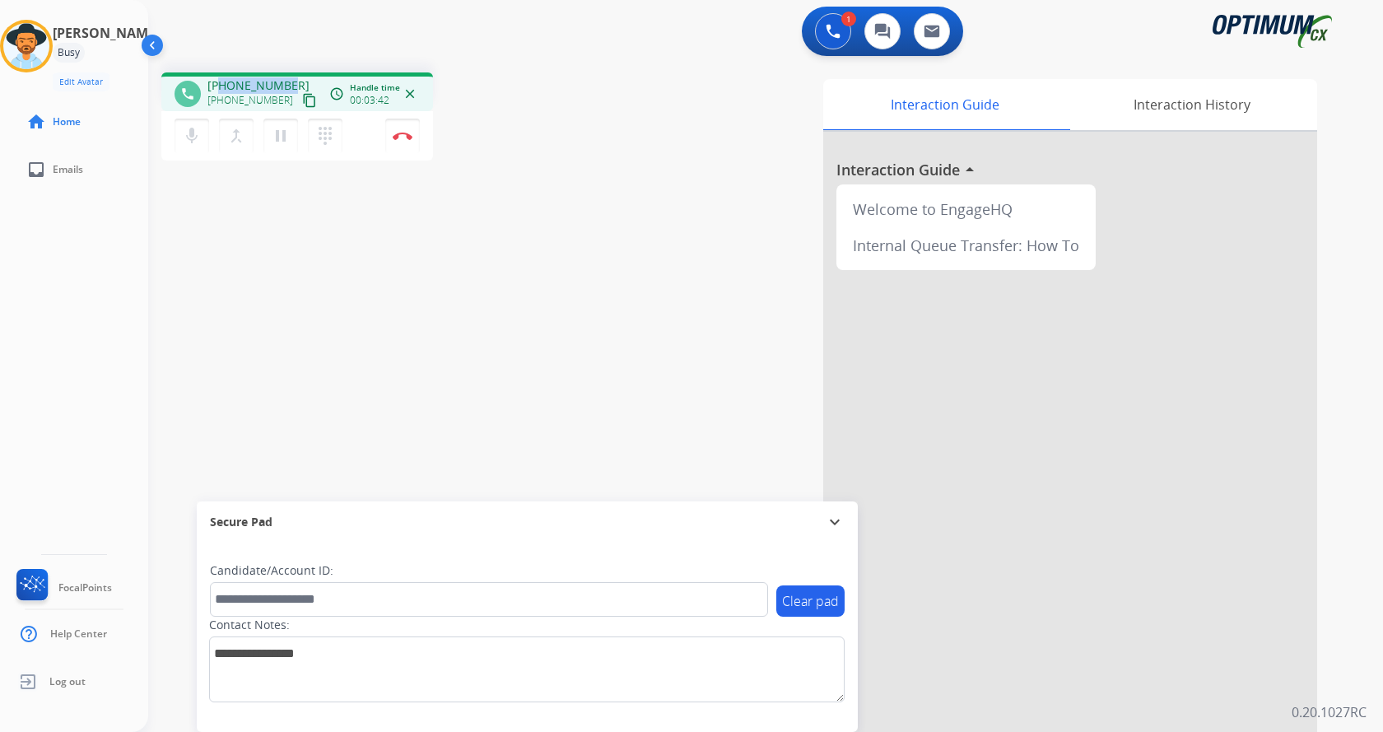
drag, startPoint x: 287, startPoint y: 84, endPoint x: 220, endPoint y: 89, distance: 67.7
click at [220, 89] on div "[PHONE_NUMBER] [PHONE_NUMBER] content_copy" at bounding box center [264, 93] width 112 height 33
click at [488, 107] on div "phone [PHONE_NUMBER] [PHONE_NUMBER] content_copy access_time Call metrics Queue…" at bounding box center [377, 118] width 432 height 93
